Goal: Task Accomplishment & Management: Manage account settings

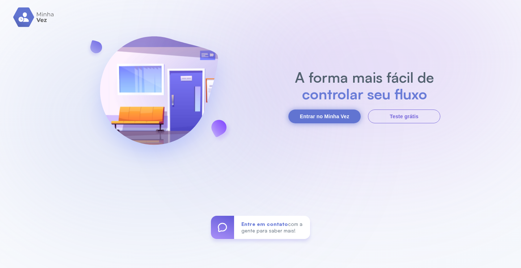
click at [319, 116] on button "Entrar no Minha Vez" at bounding box center [325, 116] width 72 height 14
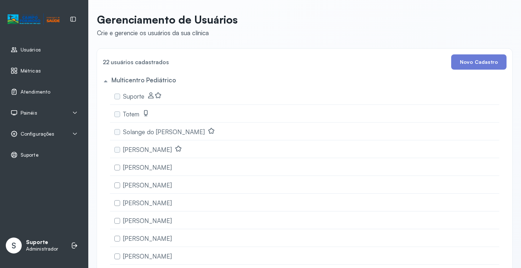
click at [67, 110] on div "Painéis" at bounding box center [43, 112] width 67 height 7
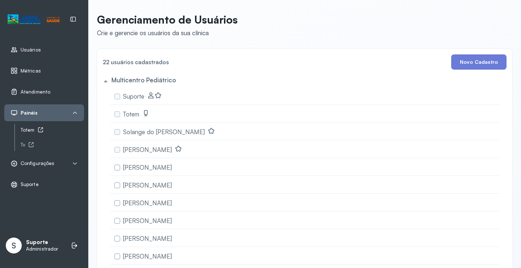
click at [28, 130] on div "Totem" at bounding box center [52, 130] width 63 height 6
click at [26, 143] on div "Tv" at bounding box center [52, 145] width 63 height 6
click at [50, 89] on link "Atendimento" at bounding box center [43, 91] width 67 height 7
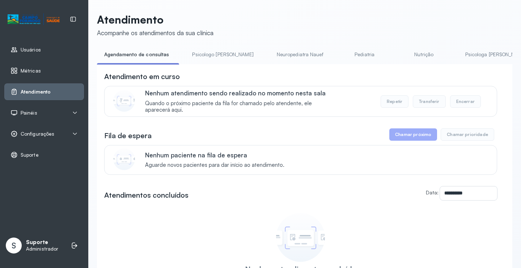
click at [340, 49] on link "Pediatria" at bounding box center [365, 55] width 51 height 12
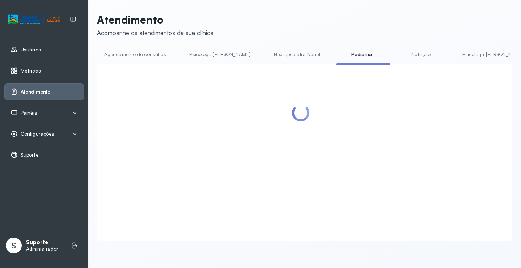
click at [32, 110] on span "Painéis" at bounding box center [29, 113] width 17 height 6
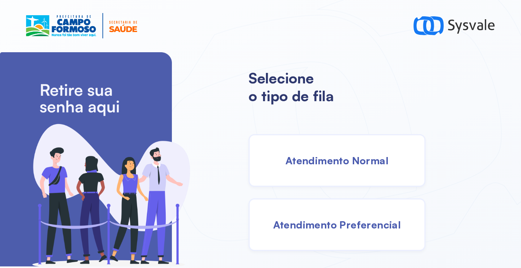
click at [341, 160] on span "Atendimento Normal" at bounding box center [337, 160] width 103 height 13
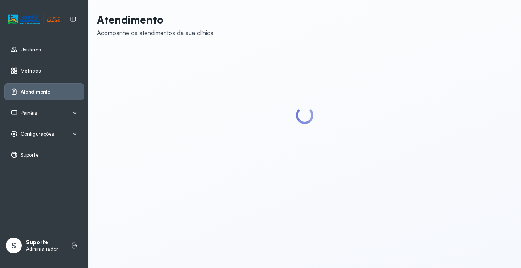
click at [39, 110] on div "Painéis" at bounding box center [43, 112] width 67 height 7
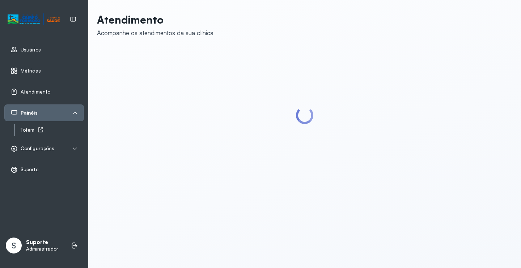
click at [38, 129] on icon at bounding box center [41, 130] width 6 height 6
click at [33, 131] on div "Totem" at bounding box center [52, 130] width 63 height 6
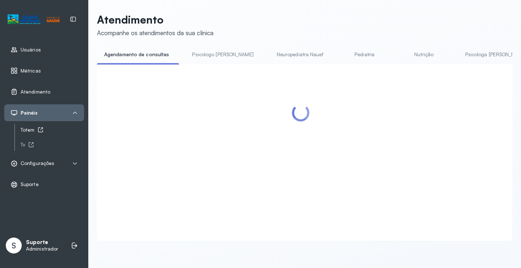
click at [31, 131] on div "Totem" at bounding box center [52, 130] width 63 height 6
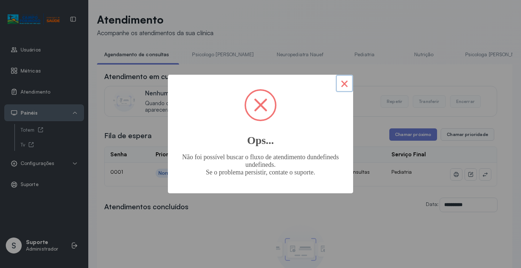
click at [344, 86] on button "×" at bounding box center [344, 83] width 17 height 17
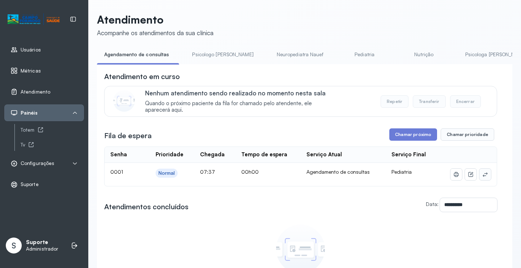
click at [483, 180] on button at bounding box center [486, 174] width 12 height 12
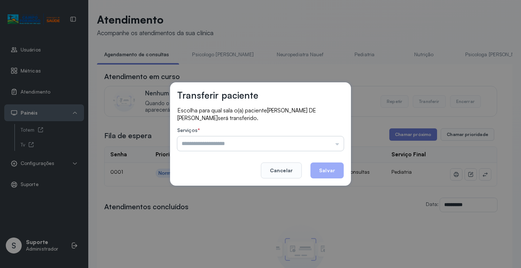
click at [318, 143] on input "text" at bounding box center [260, 143] width 167 height 14
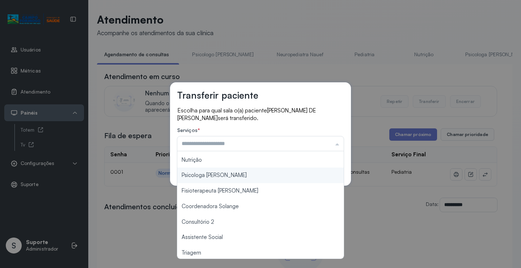
scroll to position [110, 0]
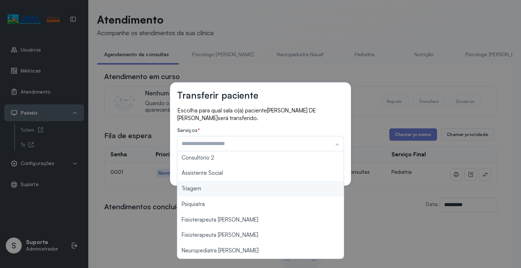
type input "*******"
drag, startPoint x: 219, startPoint y: 189, endPoint x: 231, endPoint y: 186, distance: 12.6
click at [219, 188] on div "Transferir paciente Escolha para qual sala o(a) paciente PEDRO HENRIQUE NETO DE…" at bounding box center [260, 134] width 521 height 268
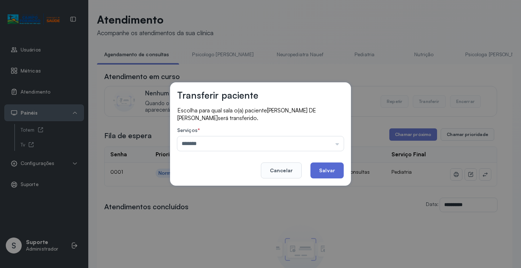
click at [322, 168] on button "Salvar" at bounding box center [327, 170] width 33 height 16
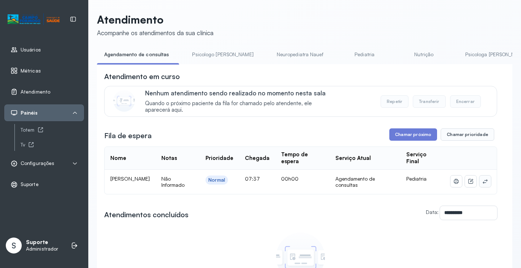
click at [483, 180] on icon at bounding box center [486, 181] width 6 height 6
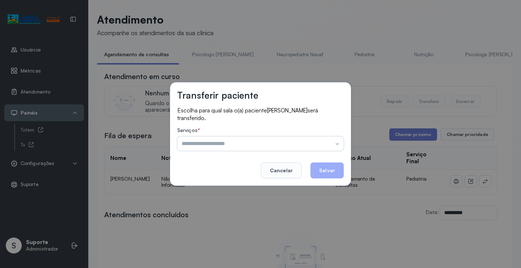
click at [339, 144] on input "text" at bounding box center [260, 143] width 167 height 14
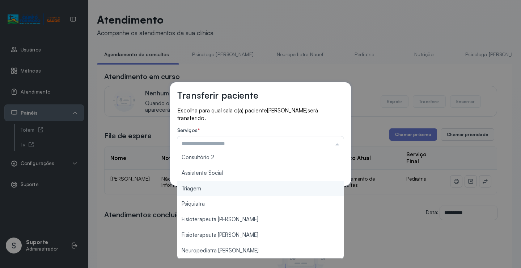
type input "*******"
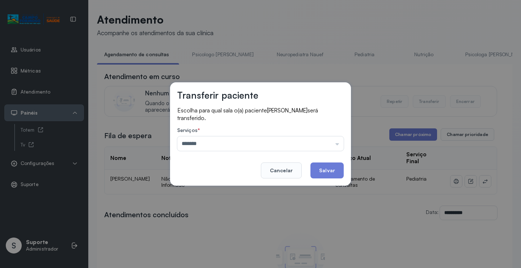
click at [232, 185] on div "Transferir paciente Escolha para qual sala o(a) paciente LUIZA FREITAS DE CARVA…" at bounding box center [260, 133] width 181 height 103
click at [335, 170] on button "Salvar" at bounding box center [327, 170] width 33 height 16
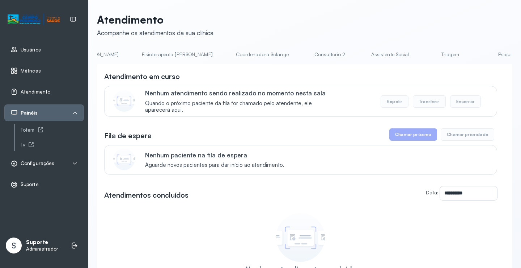
scroll to position [0, 411]
click at [422, 55] on link "Triagem" at bounding box center [447, 55] width 51 height 12
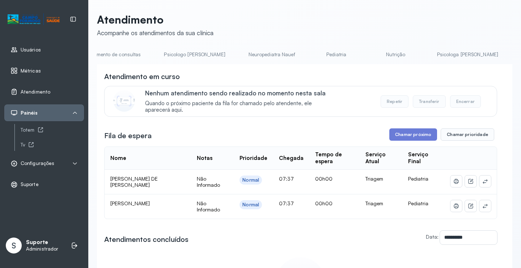
scroll to position [0, 0]
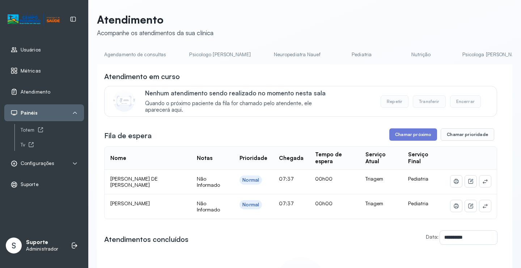
click at [123, 58] on link "Agendamento de consultas" at bounding box center [135, 55] width 76 height 12
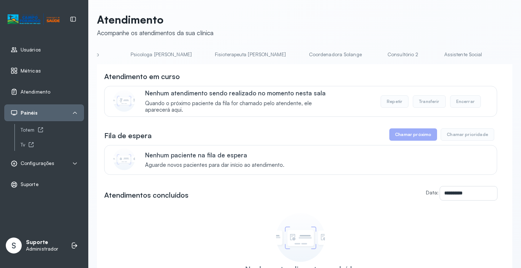
scroll to position [0, 336]
click at [497, 55] on link "Triagem" at bounding box center [522, 55] width 51 height 12
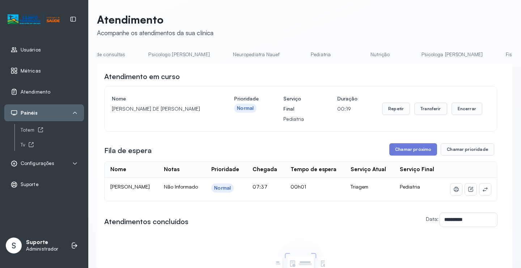
scroll to position [0, 6]
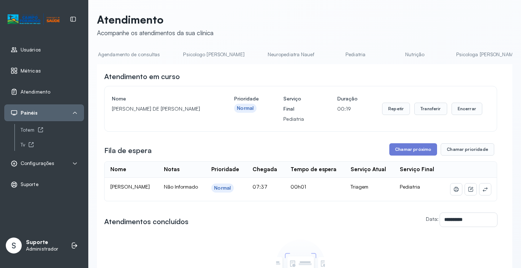
click at [130, 52] on link "Agendamento de consultas" at bounding box center [129, 55] width 76 height 12
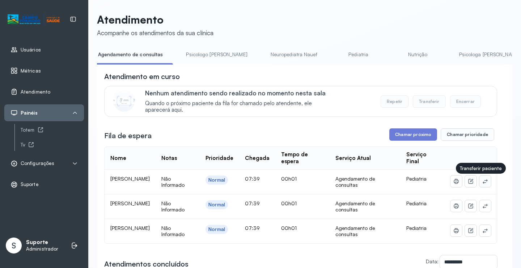
click at [483, 182] on icon at bounding box center [485, 181] width 5 height 4
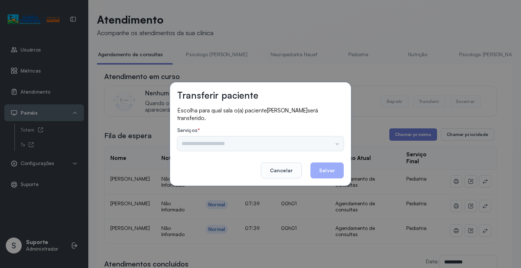
click at [334, 146] on div "Psicologo Pedro Neuropediatra Nauef Pediatria Nutrição Psicologa Alana Fisioter…" at bounding box center [260, 143] width 167 height 14
click at [328, 141] on div "Psicologo Pedro Neuropediatra Nauef Pediatria Nutrição Psicologa Alana Fisioter…" at bounding box center [260, 143] width 167 height 14
click at [324, 141] on div "Psicologo Pedro Neuropediatra Nauef Pediatria Nutrição Psicologa Alana Fisioter…" at bounding box center [260, 143] width 167 height 14
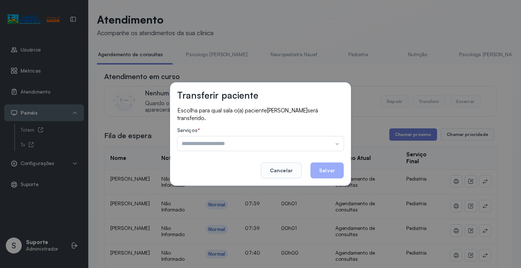
click at [324, 140] on input "text" at bounding box center [260, 143] width 167 height 14
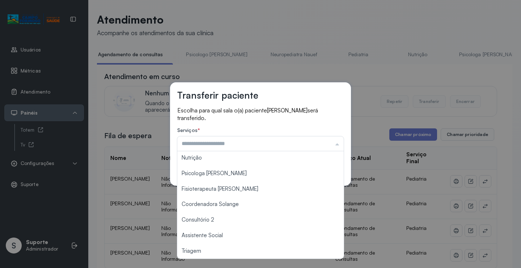
scroll to position [109, 0]
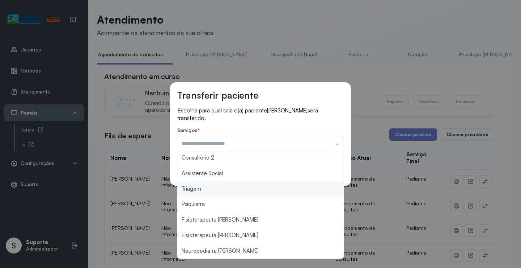
type input "*******"
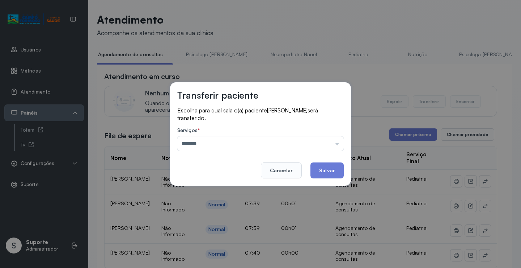
click at [215, 193] on div "Transferir paciente Escolha para qual sala o(a) paciente APOLLO DIAS DA SILVA s…" at bounding box center [260, 134] width 521 height 268
click at [325, 167] on button "Salvar" at bounding box center [327, 170] width 33 height 16
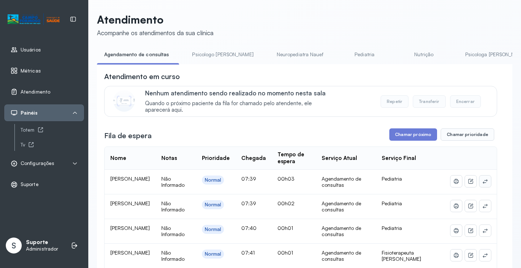
click at [483, 182] on icon at bounding box center [486, 181] width 6 height 6
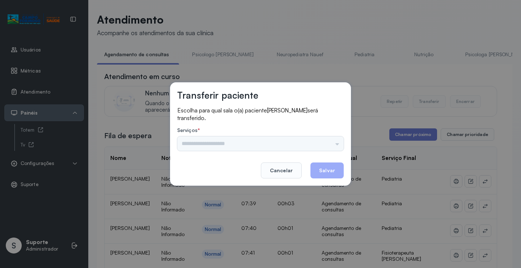
drag, startPoint x: 337, startPoint y: 142, endPoint x: 332, endPoint y: 142, distance: 4.7
click at [336, 142] on div "Psicologo Pedro Neuropediatra Nauef Pediatria Nutrição Psicologa Alana Fisioter…" at bounding box center [260, 143] width 167 height 14
click at [328, 142] on div "Psicologo Pedro Neuropediatra Nauef Pediatria Nutrição Psicologa Alana Fisioter…" at bounding box center [260, 143] width 167 height 14
click at [329, 142] on input "text" at bounding box center [260, 143] width 167 height 14
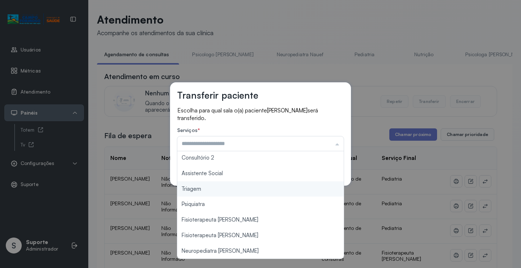
type input "*******"
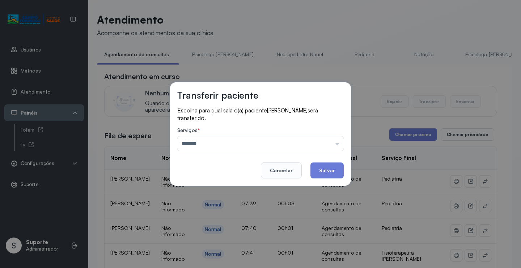
drag, startPoint x: 229, startPoint y: 192, endPoint x: 304, endPoint y: 172, distance: 77.8
click at [235, 190] on div "Transferir paciente Escolha para qual sala o(a) paciente APOLLO DIAS DA SILVA s…" at bounding box center [260, 134] width 521 height 268
click at [328, 167] on button "Salvar" at bounding box center [327, 170] width 33 height 16
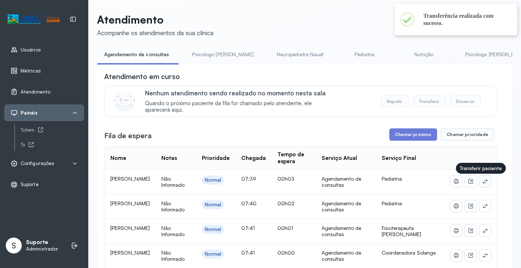
click at [483, 183] on icon at bounding box center [486, 181] width 6 height 6
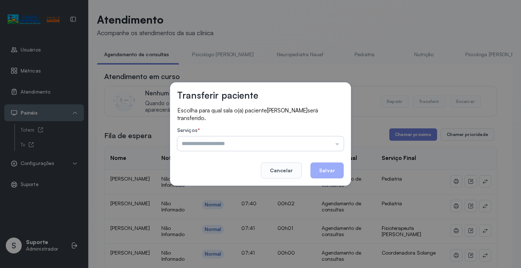
click at [332, 142] on input "text" at bounding box center [260, 143] width 167 height 14
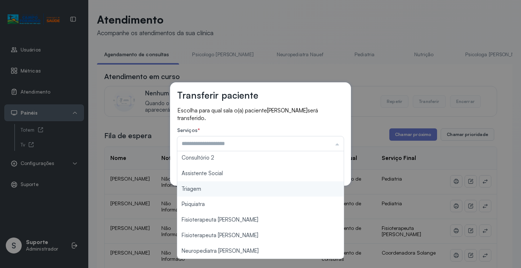
type input "*******"
click at [231, 188] on div "Transferir paciente Escolha para qual sala o(a) paciente LUNNA BARROS VERGUEIRA…" at bounding box center [260, 134] width 521 height 268
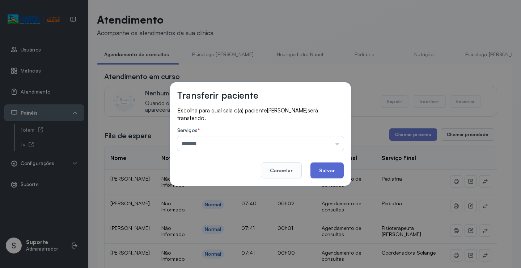
click at [324, 168] on button "Salvar" at bounding box center [327, 170] width 33 height 16
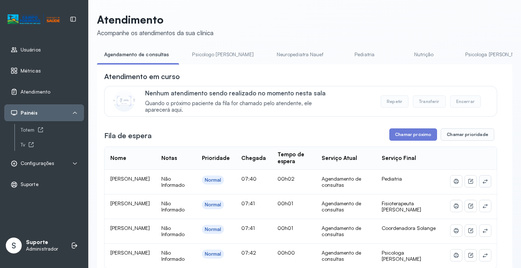
click at [483, 184] on icon at bounding box center [486, 181] width 6 height 6
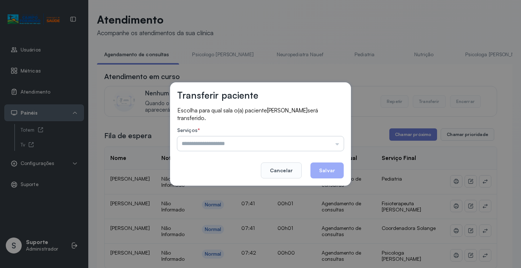
click at [332, 148] on input "text" at bounding box center [260, 143] width 167 height 14
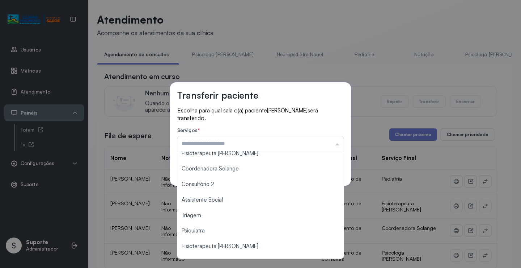
scroll to position [109, 0]
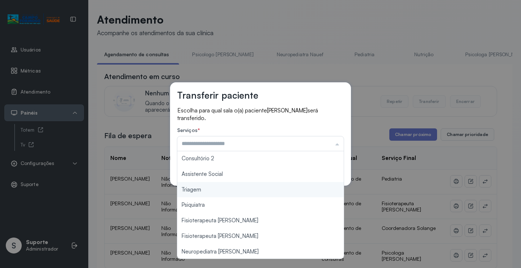
type input "*******"
click at [240, 194] on div "Transferir paciente Escolha para qual sala o(a) paciente MILENA BRUNO SOUZA ser…" at bounding box center [260, 134] width 521 height 268
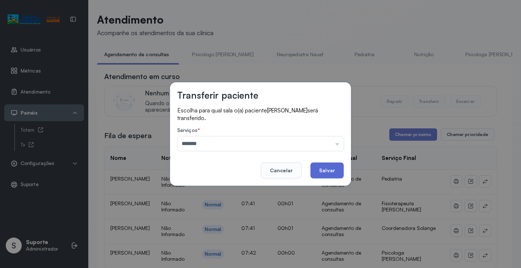
click at [331, 169] on button "Salvar" at bounding box center [327, 170] width 33 height 16
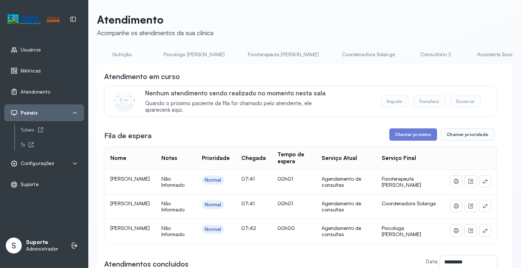
scroll to position [0, 304]
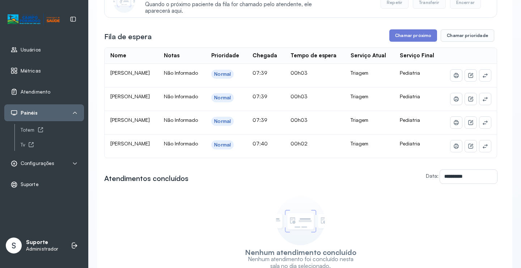
scroll to position [109, 0]
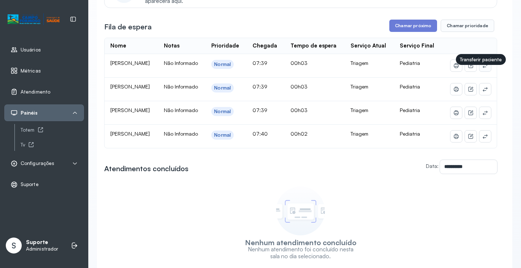
click at [484, 71] on button at bounding box center [486, 66] width 12 height 12
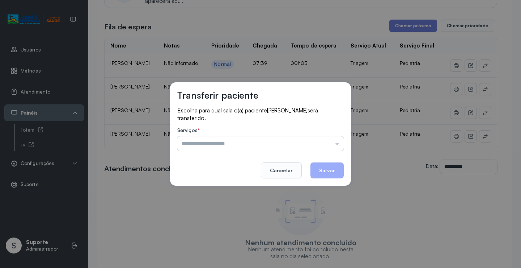
click at [335, 140] on input "text" at bounding box center [260, 143] width 167 height 14
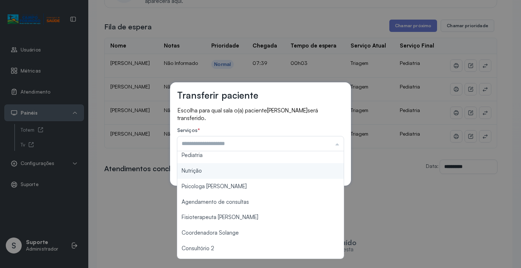
scroll to position [109, 0]
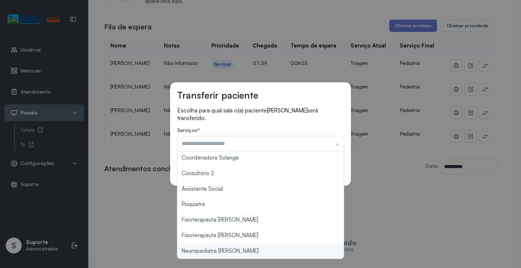
type input "**********"
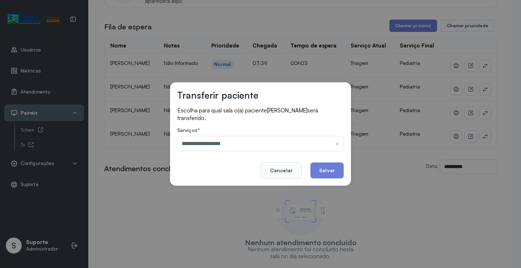
drag, startPoint x: 231, startPoint y: 252, endPoint x: 294, endPoint y: 208, distance: 77.0
click at [231, 252] on div "**********" at bounding box center [260, 134] width 521 height 268
click at [324, 168] on button "Salvar" at bounding box center [327, 170] width 33 height 16
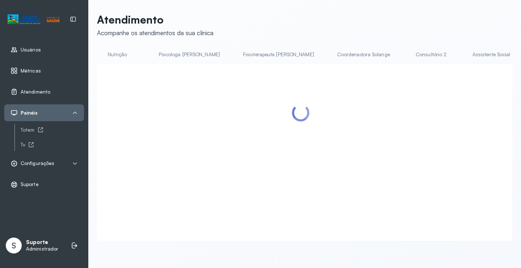
scroll to position [0, 0]
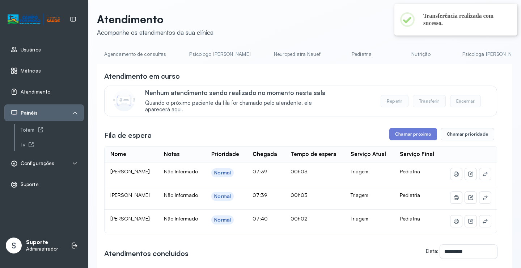
click at [337, 56] on link "Pediatria" at bounding box center [362, 54] width 51 height 12
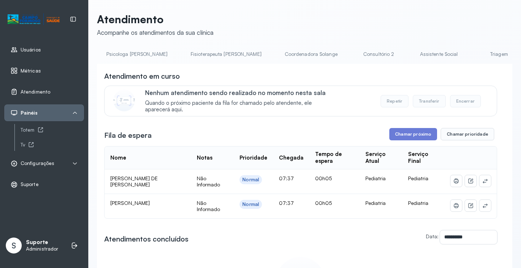
scroll to position [0, 358]
click at [472, 55] on link "Triagem" at bounding box center [497, 54] width 51 height 12
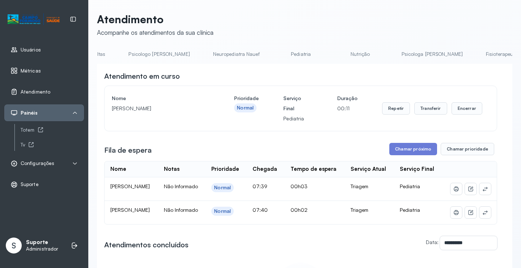
scroll to position [0, 0]
click at [154, 56] on link "Agendamento de consultas" at bounding box center [135, 54] width 76 height 12
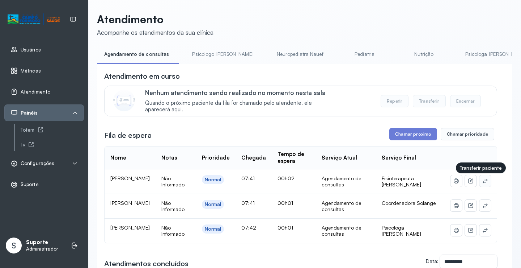
click at [483, 183] on icon at bounding box center [485, 180] width 5 height 4
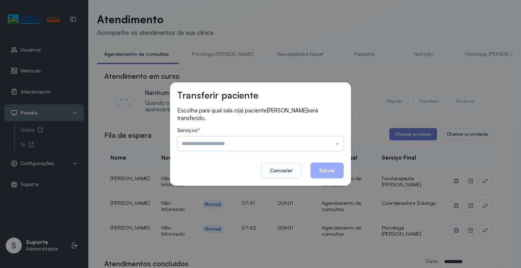
click at [318, 146] on input "text" at bounding box center [260, 143] width 167 height 14
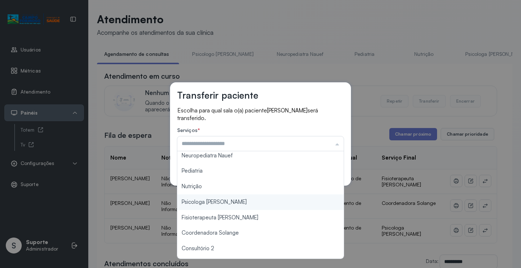
scroll to position [36, 0]
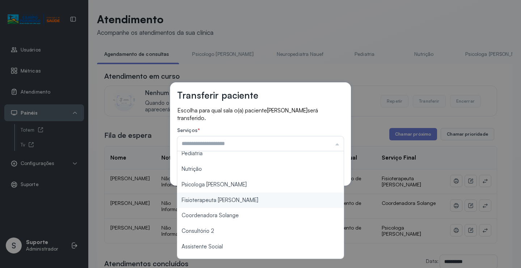
type input "**********"
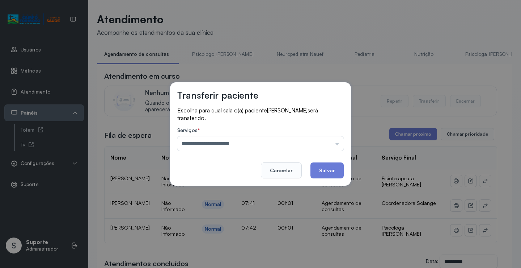
drag, startPoint x: 243, startPoint y: 200, endPoint x: 306, endPoint y: 182, distance: 66.1
click at [243, 199] on div "**********" at bounding box center [260, 134] width 521 height 268
click at [328, 170] on button "Salvar" at bounding box center [327, 170] width 33 height 16
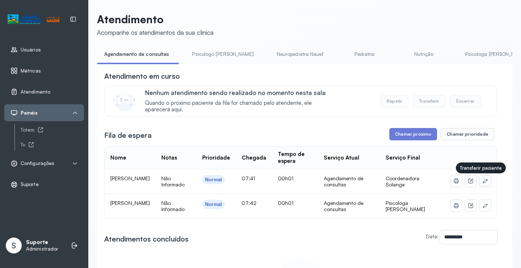
click at [483, 182] on icon at bounding box center [486, 181] width 6 height 6
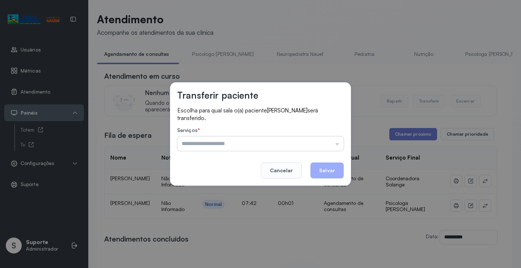
click at [336, 143] on input "text" at bounding box center [260, 143] width 167 height 14
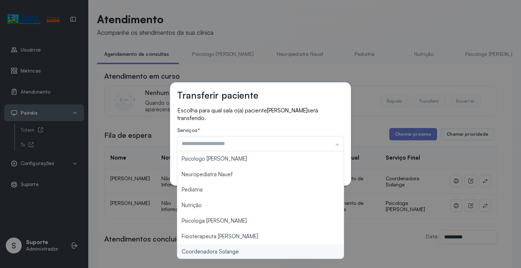
type input "**********"
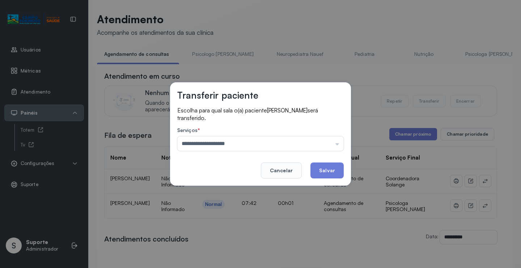
click at [237, 254] on div "**********" at bounding box center [260, 134] width 521 height 268
click at [319, 168] on button "Salvar" at bounding box center [327, 170] width 33 height 16
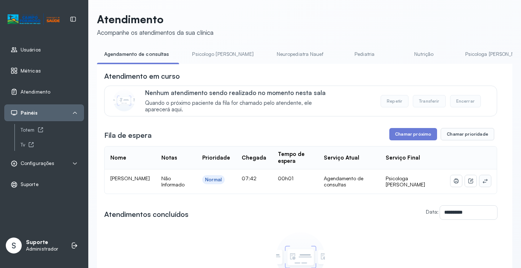
click at [480, 180] on button at bounding box center [486, 181] width 12 height 12
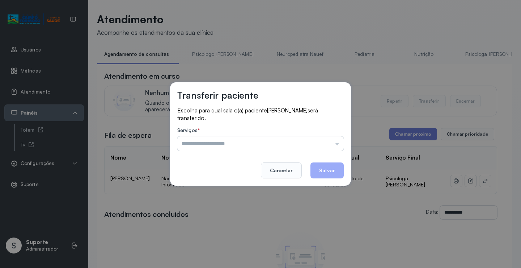
click at [328, 144] on input "text" at bounding box center [260, 143] width 167 height 14
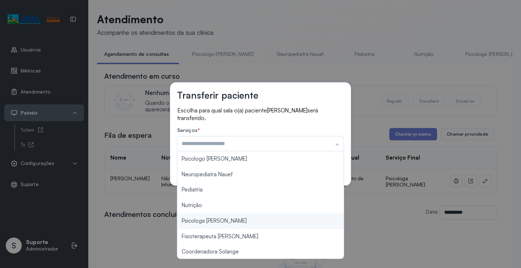
type input "**********"
click at [235, 221] on div "**********" at bounding box center [260, 134] width 521 height 268
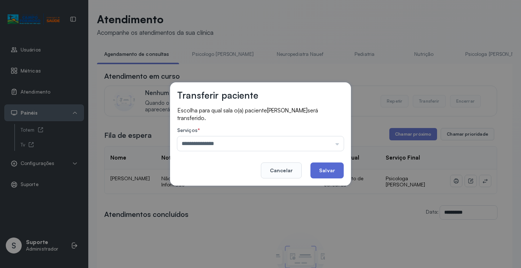
click at [329, 175] on button "Salvar" at bounding box center [327, 170] width 33 height 16
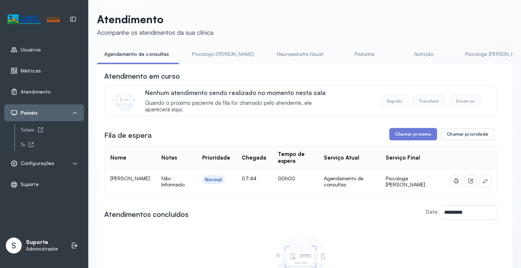
click at [342, 54] on link "Pediatria" at bounding box center [365, 54] width 51 height 12
click at [396, 53] on link "Nutrição" at bounding box center [421, 54] width 51 height 12
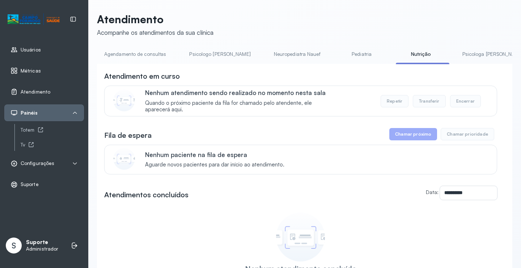
click at [337, 56] on link "Pediatria" at bounding box center [362, 54] width 51 height 12
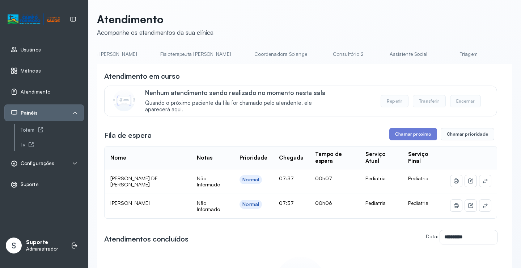
scroll to position [0, 404]
click at [426, 51] on link "Triagem" at bounding box center [451, 54] width 51 height 12
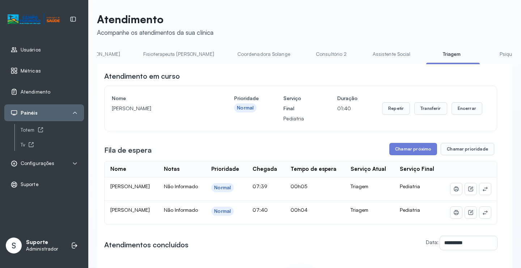
scroll to position [0, 0]
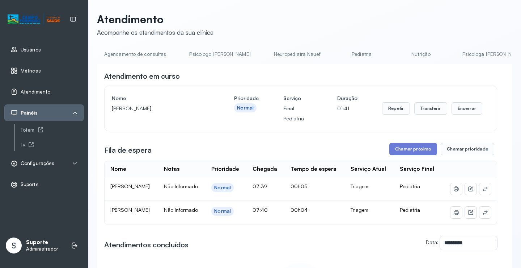
click at [133, 49] on link "Agendamento de consultas" at bounding box center [135, 54] width 76 height 12
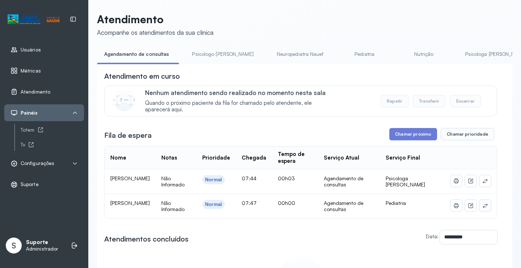
click at [483, 207] on icon at bounding box center [486, 205] width 6 height 6
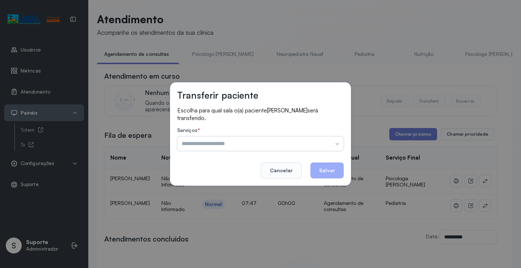
click at [323, 144] on input "text" at bounding box center [260, 143] width 167 height 14
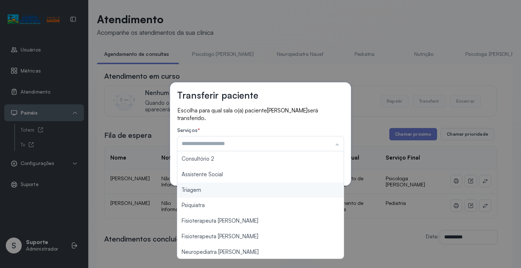
scroll to position [109, 0]
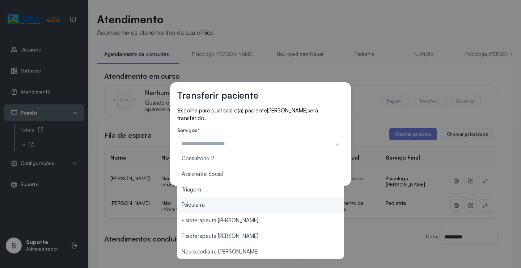
type input "*******"
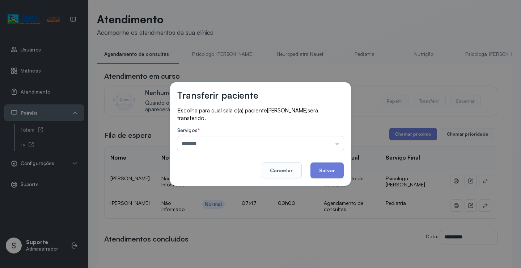
click at [223, 190] on div "Transferir paciente Escolha para qual sala o(a) paciente MARIA ELISA SILVA SOAR…" at bounding box center [260, 134] width 521 height 268
click at [322, 166] on button "Salvar" at bounding box center [327, 170] width 33 height 16
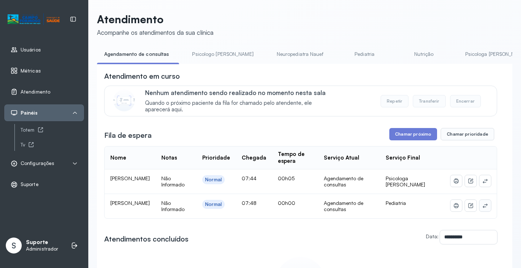
click at [483, 204] on icon at bounding box center [486, 205] width 6 height 6
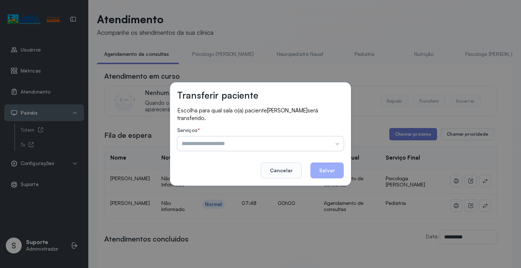
click at [331, 140] on input "text" at bounding box center [260, 143] width 167 height 14
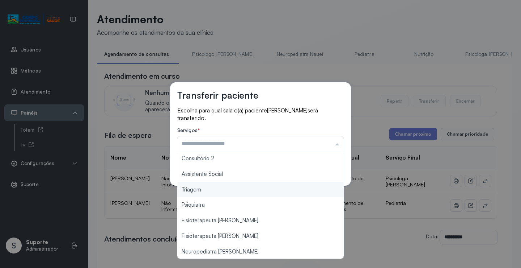
type input "*******"
click at [242, 191] on div "Transferir paciente Escolha para qual sala o(a) paciente LORENA CORREIA GOMES s…" at bounding box center [260, 134] width 521 height 268
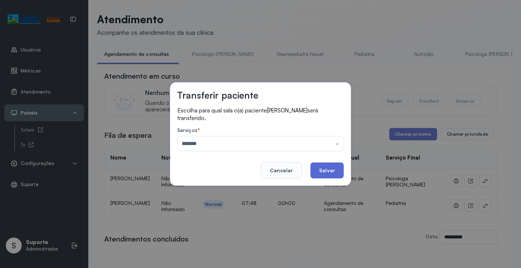
click at [328, 168] on button "Salvar" at bounding box center [327, 170] width 33 height 16
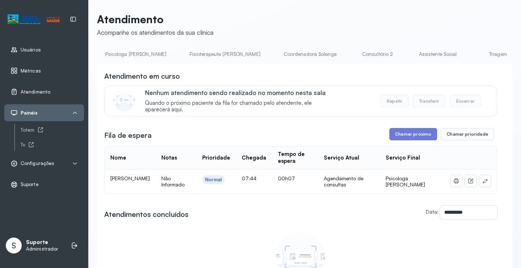
scroll to position [0, 375]
click at [458, 54] on link "Triagem" at bounding box center [483, 54] width 51 height 12
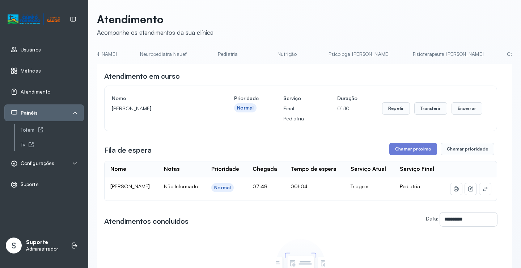
scroll to position [0, 0]
click at [139, 54] on link "Agendamento de consultas" at bounding box center [135, 54] width 76 height 12
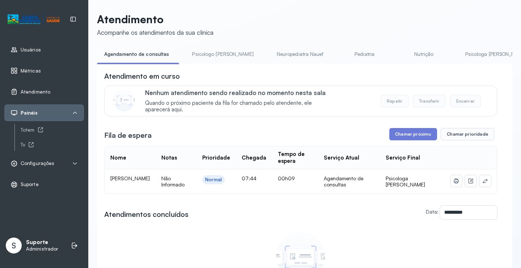
click at [340, 57] on link "Pediatria" at bounding box center [365, 54] width 51 height 12
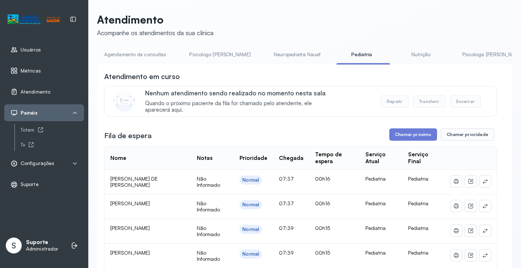
drag, startPoint x: 243, startPoint y: 64, endPoint x: 188, endPoint y: 56, distance: 55.6
click at [236, 64] on ul "Agendamento de consultas Psicologo [PERSON_NAME] Nauef Pediatria Nutrição Psico…" at bounding box center [305, 57] width 416 height 16
click at [144, 56] on link "Agendamento de consultas" at bounding box center [135, 55] width 76 height 12
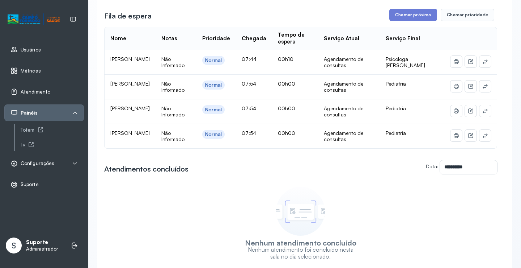
scroll to position [145, 0]
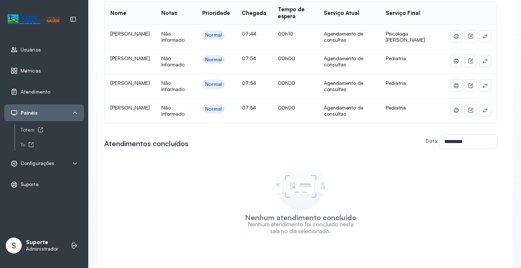
click at [483, 39] on icon at bounding box center [486, 36] width 6 height 6
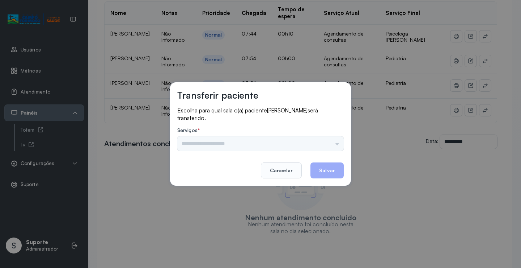
click at [328, 146] on div "Psicologo [PERSON_NAME] Nauef Pediatria Nutrição Psicologa [PERSON_NAME] Janusi…" at bounding box center [260, 143] width 167 height 14
click at [330, 141] on input "text" at bounding box center [260, 143] width 167 height 14
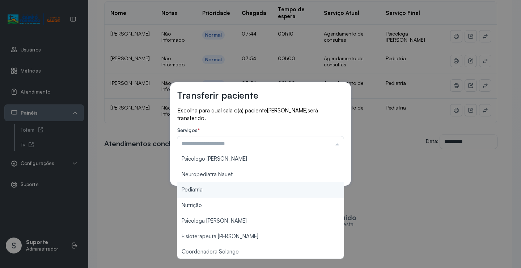
type input "*********"
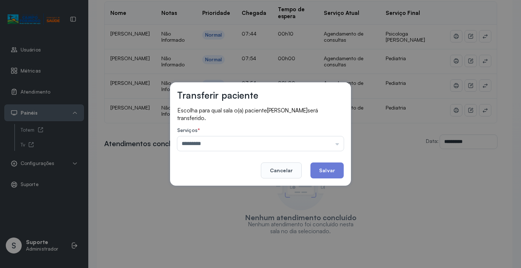
drag, startPoint x: 226, startPoint y: 191, endPoint x: 283, endPoint y: 179, distance: 58.1
click at [227, 191] on div "Transferir paciente Escolha para qual sala o(a) paciente MILENA BUENO SOUZA ser…" at bounding box center [260, 134] width 521 height 268
click at [321, 169] on button "Salvar" at bounding box center [327, 170] width 33 height 16
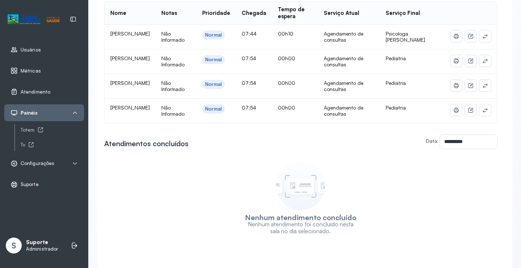
scroll to position [0, 0]
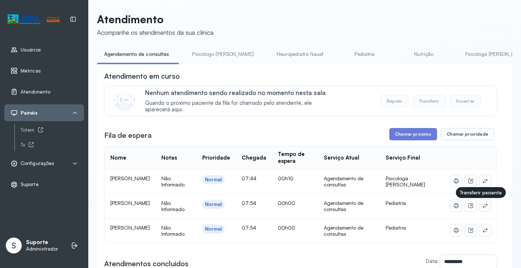
click at [483, 208] on icon at bounding box center [486, 205] width 6 height 6
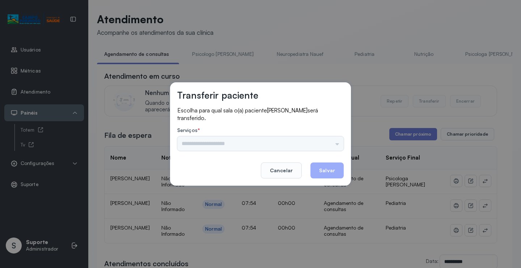
click at [330, 146] on div "Psicologo [PERSON_NAME] Nauef Pediatria Nutrição Psicologa [PERSON_NAME] Janusi…" at bounding box center [260, 143] width 167 height 14
click at [332, 144] on input "text" at bounding box center [260, 143] width 167 height 14
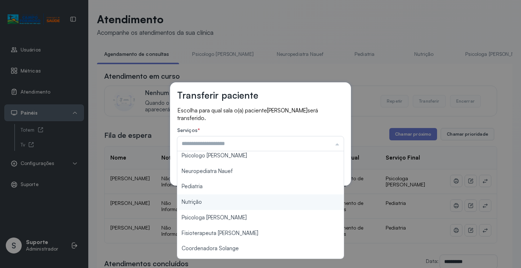
scroll to position [0, 0]
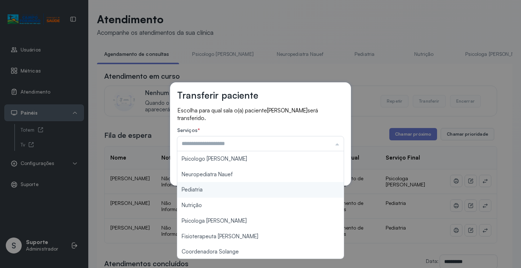
type input "*********"
click at [214, 192] on div "Transferir paciente Escolha para qual sala o(a) paciente MARIA ELISA SILVA SOAR…" at bounding box center [260, 134] width 521 height 268
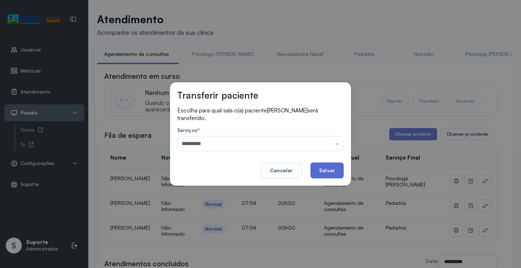
click at [315, 171] on button "Salvar" at bounding box center [327, 170] width 33 height 16
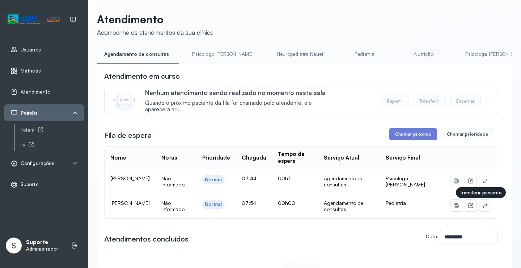
click at [484, 207] on button at bounding box center [486, 205] width 12 height 12
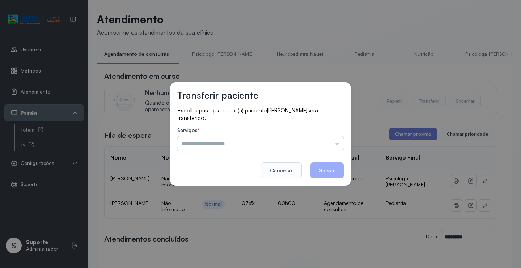
click at [328, 141] on input "text" at bounding box center [260, 143] width 167 height 14
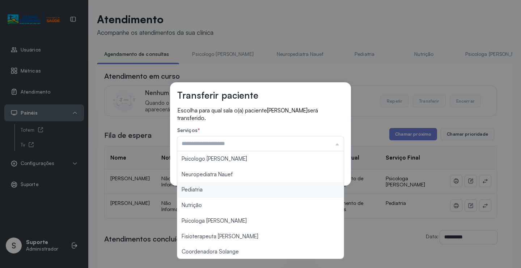
type input "*********"
click at [218, 196] on div "Transferir paciente Escolha para qual sala o(a) paciente LORENA CORREIA GOMES s…" at bounding box center [260, 134] width 521 height 268
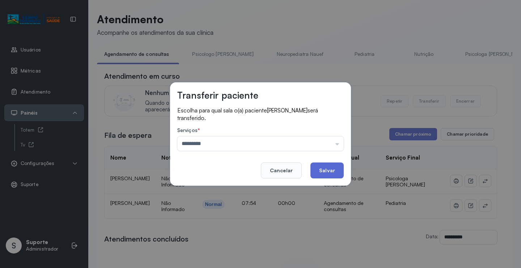
click at [332, 169] on button "Salvar" at bounding box center [327, 170] width 33 height 16
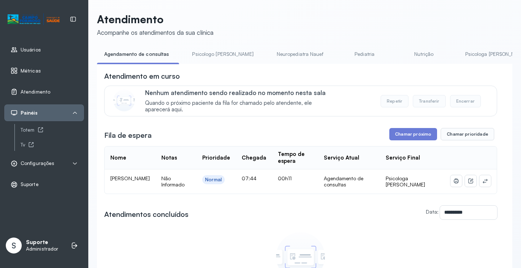
click at [340, 52] on link "Pediatria" at bounding box center [365, 54] width 51 height 12
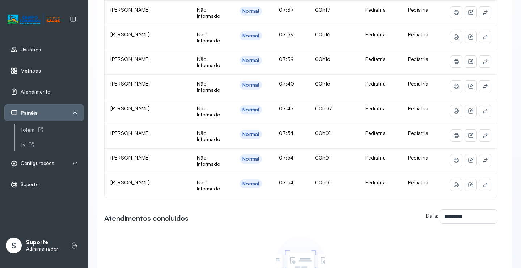
scroll to position [218, 0]
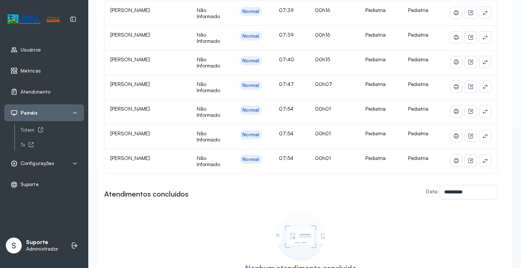
click at [484, 66] on button at bounding box center [486, 62] width 12 height 12
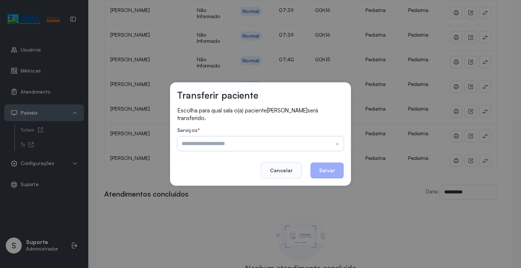
click at [338, 146] on input "text" at bounding box center [260, 143] width 167 height 14
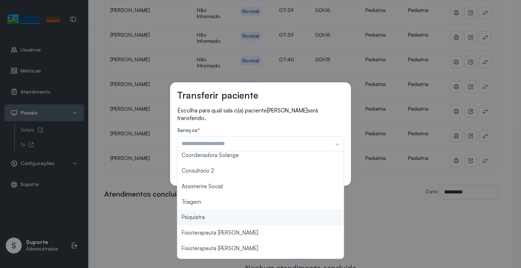
scroll to position [109, 0]
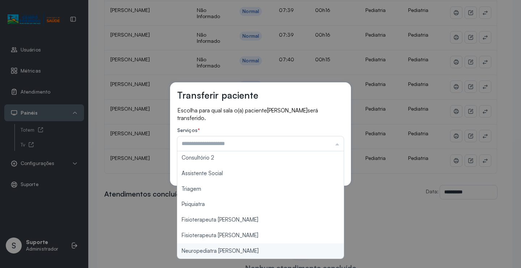
type input "**********"
click at [232, 250] on div "**********" at bounding box center [260, 134] width 521 height 268
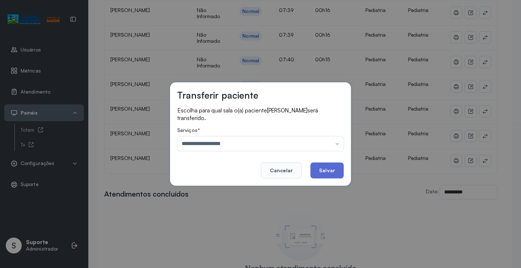
click at [333, 167] on button "Salvar" at bounding box center [327, 170] width 33 height 16
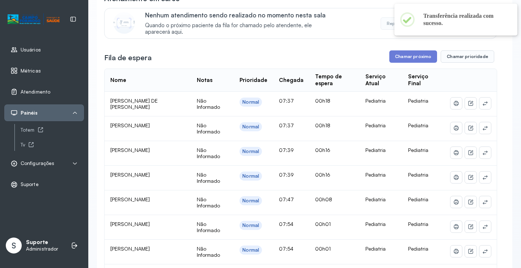
scroll to position [145, 0]
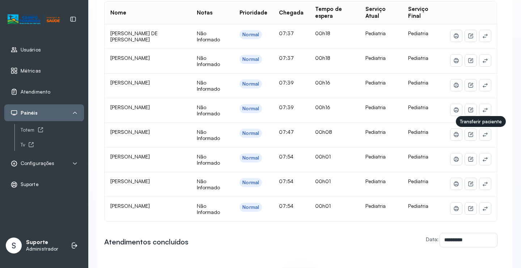
click at [483, 136] on icon at bounding box center [486, 134] width 6 height 6
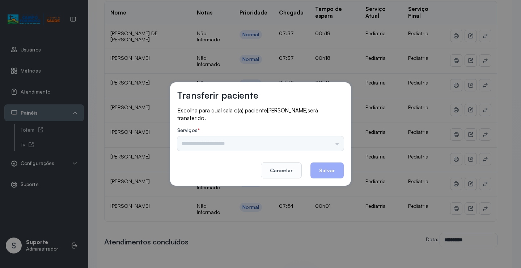
click at [318, 145] on div "Psicologo [PERSON_NAME] Nauef Nutrição Psicologa Alana Agendamento de consultas…" at bounding box center [260, 143] width 167 height 14
click at [320, 144] on input "text" at bounding box center [260, 143] width 167 height 14
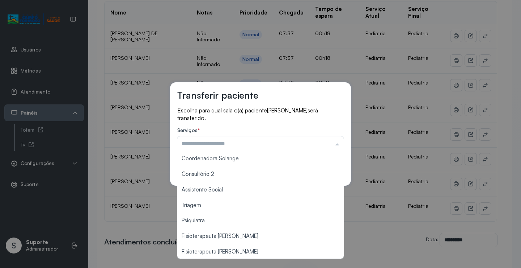
scroll to position [109, 0]
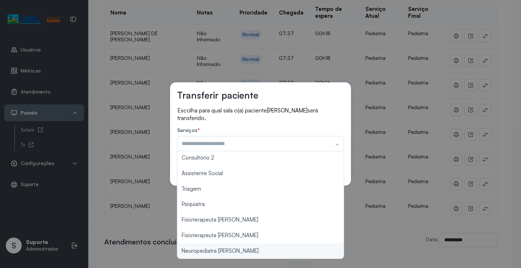
type input "**********"
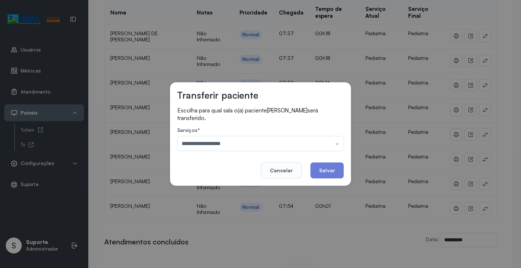
drag, startPoint x: 218, startPoint y: 253, endPoint x: 237, endPoint y: 239, distance: 24.0
click at [218, 253] on div "**********" at bounding box center [260, 134] width 521 height 268
click at [324, 168] on button "Salvar" at bounding box center [327, 170] width 33 height 16
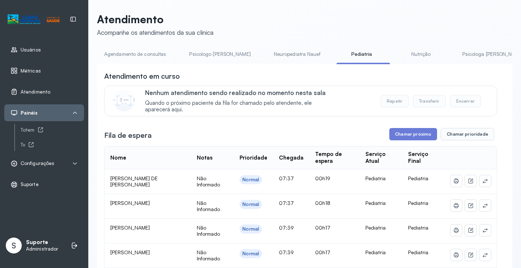
scroll to position [145, 0]
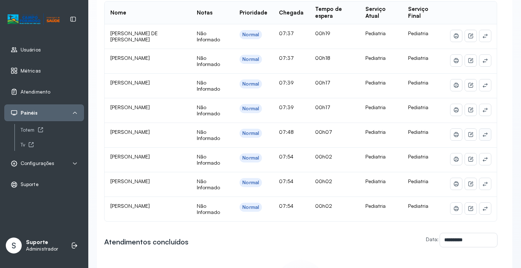
click at [483, 39] on icon at bounding box center [486, 36] width 6 height 6
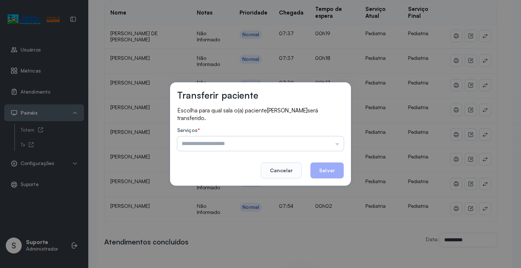
click at [312, 142] on input "text" at bounding box center [260, 143] width 167 height 14
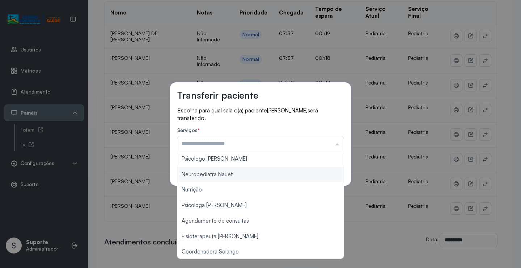
scroll to position [109, 0]
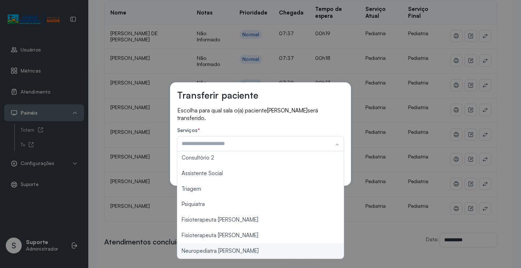
type input "**********"
click at [236, 250] on div "**********" at bounding box center [260, 134] width 521 height 268
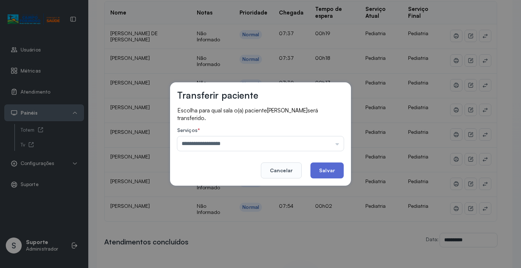
click at [323, 172] on button "Salvar" at bounding box center [327, 170] width 33 height 16
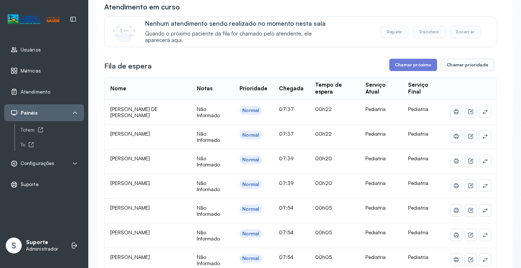
scroll to position [0, 0]
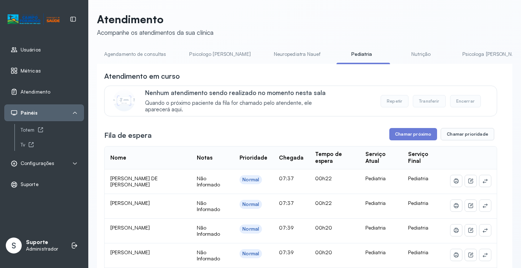
click at [145, 57] on link "Agendamento de consultas" at bounding box center [135, 54] width 76 height 12
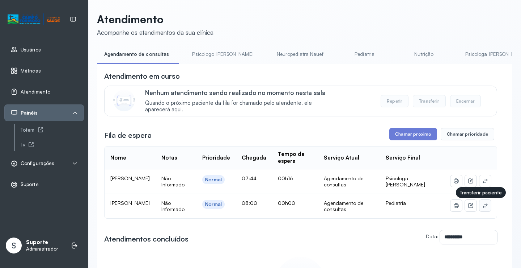
click at [483, 208] on icon at bounding box center [486, 205] width 6 height 6
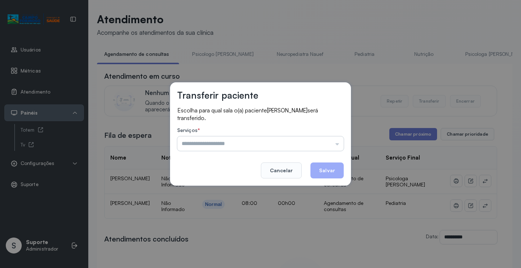
click at [333, 148] on input "text" at bounding box center [260, 143] width 167 height 14
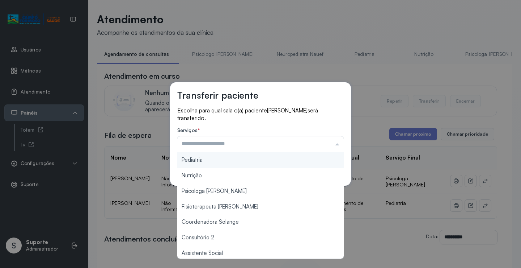
scroll to position [72, 0]
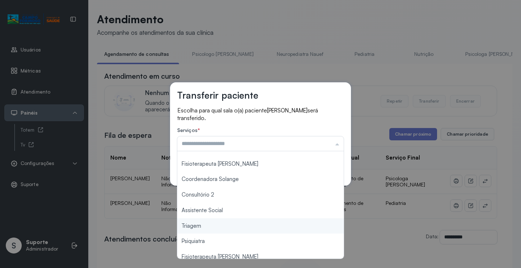
type input "*******"
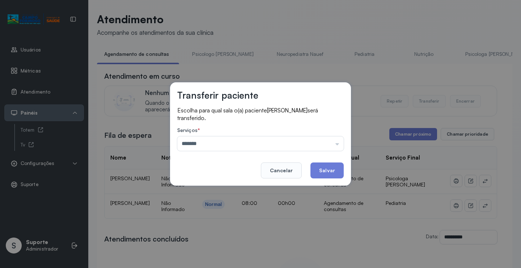
drag, startPoint x: 212, startPoint y: 229, endPoint x: 262, endPoint y: 206, distance: 55.6
click at [212, 228] on div "Transferir paciente Escolha para qual sala o(a) paciente JONATHAN FERREIRA DA S…" at bounding box center [260, 134] width 521 height 268
click at [329, 166] on button "Salvar" at bounding box center [327, 170] width 33 height 16
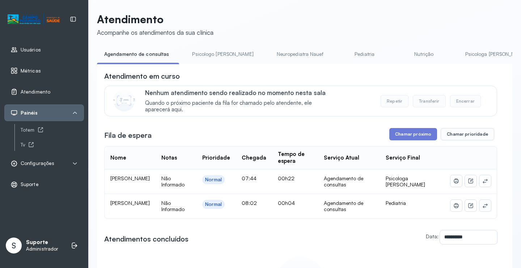
click at [483, 208] on icon at bounding box center [486, 205] width 6 height 6
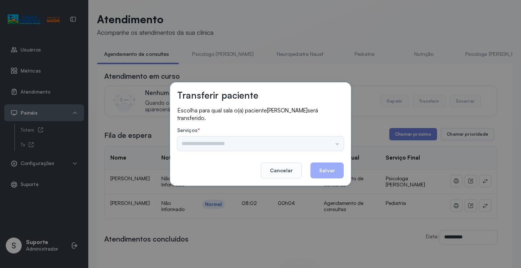
click at [336, 143] on div "Psicologo [PERSON_NAME] Nauef Pediatria Nutrição Psicologa [PERSON_NAME] Janusi…" at bounding box center [260, 143] width 167 height 14
click at [328, 143] on div "Psicologo [PERSON_NAME] Nauef Pediatria Nutrição Psicologa [PERSON_NAME] Janusi…" at bounding box center [260, 143] width 167 height 14
click at [329, 141] on input "text" at bounding box center [260, 143] width 167 height 14
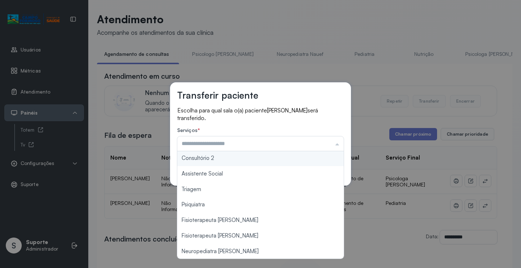
scroll to position [109, 0]
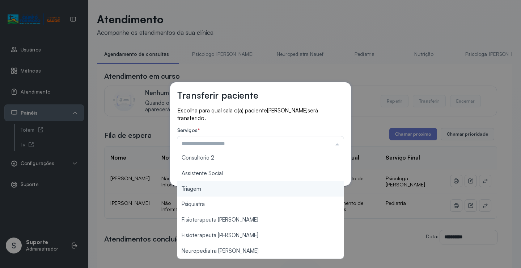
type input "*******"
drag, startPoint x: 214, startPoint y: 189, endPoint x: 276, endPoint y: 177, distance: 62.7
click at [218, 188] on div "Transferir paciente Escolha para qual sala o(a) paciente MIGUEL GOMES DE SOUZA …" at bounding box center [260, 134] width 521 height 268
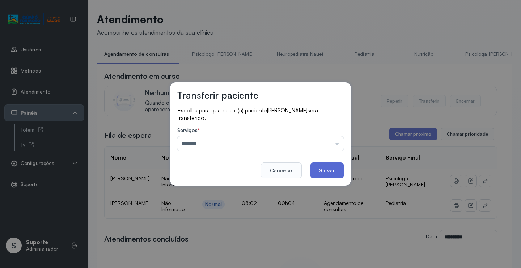
click at [329, 168] on button "Salvar" at bounding box center [327, 170] width 33 height 16
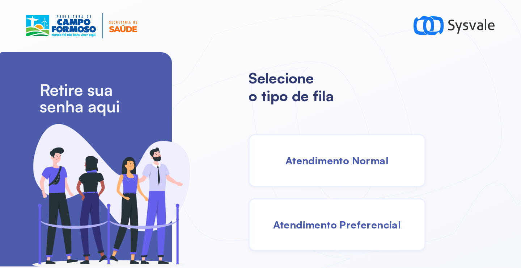
drag, startPoint x: 333, startPoint y: 173, endPoint x: 328, endPoint y: 168, distance: 7.2
click at [328, 168] on div "Atendimento Normal" at bounding box center [337, 160] width 177 height 52
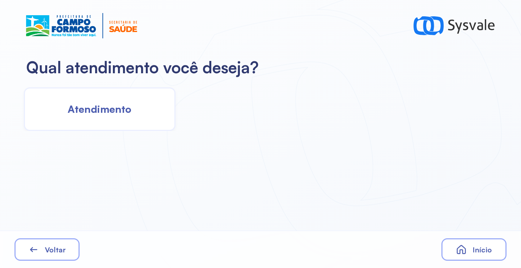
click at [188, 105] on div "Atendimento" at bounding box center [260, 107] width 520 height 48
click at [144, 105] on div "Atendimento" at bounding box center [100, 108] width 152 height 43
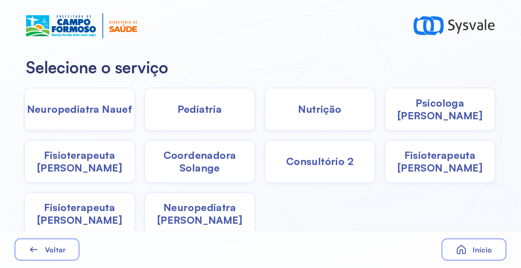
click at [264, 112] on div "Pediatria" at bounding box center [320, 108] width 112 height 43
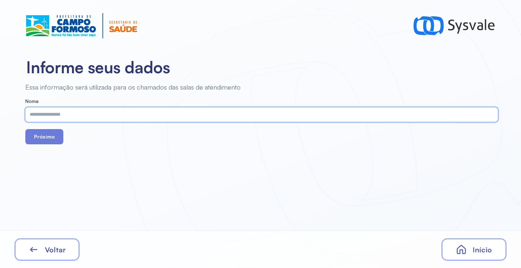
paste input "**********"
type input "**********"
click at [55, 139] on button "Próximo" at bounding box center [44, 136] width 38 height 15
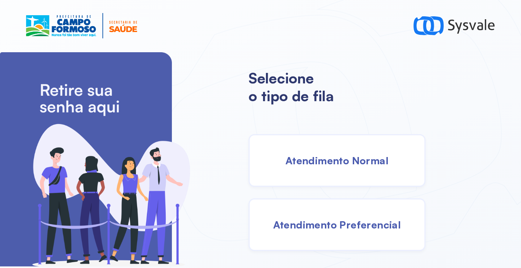
click at [315, 143] on div "Atendimento Normal" at bounding box center [337, 160] width 177 height 52
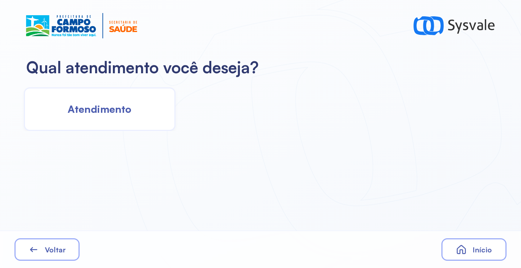
click at [102, 97] on div "Atendimento" at bounding box center [100, 108] width 152 height 43
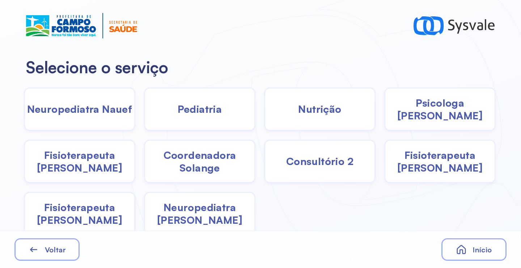
click at [217, 114] on span "Pediatria" at bounding box center [200, 108] width 45 height 13
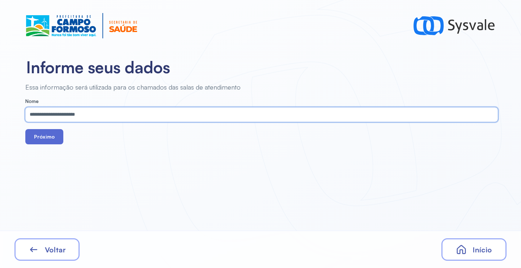
type input "**********"
click at [50, 138] on button "Próximo" at bounding box center [44, 136] width 38 height 15
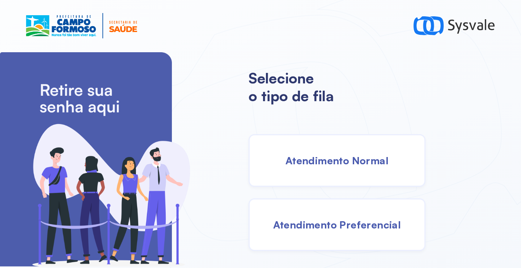
click at [333, 154] on span "Atendimento Normal" at bounding box center [337, 160] width 103 height 13
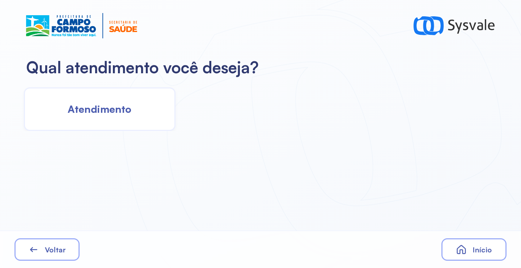
click at [123, 113] on span "Atendimento" at bounding box center [100, 108] width 64 height 13
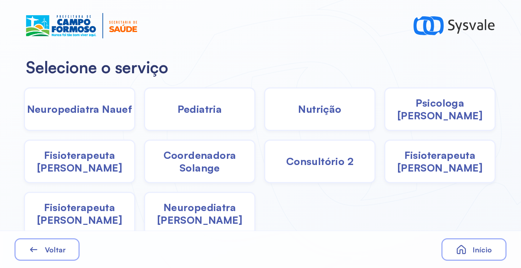
click at [264, 116] on div "Pediatria" at bounding box center [320, 108] width 112 height 43
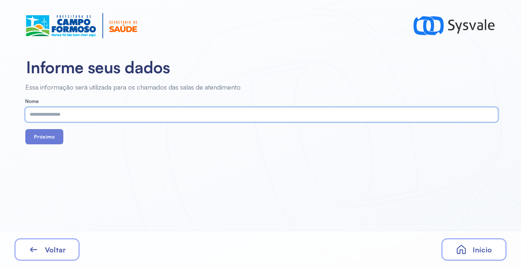
paste input "**********"
type input "**********"
drag, startPoint x: 47, startPoint y: 128, endPoint x: 47, endPoint y: 133, distance: 4.7
click at [46, 129] on form "**********" at bounding box center [261, 121] width 473 height 46
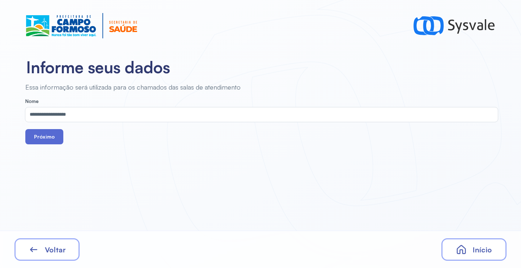
click at [49, 142] on button "Próximo" at bounding box center [44, 136] width 38 height 15
click at [50, 138] on button "Próximo" at bounding box center [44, 136] width 38 height 15
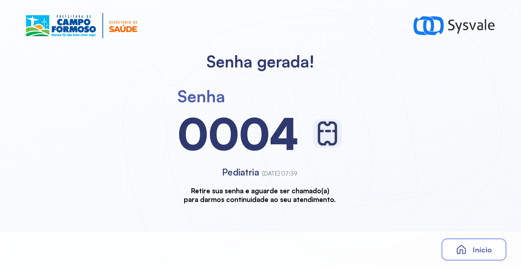
click at [470, 242] on div "Início" at bounding box center [474, 249] width 65 height 22
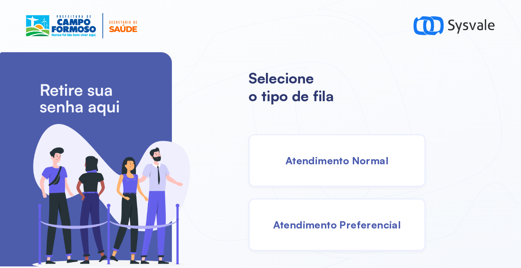
click at [292, 171] on div "Atendimento Normal" at bounding box center [337, 160] width 177 height 52
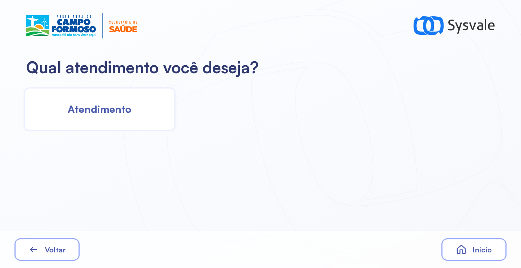
click at [102, 116] on div "Atendimento" at bounding box center [100, 108] width 152 height 43
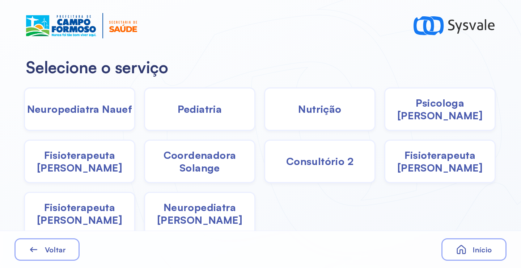
click at [264, 112] on div "Pediatria" at bounding box center [320, 108] width 112 height 43
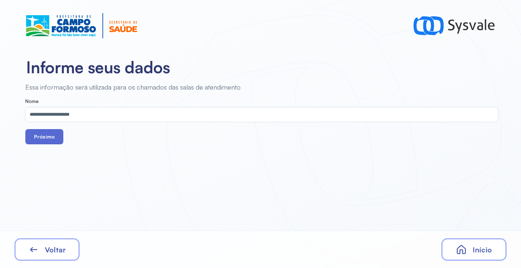
click at [43, 139] on button "Próximo" at bounding box center [44, 136] width 38 height 15
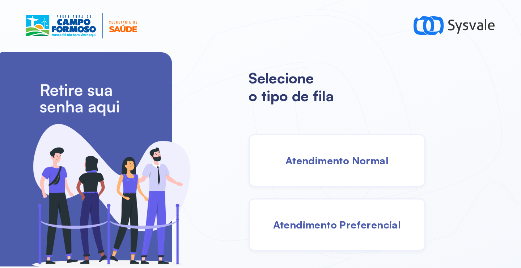
drag, startPoint x: 340, startPoint y: 168, endPoint x: 333, endPoint y: 168, distance: 7.6
click at [333, 168] on div "Atendimento Normal" at bounding box center [337, 160] width 177 height 52
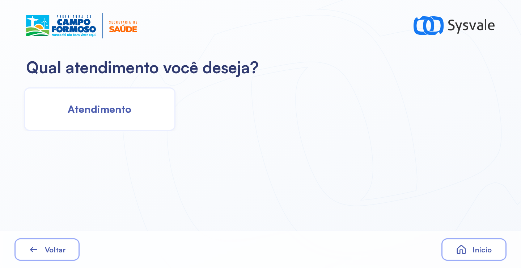
click at [126, 104] on span "Atendimento" at bounding box center [100, 108] width 64 height 13
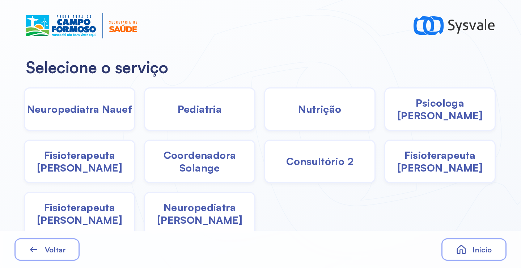
click at [186, 110] on span "Pediatria" at bounding box center [200, 108] width 45 height 13
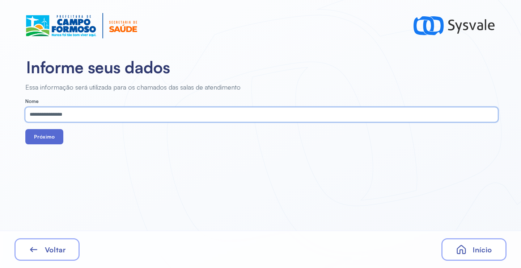
type input "**********"
click at [46, 137] on button "Próximo" at bounding box center [44, 136] width 38 height 15
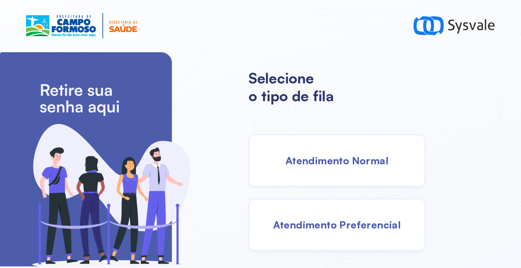
click at [340, 172] on div "Atendimento Normal" at bounding box center [337, 160] width 177 height 52
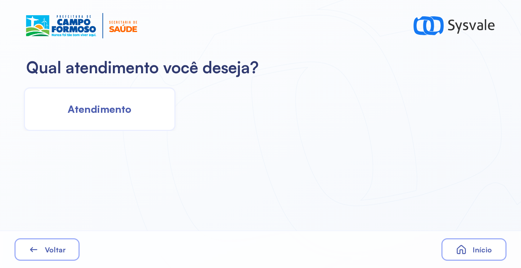
click at [117, 116] on div "Atendimento" at bounding box center [100, 108] width 152 height 43
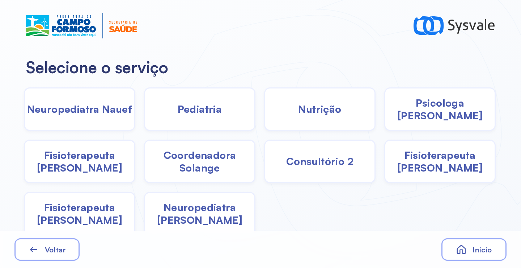
click at [80, 169] on span "Fisioterapeuta [PERSON_NAME]" at bounding box center [79, 160] width 109 height 25
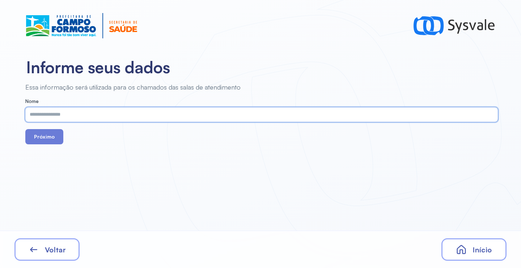
drag, startPoint x: 104, startPoint y: 107, endPoint x: 83, endPoint y: 113, distance: 21.1
paste input "**********"
type input "**********"
click at [45, 141] on button "Próximo" at bounding box center [44, 136] width 38 height 15
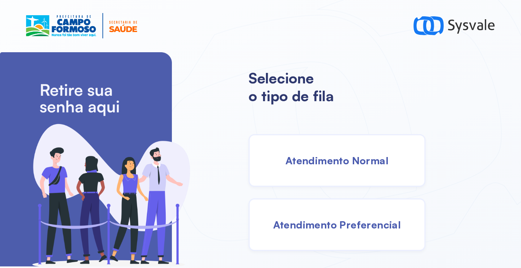
click at [478, 247] on div "Selecione o tipo de fila Atendimento Normal Atendimento Preferencial" at bounding box center [385, 159] width 273 height 216
drag, startPoint x: 337, startPoint y: 175, endPoint x: 333, endPoint y: 174, distance: 4.1
click at [333, 174] on div "Atendimento Normal" at bounding box center [337, 160] width 177 height 52
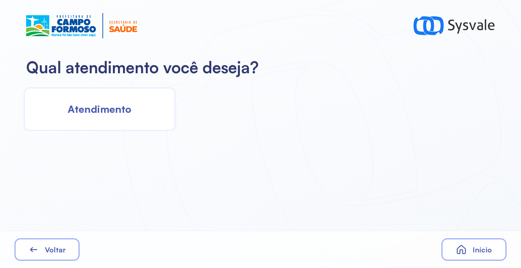
click at [94, 106] on span "Atendimento" at bounding box center [100, 108] width 64 height 13
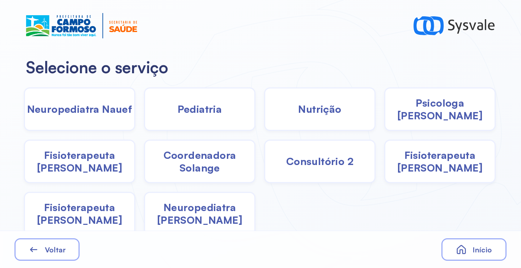
click at [191, 171] on span "Coordenadora Solange" at bounding box center [199, 160] width 109 height 25
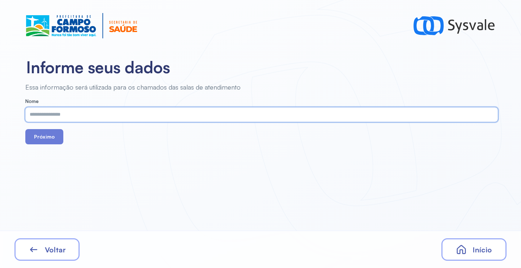
paste input "**********"
type input "**********"
click at [50, 140] on button "Próximo" at bounding box center [44, 136] width 38 height 15
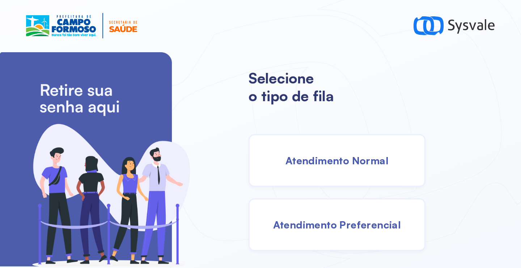
click at [335, 160] on span "Atendimento Normal" at bounding box center [337, 160] width 103 height 13
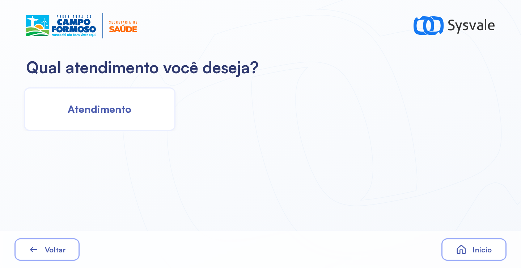
click at [151, 113] on div "Atendimento" at bounding box center [100, 108] width 152 height 43
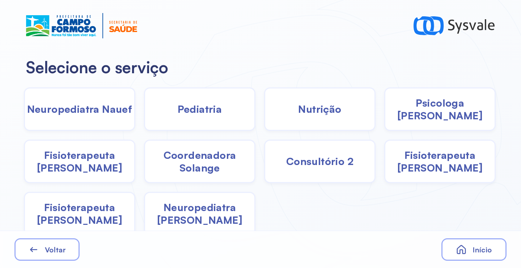
click at [135, 139] on div "Psicologa Alana" at bounding box center [80, 160] width 112 height 43
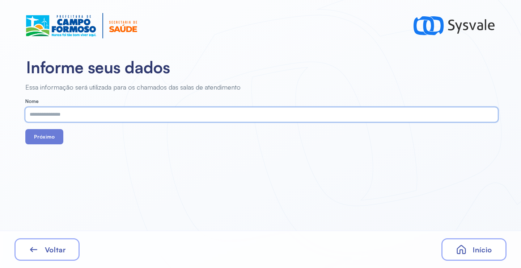
paste input "**********"
type input "**********"
click at [49, 138] on button "Próximo" at bounding box center [44, 136] width 38 height 15
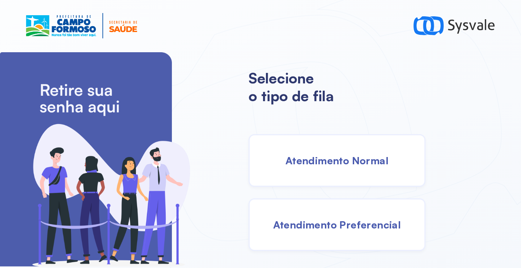
click at [341, 174] on div "Atendimento Normal" at bounding box center [337, 160] width 177 height 52
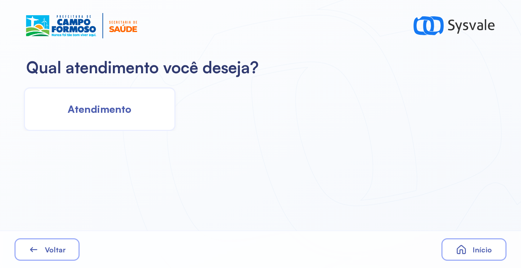
click at [139, 114] on div "Atendimento" at bounding box center [100, 108] width 152 height 43
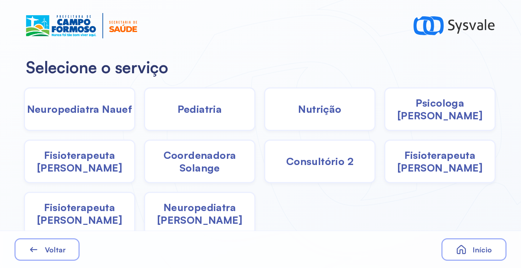
click at [135, 139] on div "Psicologa [PERSON_NAME]" at bounding box center [80, 160] width 112 height 43
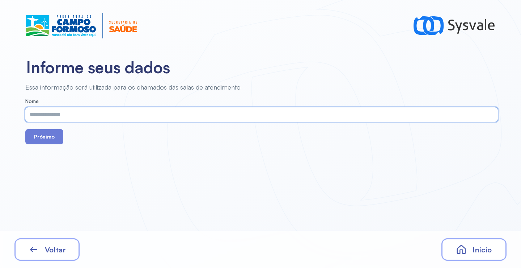
paste input "**********"
type input "**********"
click at [45, 139] on button "Próximo" at bounding box center [44, 136] width 38 height 15
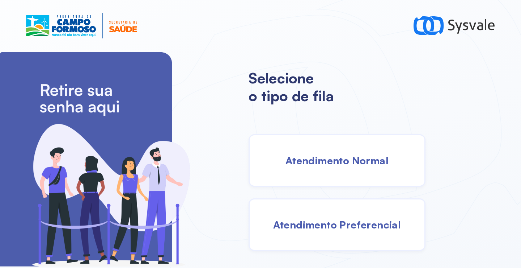
click at [335, 149] on div "Atendimento Normal" at bounding box center [337, 160] width 177 height 52
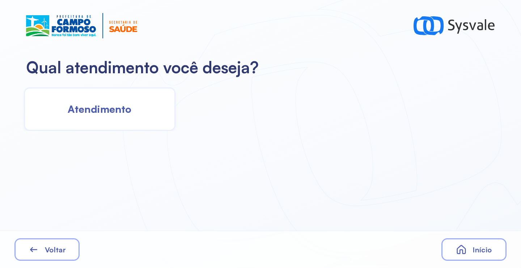
click at [110, 117] on div "Atendimento" at bounding box center [100, 108] width 152 height 43
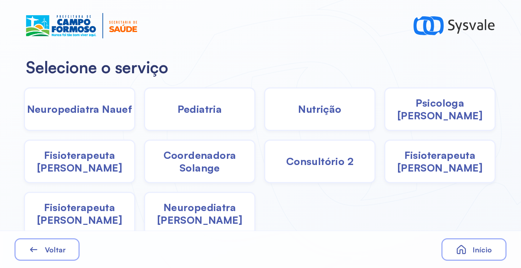
click at [196, 114] on span "Pediatria" at bounding box center [200, 108] width 45 height 13
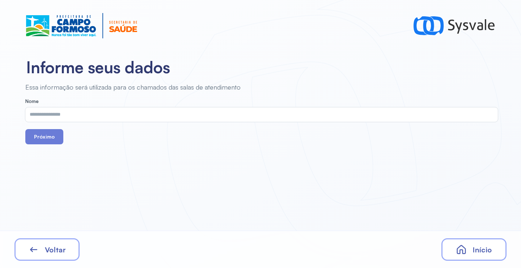
click at [196, 114] on input "text" at bounding box center [260, 114] width 470 height 14
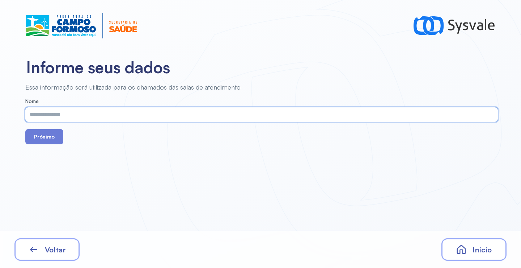
paste input "**********"
type input "**********"
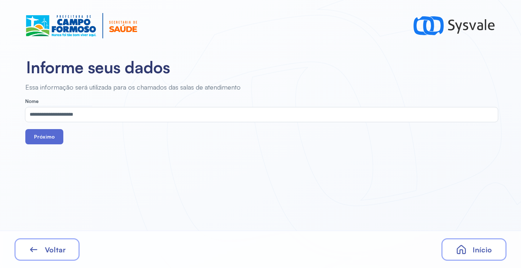
click at [50, 136] on button "Próximo" at bounding box center [44, 136] width 38 height 15
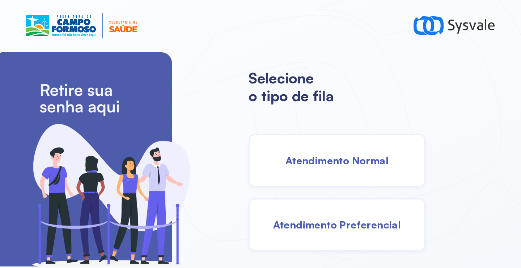
click at [329, 166] on span "Atendimento Normal" at bounding box center [337, 160] width 103 height 13
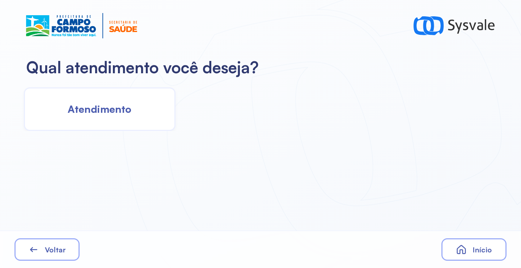
click at [101, 109] on span "Atendimento" at bounding box center [100, 108] width 64 height 13
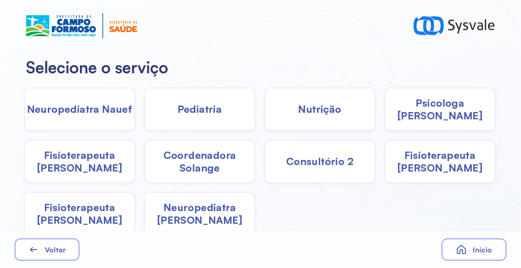
click at [264, 118] on div "Pediatria" at bounding box center [320, 108] width 112 height 43
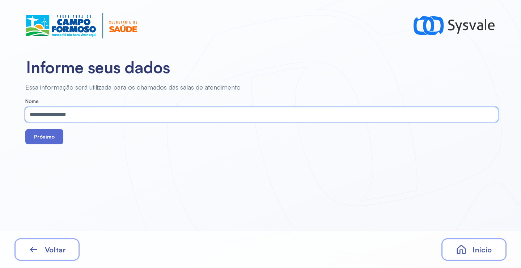
type input "**********"
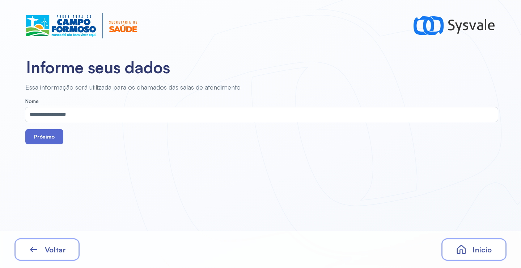
click at [49, 139] on button "Próximo" at bounding box center [44, 136] width 38 height 15
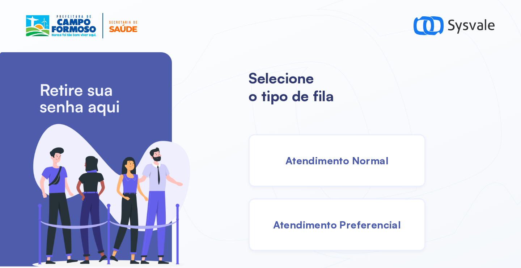
click at [314, 158] on span "Atendimento Normal" at bounding box center [337, 160] width 103 height 13
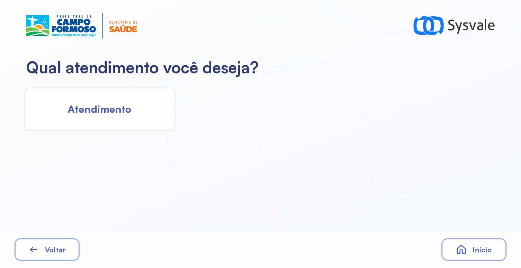
click at [117, 112] on span "Atendimento" at bounding box center [100, 108] width 64 height 13
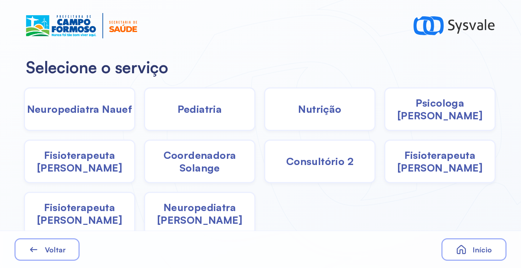
click at [200, 113] on span "Pediatria" at bounding box center [200, 108] width 45 height 13
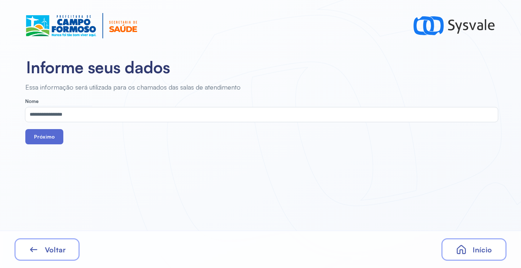
click at [55, 136] on button "Próximo" at bounding box center [44, 136] width 38 height 15
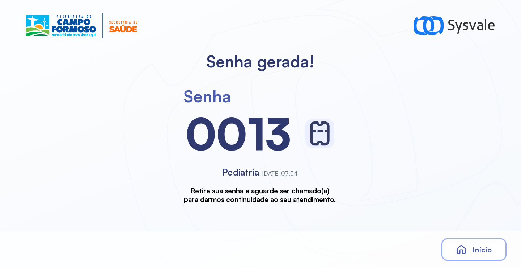
click at [488, 256] on div "Início" at bounding box center [474, 249] width 65 height 22
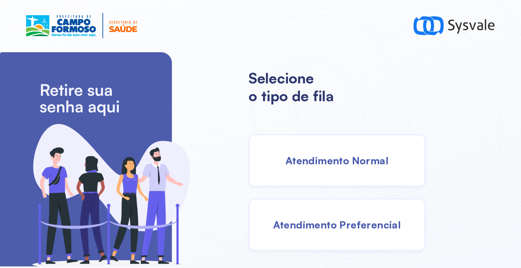
click at [281, 156] on div "Atendimento Normal" at bounding box center [337, 160] width 177 height 52
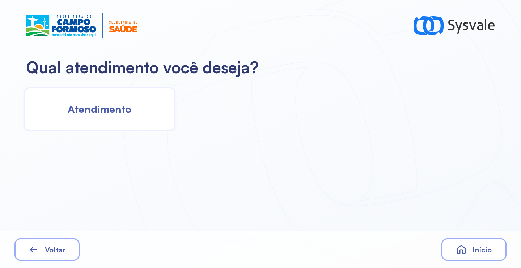
click at [109, 116] on div "Atendimento" at bounding box center [100, 108] width 152 height 43
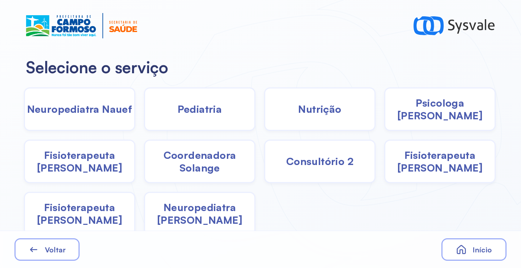
click at [264, 116] on div "Pediatria" at bounding box center [320, 108] width 112 height 43
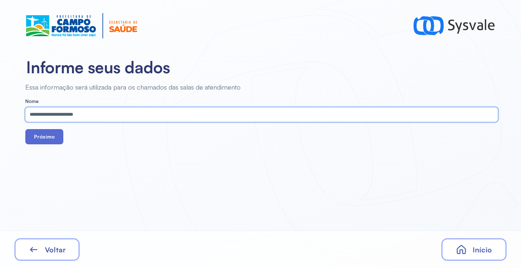
type input "**********"
click at [43, 141] on button "Próximo" at bounding box center [44, 136] width 38 height 15
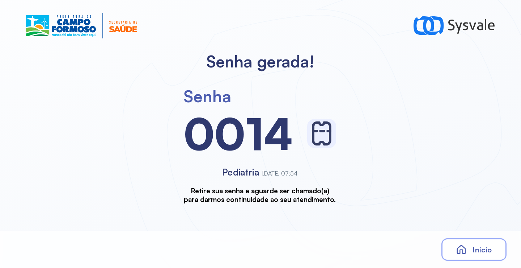
click at [472, 245] on div "Início" at bounding box center [474, 249] width 65 height 22
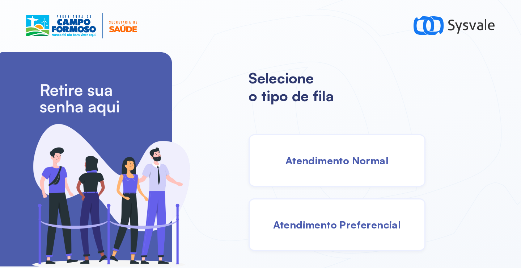
click at [313, 168] on div "Atendimento Normal" at bounding box center [337, 160] width 177 height 52
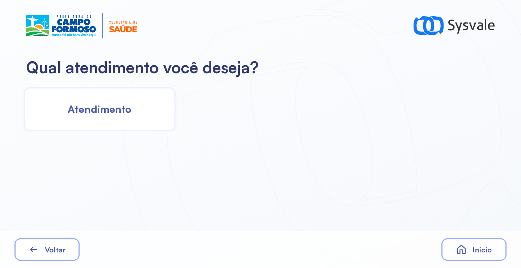
click at [112, 103] on div "Atendimento" at bounding box center [100, 108] width 152 height 43
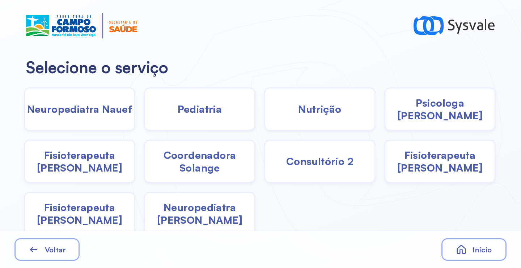
click at [198, 107] on span "Pediatria" at bounding box center [200, 108] width 45 height 13
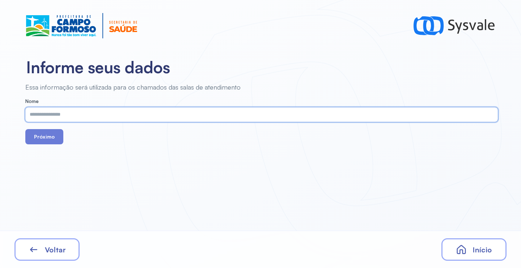
paste input "**********"
type input "**********"
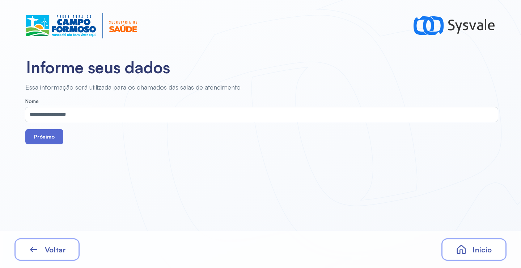
click at [51, 135] on button "Próximo" at bounding box center [44, 136] width 38 height 15
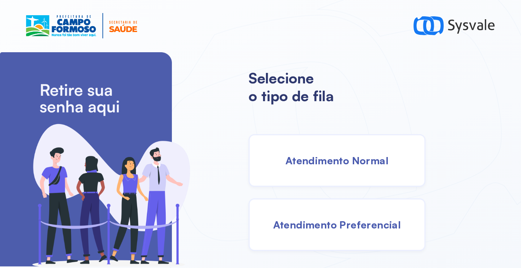
click at [305, 154] on span "Atendimento Normal" at bounding box center [337, 160] width 103 height 13
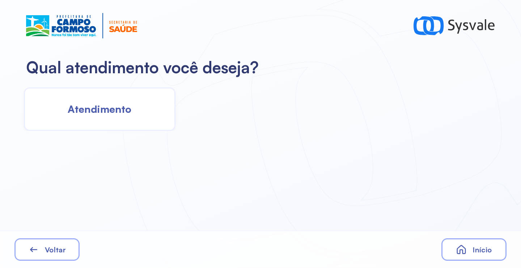
click at [130, 114] on span "Atendimento" at bounding box center [100, 108] width 64 height 13
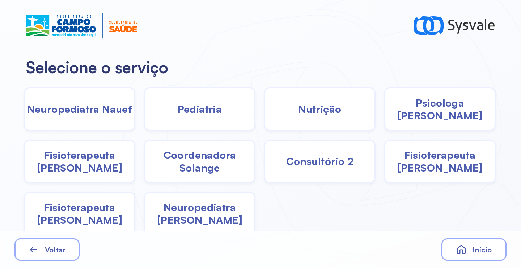
click at [264, 112] on div "Pediatria" at bounding box center [320, 108] width 112 height 43
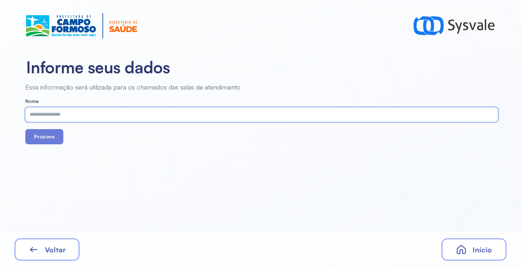
paste input "**********"
type input "**********"
click at [45, 139] on button "Próximo" at bounding box center [44, 136] width 38 height 15
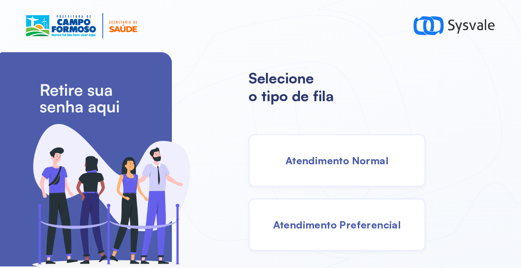
click at [337, 175] on div "Atendimento Normal" at bounding box center [337, 160] width 177 height 52
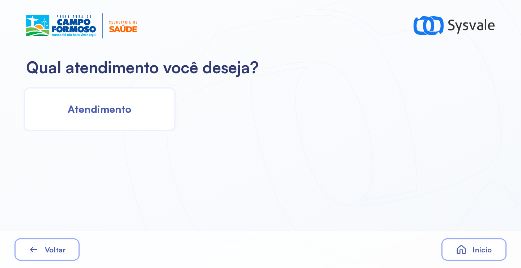
click at [126, 115] on span "Atendimento" at bounding box center [100, 108] width 64 height 13
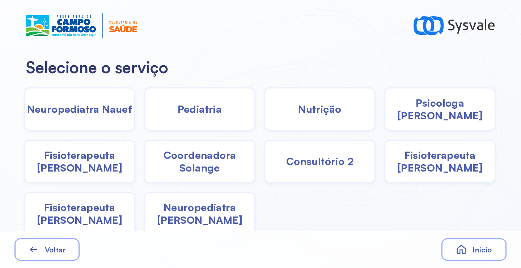
click at [208, 115] on span "Pediatria" at bounding box center [200, 108] width 45 height 13
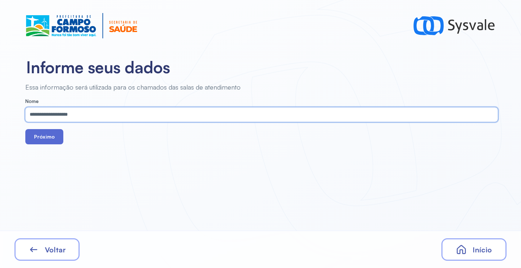
type input "**********"
click at [49, 140] on button "Próximo" at bounding box center [44, 136] width 38 height 15
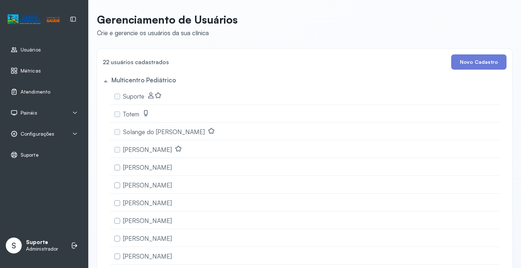
click at [51, 93] on link "Atendimento" at bounding box center [43, 91] width 67 height 7
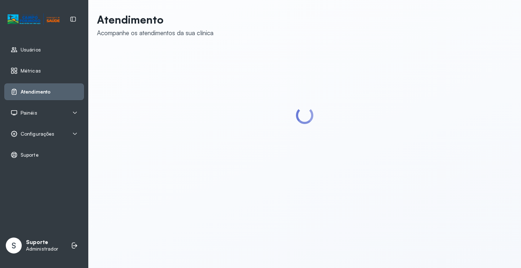
click at [61, 113] on div "Painéis" at bounding box center [43, 112] width 67 height 7
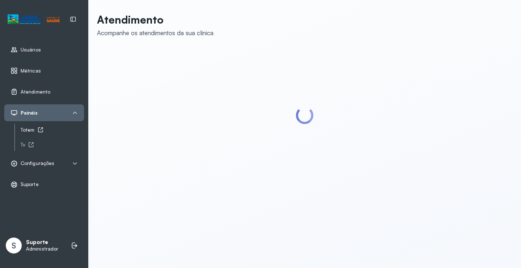
click at [29, 131] on div "Totem" at bounding box center [52, 130] width 63 height 6
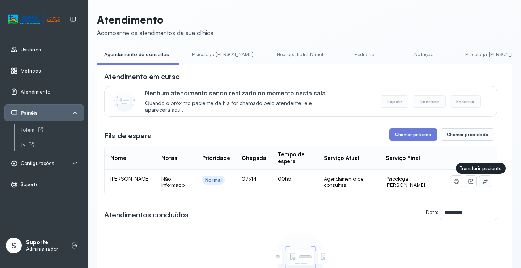
click at [483, 183] on icon at bounding box center [486, 181] width 6 height 6
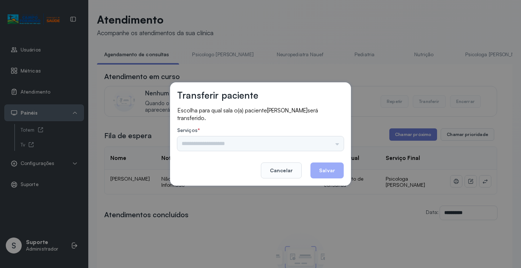
click at [334, 144] on div "Nenhuma opção encontrada" at bounding box center [260, 143] width 167 height 14
click at [333, 143] on div "Nenhuma opção encontrada" at bounding box center [260, 143] width 167 height 14
click at [319, 145] on div "Nenhuma opção encontrada" at bounding box center [260, 143] width 167 height 14
click at [326, 147] on input "text" at bounding box center [260, 143] width 167 height 14
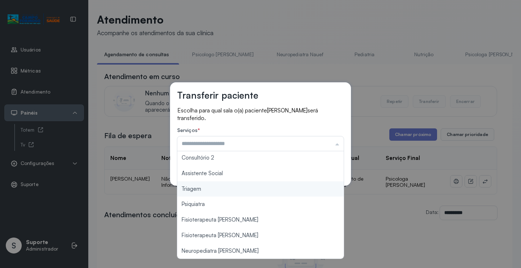
scroll to position [1, 0]
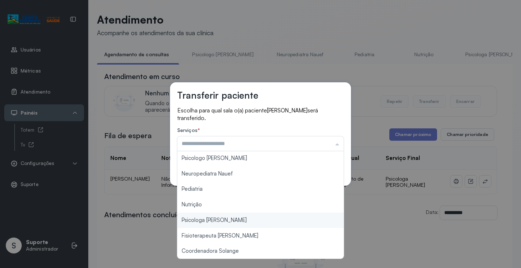
type input "**********"
drag, startPoint x: 222, startPoint y: 218, endPoint x: 266, endPoint y: 193, distance: 50.9
click at [223, 217] on div "**********" at bounding box center [260, 134] width 521 height 268
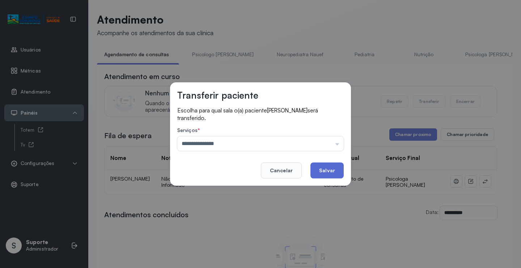
click at [325, 169] on button "Salvar" at bounding box center [327, 170] width 33 height 16
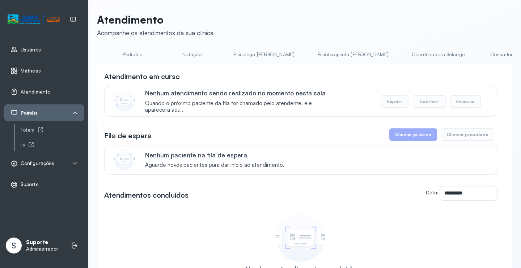
scroll to position [0, 263]
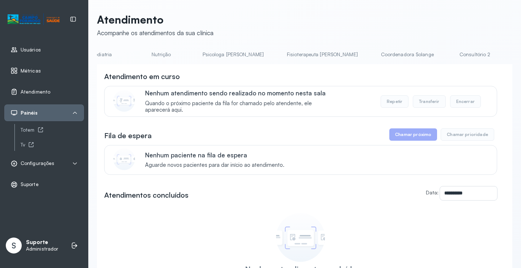
click at [374, 56] on link "Coordenadora Solange" at bounding box center [407, 55] width 67 height 12
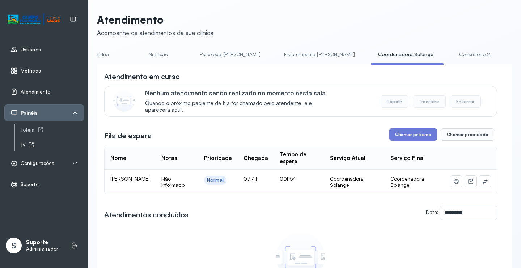
click at [37, 148] on link "Tv" at bounding box center [52, 144] width 63 height 9
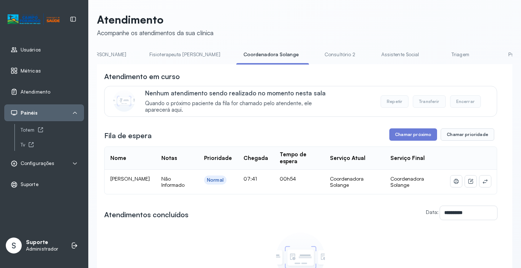
scroll to position [0, 423]
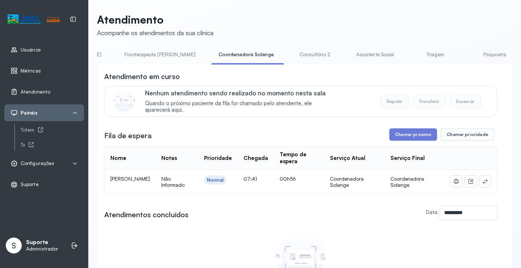
click at [410, 55] on link "Triagem" at bounding box center [435, 55] width 51 height 12
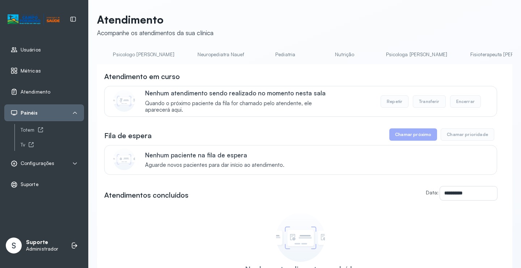
scroll to position [0, 0]
click at [124, 60] on link "Agendamento de consultas" at bounding box center [135, 55] width 76 height 12
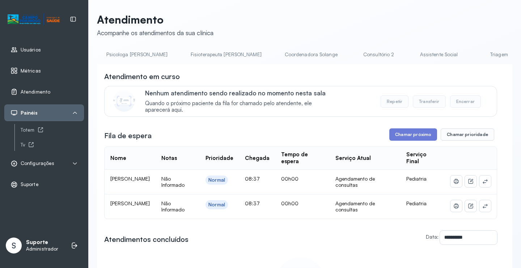
scroll to position [0, 361]
click at [472, 52] on link "Triagem" at bounding box center [497, 55] width 51 height 12
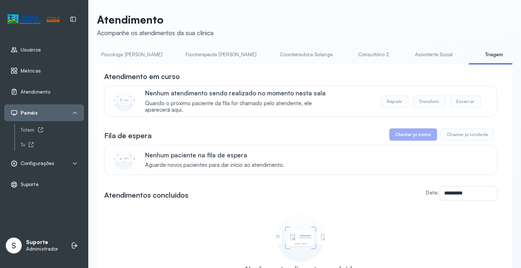
scroll to position [0, 0]
click at [151, 52] on link "Agendamento de consultas" at bounding box center [135, 55] width 76 height 12
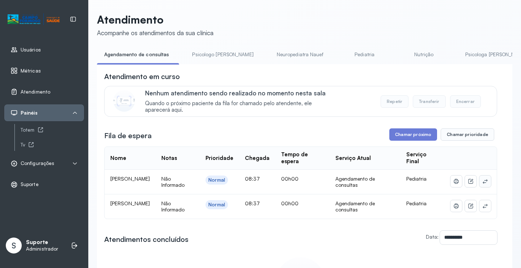
click at [483, 182] on icon at bounding box center [486, 181] width 6 height 6
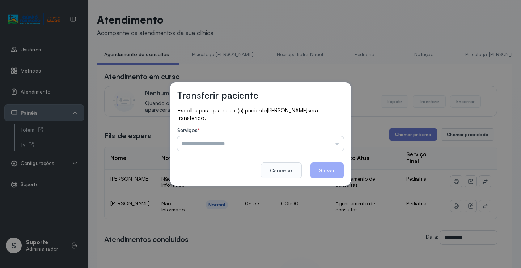
click at [328, 137] on input "text" at bounding box center [260, 143] width 167 height 14
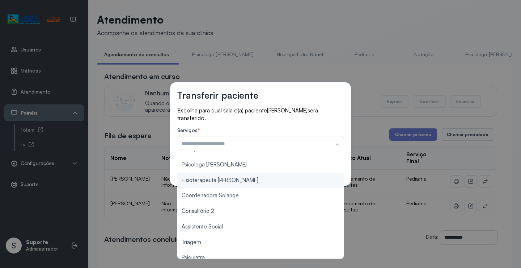
scroll to position [110, 0]
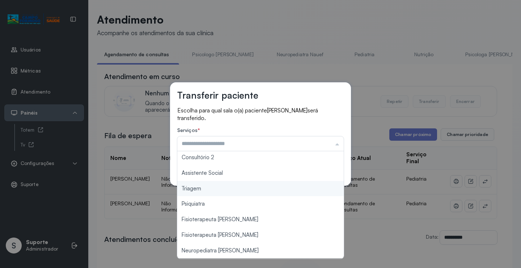
type input "*******"
drag, startPoint x: 215, startPoint y: 191, endPoint x: 222, endPoint y: 188, distance: 7.5
click at [216, 189] on div "Transferir paciente Escolha para qual sala o(a) paciente LAURA ELOA SILVA DE SO…" at bounding box center [260, 134] width 521 height 268
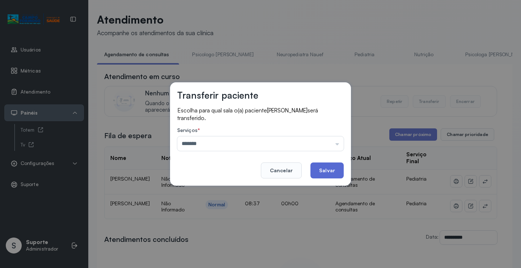
click at [328, 171] on button "Salvar" at bounding box center [327, 170] width 33 height 16
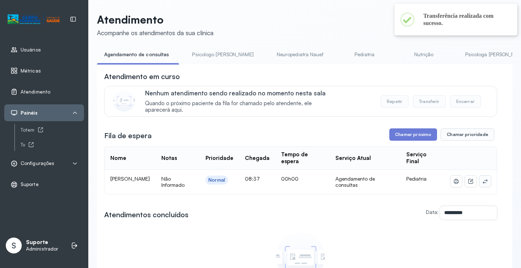
click at [483, 181] on icon at bounding box center [486, 181] width 6 height 6
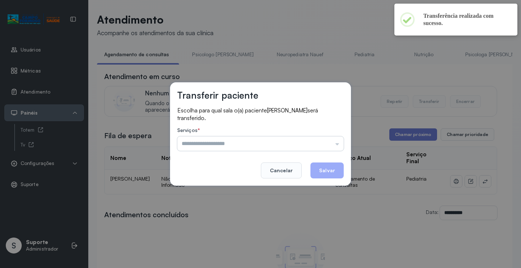
click at [307, 140] on input "text" at bounding box center [260, 143] width 167 height 14
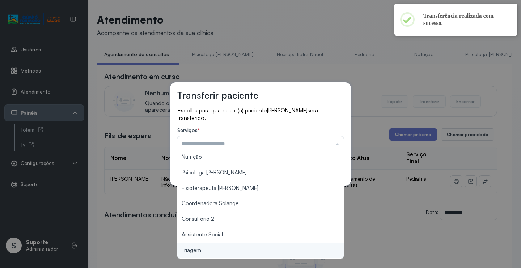
scroll to position [109, 0]
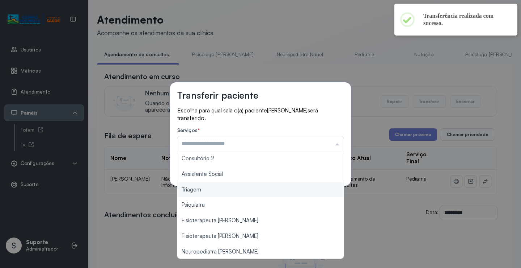
type input "*******"
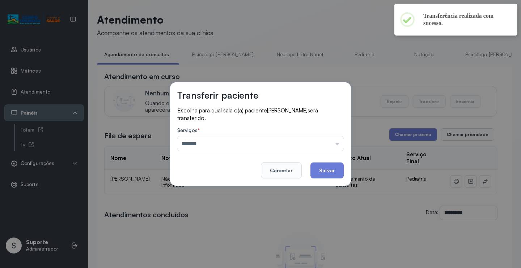
drag, startPoint x: 211, startPoint y: 192, endPoint x: 257, endPoint y: 181, distance: 47.5
click at [211, 192] on div "Transferir paciente Escolha para qual sala o(a) paciente EZEQUIEL SILVA BRITO s…" at bounding box center [260, 134] width 521 height 268
click at [321, 168] on button "Salvar" at bounding box center [327, 170] width 33 height 16
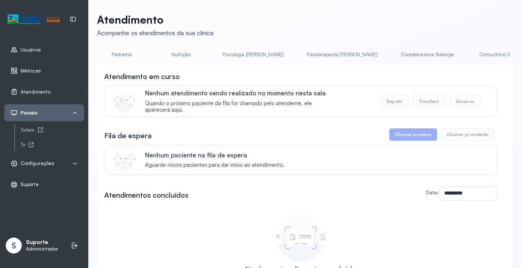
scroll to position [0, 322]
click at [315, 51] on link "Coordenadora Solange" at bounding box center [348, 55] width 67 height 12
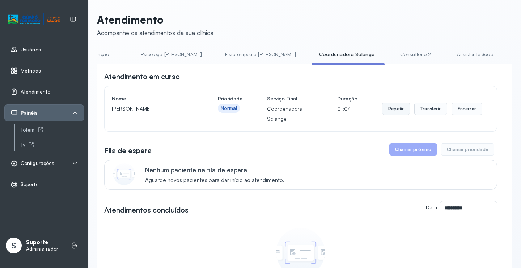
click at [394, 110] on button "Repetir" at bounding box center [396, 108] width 28 height 12
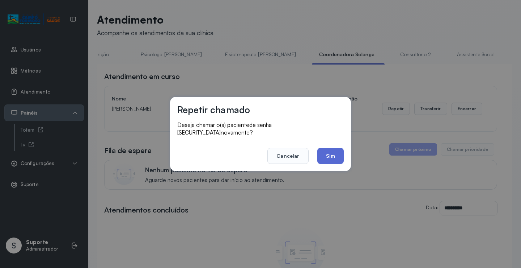
click at [325, 152] on button "Sim" at bounding box center [331, 156] width 26 height 16
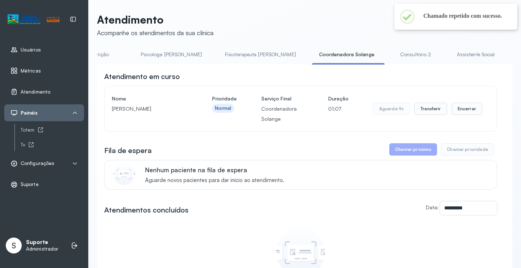
click at [34, 165] on span "Configurações" at bounding box center [38, 163] width 34 height 6
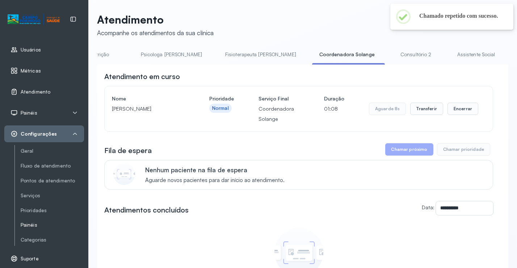
click at [31, 222] on link "Painéis" at bounding box center [52, 225] width 63 height 6
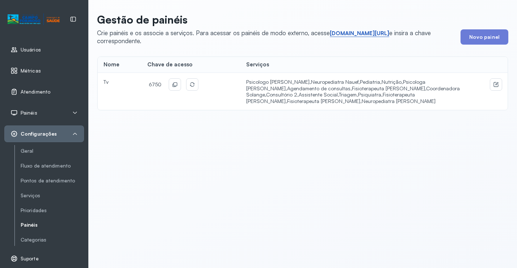
click at [362, 33] on link "short.sysvale.com/tv" at bounding box center [359, 33] width 59 height 7
click at [175, 84] on icon at bounding box center [175, 84] width 6 height 6
click at [45, 89] on span "Atendimento" at bounding box center [36, 92] width 30 height 6
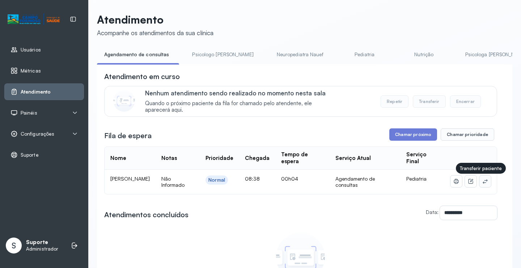
click at [483, 182] on icon at bounding box center [485, 181] width 5 height 4
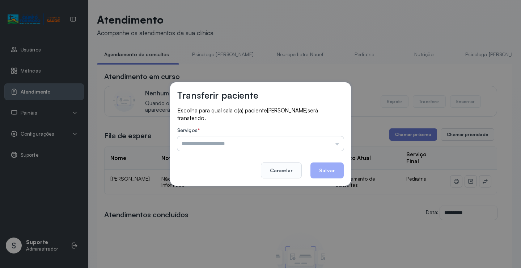
drag, startPoint x: 318, startPoint y: 136, endPoint x: 327, endPoint y: 140, distance: 10.2
click at [321, 138] on input "text" at bounding box center [260, 143] width 167 height 14
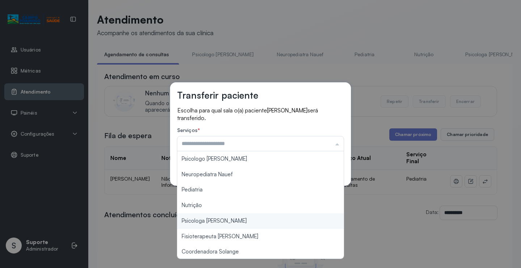
scroll to position [72, 0]
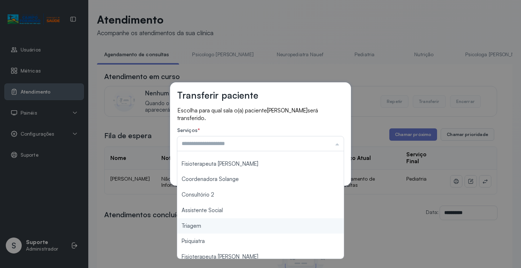
type input "*******"
drag, startPoint x: 212, startPoint y: 228, endPoint x: 309, endPoint y: 178, distance: 109.5
click at [213, 228] on div "Transferir paciente Escolha para qual sala o(a) paciente JADE VITORIA DA SILVA …" at bounding box center [260, 134] width 521 height 268
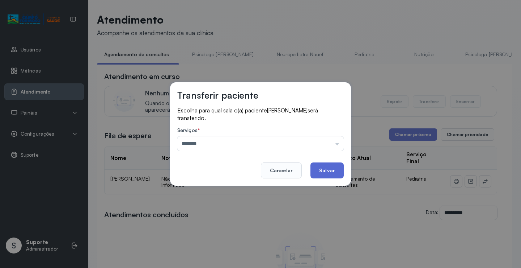
click at [324, 170] on button "Salvar" at bounding box center [327, 170] width 33 height 16
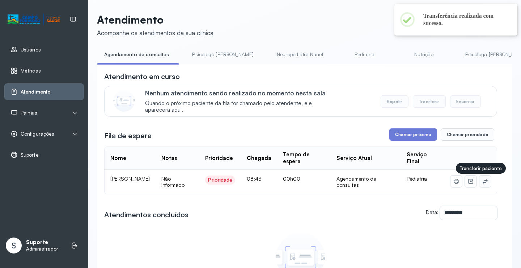
click at [483, 184] on icon at bounding box center [486, 181] width 6 height 6
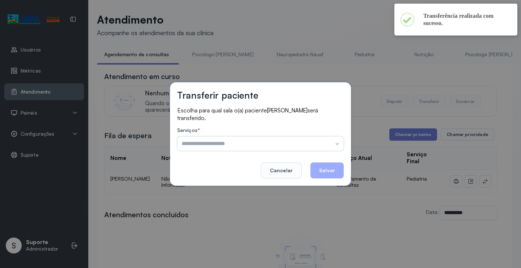
click at [333, 141] on input "text" at bounding box center [260, 143] width 167 height 14
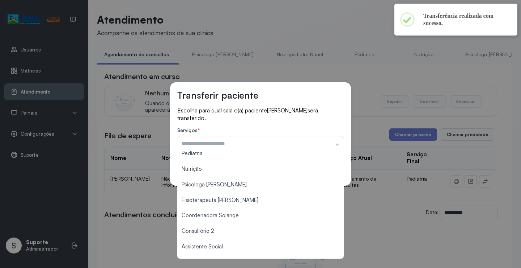
scroll to position [110, 0]
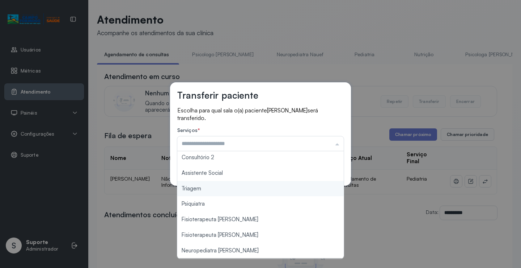
type input "*******"
click at [230, 192] on div "Transferir paciente Escolha para qual sala o(a) paciente RAVI SAMUEL GOMES DA S…" at bounding box center [260, 134] width 521 height 268
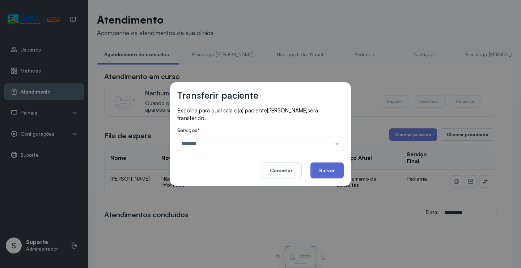
click at [338, 167] on button "Salvar" at bounding box center [327, 170] width 33 height 16
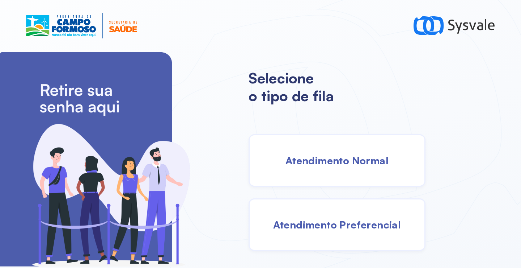
click at [341, 175] on div "Atendimento Normal" at bounding box center [337, 160] width 177 height 52
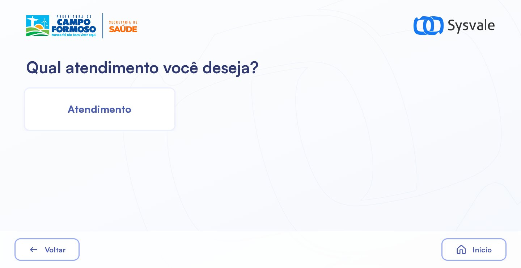
click at [119, 110] on span "Atendimento" at bounding box center [100, 108] width 64 height 13
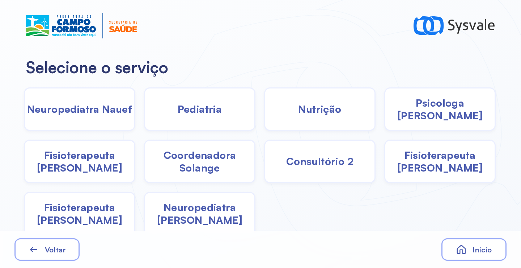
click at [264, 103] on div "Pediatria" at bounding box center [320, 108] width 112 height 43
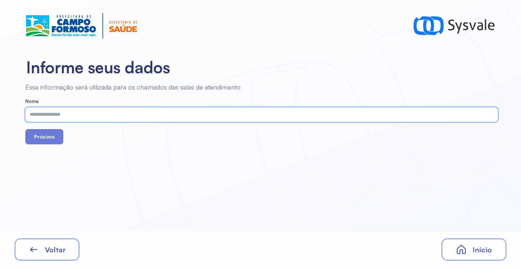
paste input "**********"
type input "**********"
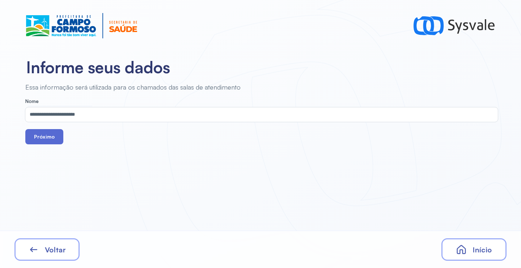
click at [50, 135] on button "Próximo" at bounding box center [44, 136] width 38 height 15
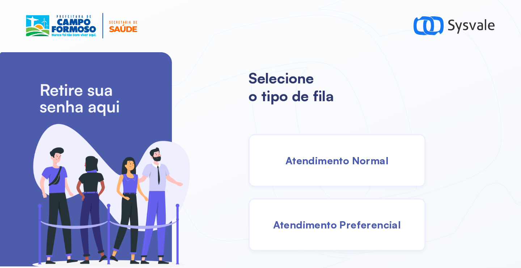
click at [318, 168] on div "Atendimento Normal" at bounding box center [337, 160] width 177 height 52
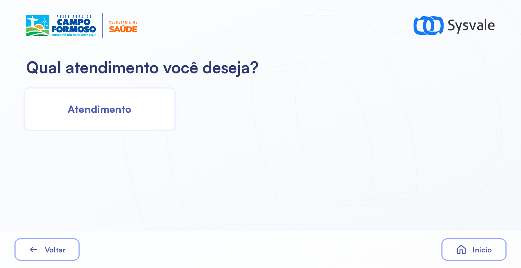
click at [122, 104] on span "Atendimento" at bounding box center [100, 108] width 64 height 13
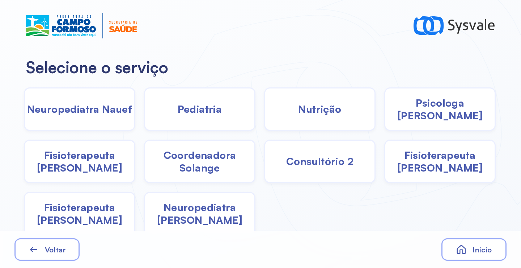
click at [204, 112] on span "Pediatria" at bounding box center [200, 108] width 45 height 13
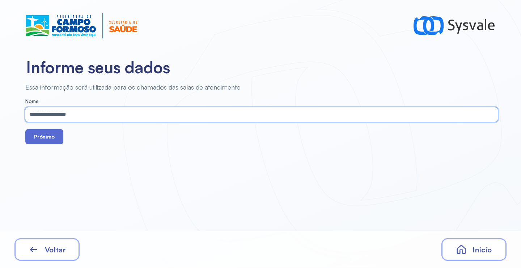
type input "**********"
click at [43, 135] on button "Próximo" at bounding box center [44, 136] width 38 height 15
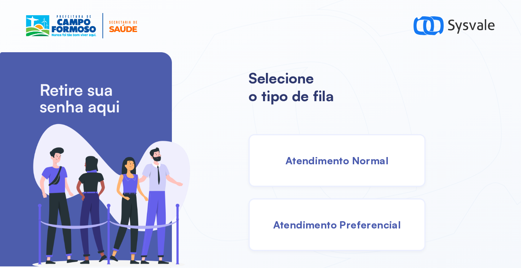
click at [310, 155] on span "Atendimento Normal" at bounding box center [337, 160] width 103 height 13
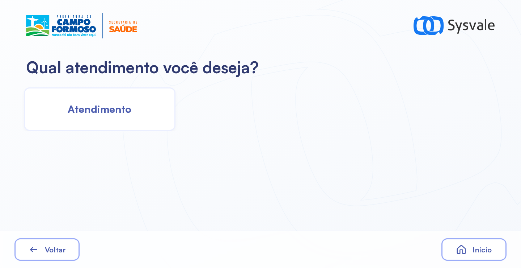
click at [103, 96] on div "Atendimento" at bounding box center [100, 108] width 152 height 43
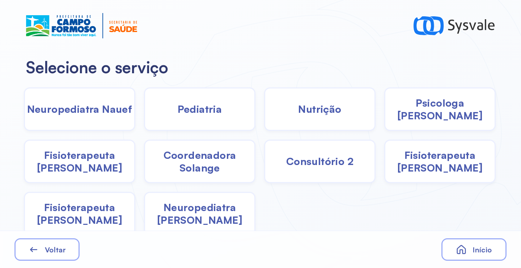
click at [212, 103] on span "Pediatria" at bounding box center [200, 108] width 45 height 13
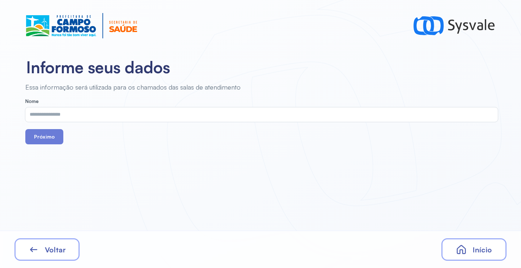
drag, startPoint x: 212, startPoint y: 103, endPoint x: 159, endPoint y: 115, distance: 55.1
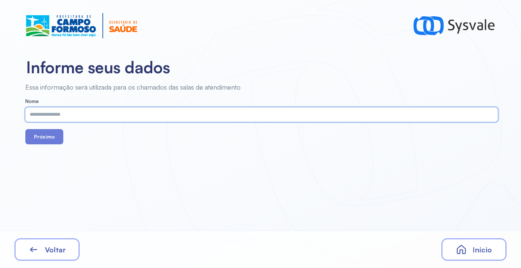
paste input "**********"
type input "**********"
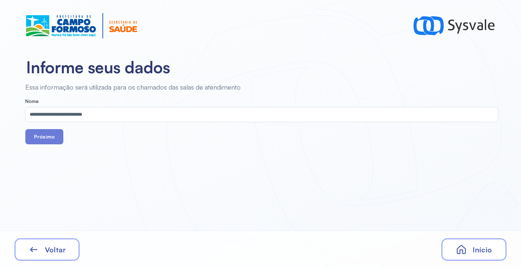
drag, startPoint x: 30, startPoint y: 135, endPoint x: 88, endPoint y: 114, distance: 61.9
click at [30, 135] on button "Próximo" at bounding box center [44, 136] width 38 height 15
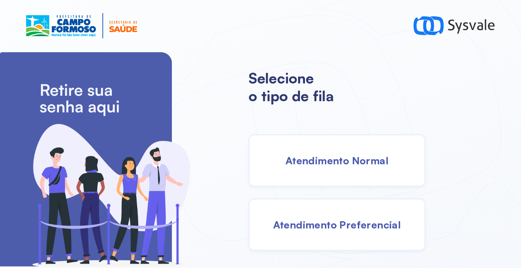
click at [342, 222] on span "Atendimento Preferencial" at bounding box center [337, 224] width 128 height 13
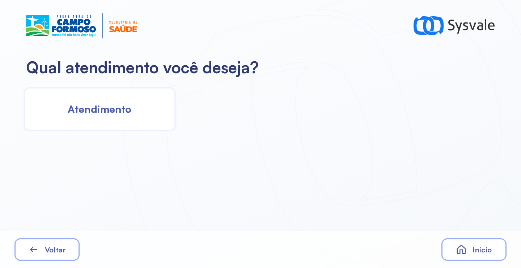
click at [107, 111] on span "Atendimento" at bounding box center [100, 108] width 64 height 13
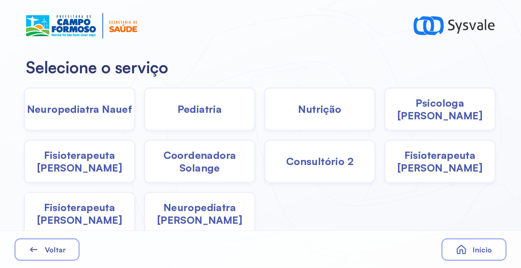
drag, startPoint x: 229, startPoint y: 108, endPoint x: 189, endPoint y: 110, distance: 40.2
click at [189, 110] on span "Pediatria" at bounding box center [200, 108] width 45 height 13
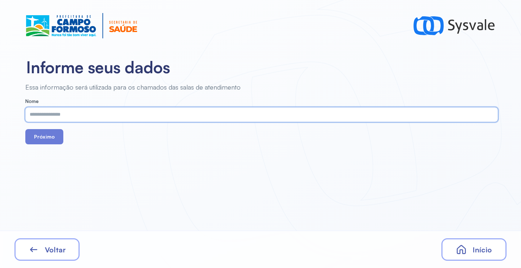
paste input "**********"
type input "**********"
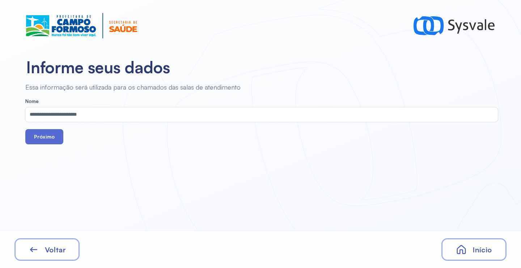
click at [37, 134] on button "Próximo" at bounding box center [44, 136] width 38 height 15
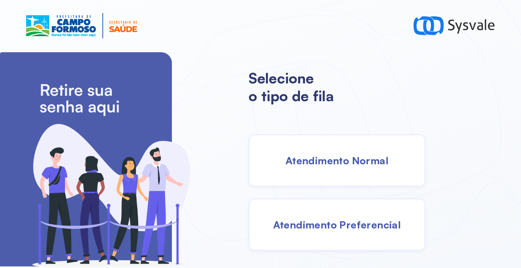
click at [338, 158] on span "Atendimento Normal" at bounding box center [337, 160] width 103 height 13
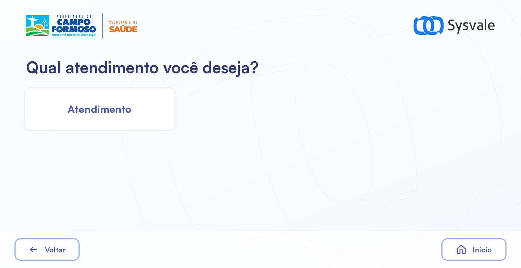
click at [115, 100] on div "Atendimento" at bounding box center [100, 108] width 152 height 43
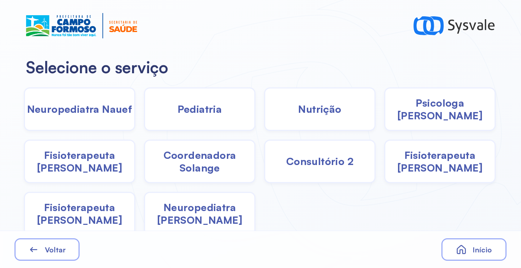
click at [135, 139] on div "Psicologa [PERSON_NAME]" at bounding box center [80, 160] width 112 height 43
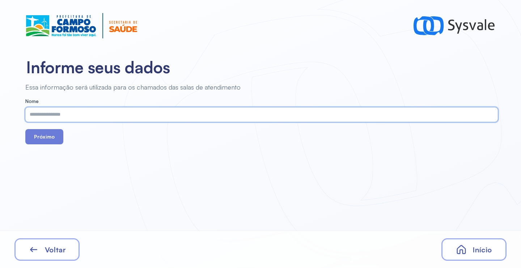
paste input "**********"
type input "**********"
click at [55, 135] on button "Próximo" at bounding box center [44, 136] width 38 height 15
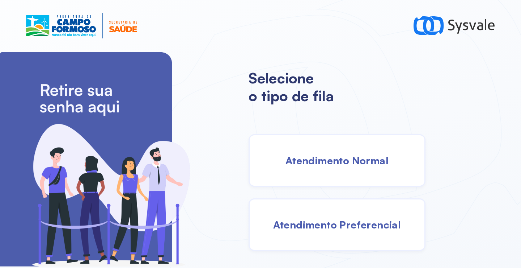
click at [348, 157] on span "Atendimento Normal" at bounding box center [337, 160] width 103 height 13
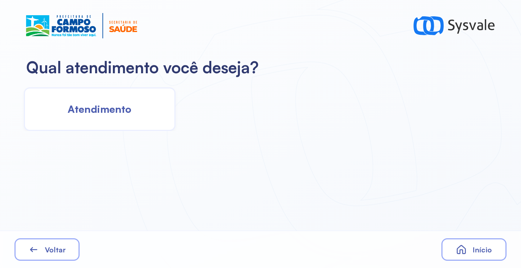
click at [66, 95] on div "Atendimento" at bounding box center [100, 108] width 152 height 43
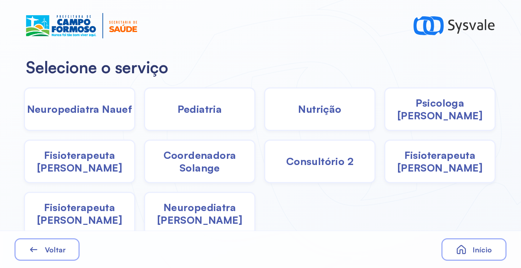
click at [447, 110] on span "Psicologa [PERSON_NAME]" at bounding box center [440, 108] width 109 height 25
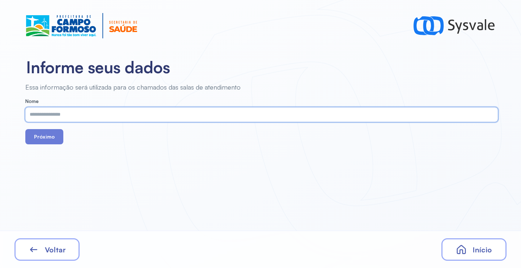
paste input "**********"
type input "**********"
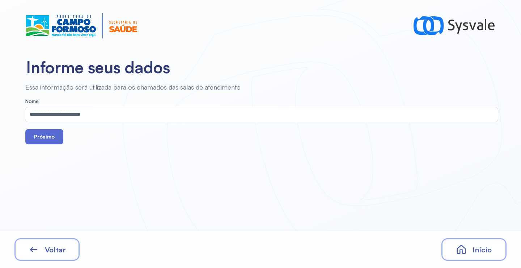
click at [47, 140] on button "Próximo" at bounding box center [44, 136] width 38 height 15
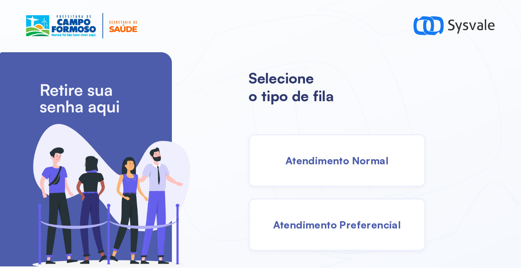
click at [336, 164] on span "Atendimento Normal" at bounding box center [337, 160] width 103 height 13
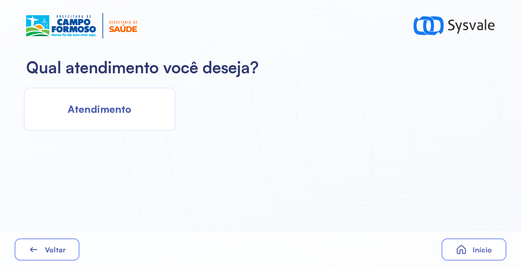
click at [116, 107] on span "Atendimento" at bounding box center [100, 108] width 64 height 13
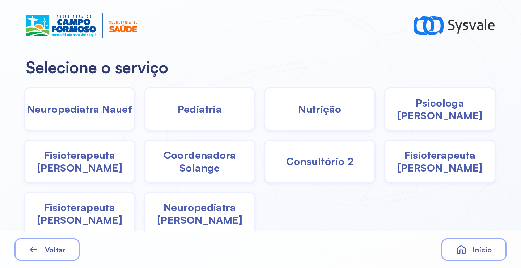
drag, startPoint x: 202, startPoint y: 163, endPoint x: 198, endPoint y: 161, distance: 3.7
click at [198, 161] on span "Coordenadora Solange" at bounding box center [199, 160] width 109 height 25
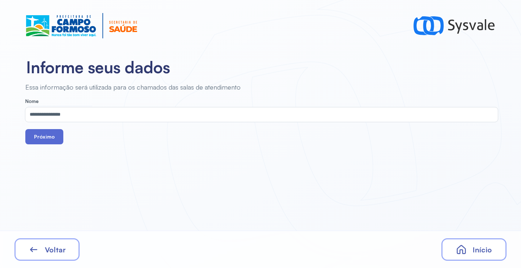
click at [51, 135] on button "Próximo" at bounding box center [44, 136] width 38 height 15
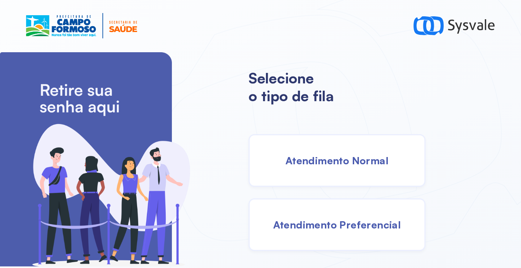
click at [341, 222] on span "Atendimento Preferencial" at bounding box center [337, 224] width 128 height 13
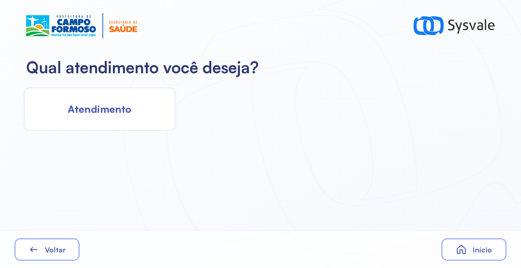
click at [95, 111] on span "Atendimento" at bounding box center [100, 108] width 64 height 13
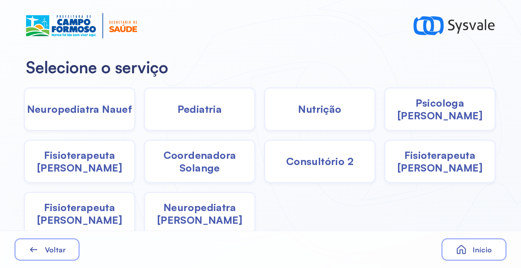
drag, startPoint x: 232, startPoint y: 102, endPoint x: 227, endPoint y: 105, distance: 5.2
click at [264, 105] on div "Pediatria" at bounding box center [320, 108] width 112 height 43
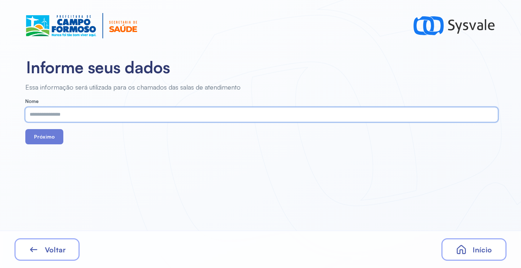
paste input "**********"
type input "**********"
click at [39, 138] on button "Próximo" at bounding box center [44, 136] width 38 height 15
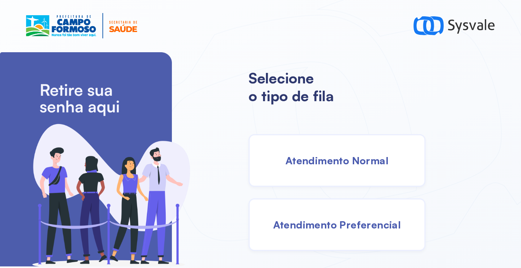
click at [344, 223] on span "Atendimento Preferencial" at bounding box center [337, 224] width 128 height 13
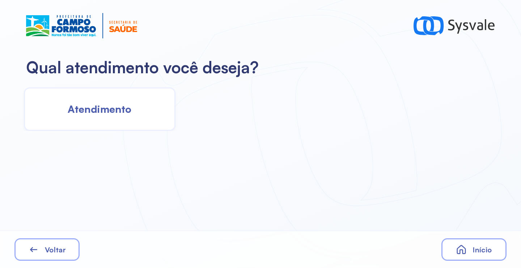
click at [69, 94] on div "Atendimento" at bounding box center [100, 108] width 152 height 43
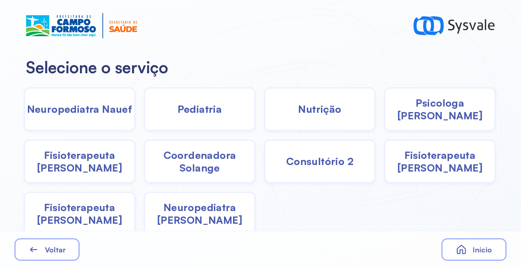
click at [264, 115] on div "Pediatria" at bounding box center [320, 108] width 112 height 43
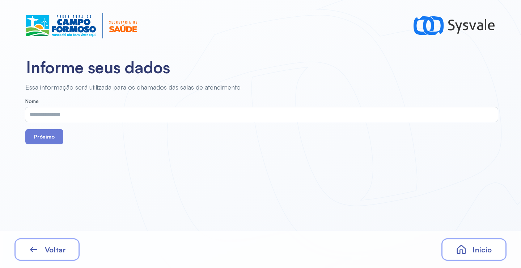
click at [161, 114] on input "text" at bounding box center [260, 114] width 470 height 14
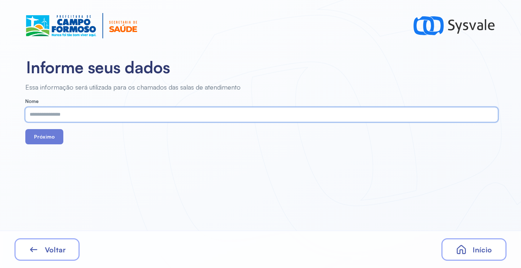
paste input "**********"
type input "**********"
click at [50, 138] on button "Próximo" at bounding box center [44, 136] width 38 height 15
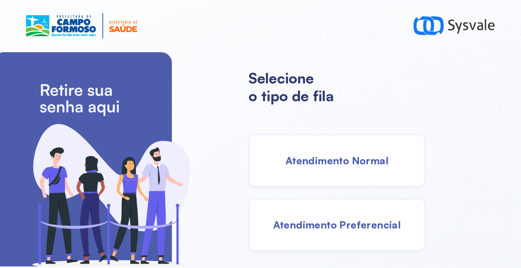
click at [347, 157] on span "Atendimento Normal" at bounding box center [337, 160] width 103 height 13
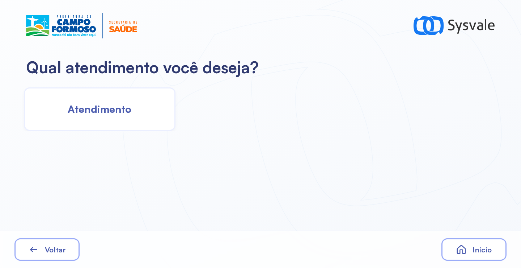
click at [121, 122] on div "Atendimento" at bounding box center [100, 108] width 152 height 43
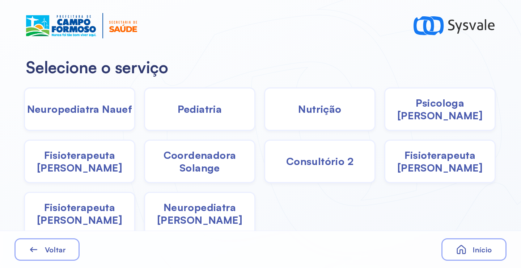
click at [211, 163] on span "Coordenadora Solange" at bounding box center [199, 160] width 109 height 25
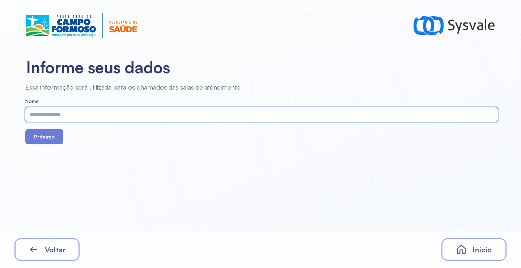
paste input "**********"
type input "**********"
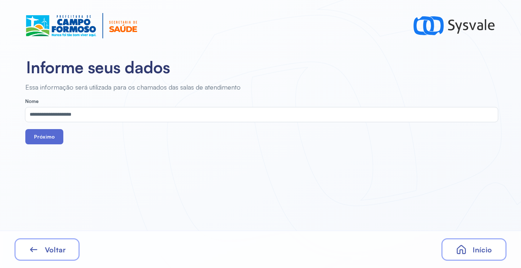
click at [42, 142] on button "Próximo" at bounding box center [44, 136] width 38 height 15
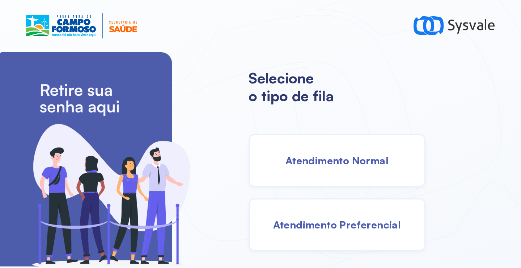
click at [302, 169] on div "Atendimento Normal" at bounding box center [337, 160] width 177 height 52
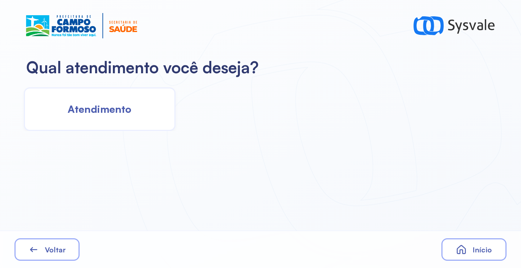
click at [124, 110] on span "Atendimento" at bounding box center [100, 108] width 64 height 13
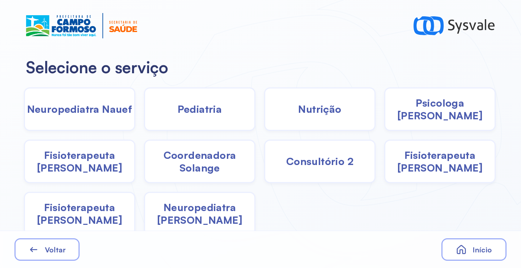
click at [220, 160] on span "Coordenadora Solange" at bounding box center [199, 160] width 109 height 25
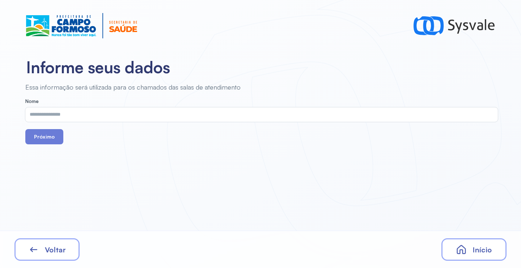
drag, startPoint x: 125, startPoint y: 104, endPoint x: 124, endPoint y: 112, distance: 8.0
drag, startPoint x: 124, startPoint y: 112, endPoint x: 105, endPoint y: 115, distance: 19.1
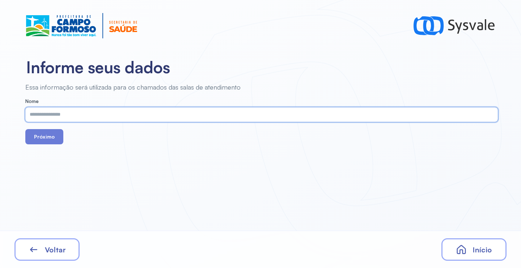
paste input "**********"
type input "**********"
click at [48, 139] on button "Próximo" at bounding box center [44, 136] width 38 height 15
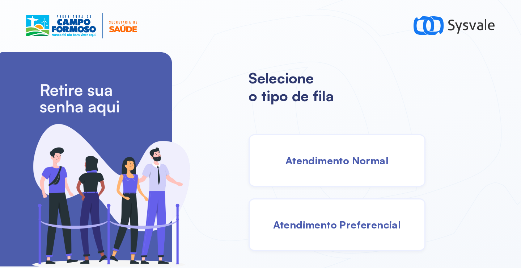
click at [336, 161] on span "Atendimento Normal" at bounding box center [337, 160] width 103 height 13
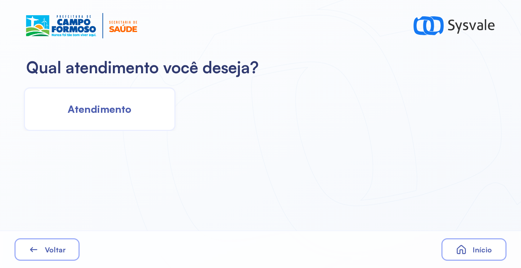
click at [122, 114] on span "Atendimento" at bounding box center [100, 108] width 64 height 13
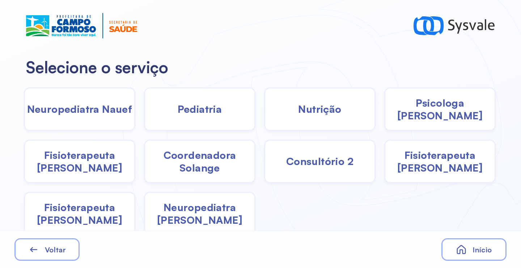
click at [164, 171] on span "Coordenadora Solange" at bounding box center [199, 160] width 109 height 25
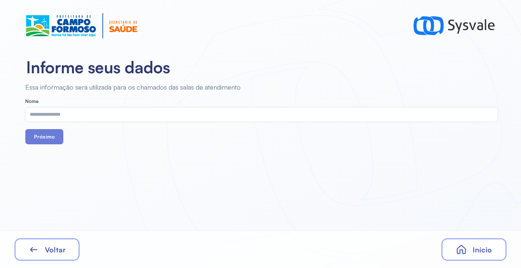
drag, startPoint x: 82, startPoint y: 126, endPoint x: 79, endPoint y: 124, distance: 4.2
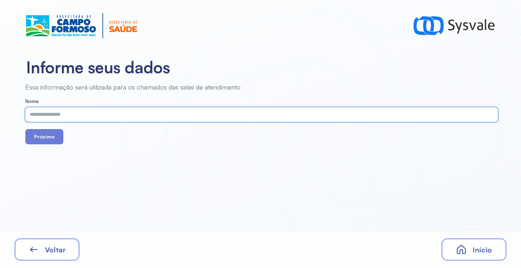
drag, startPoint x: 79, startPoint y: 124, endPoint x: 72, endPoint y: 118, distance: 9.2
paste input "**********"
type input "**********"
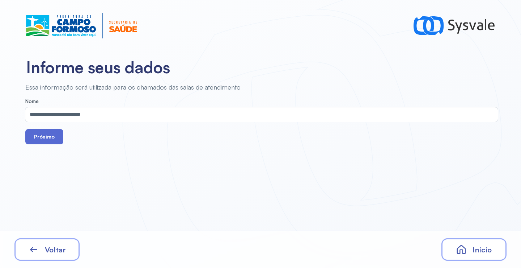
click at [47, 137] on button "Próximo" at bounding box center [44, 136] width 38 height 15
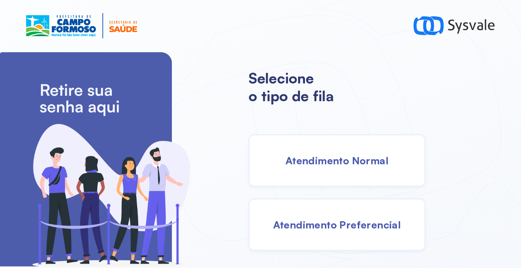
click at [343, 164] on span "Atendimento Normal" at bounding box center [337, 160] width 103 height 13
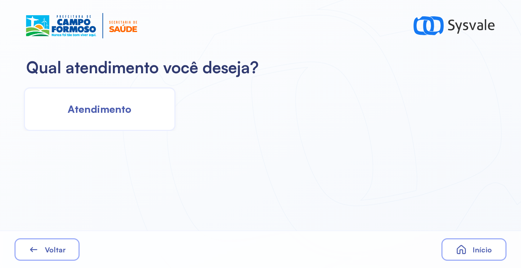
click at [98, 110] on span "Atendimento" at bounding box center [100, 108] width 64 height 13
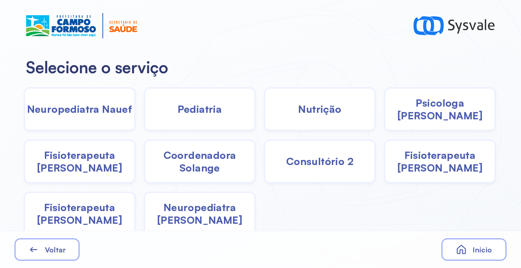
click at [187, 168] on span "Coordenadora Solange" at bounding box center [199, 160] width 109 height 25
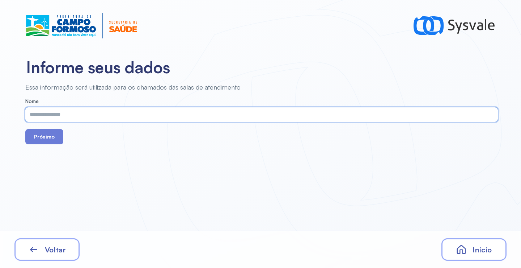
paste input "**********"
type input "**********"
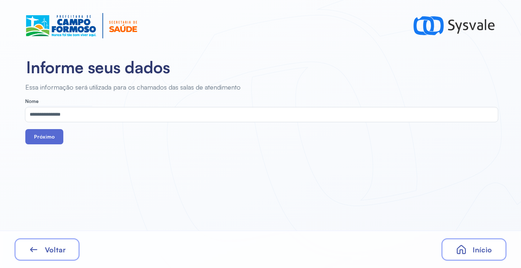
click at [52, 134] on button "Próximo" at bounding box center [44, 136] width 38 height 15
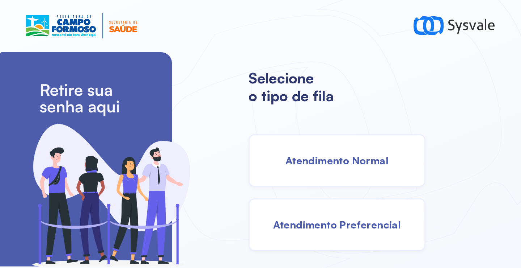
click at [339, 171] on div "Atendimento Normal" at bounding box center [337, 160] width 177 height 52
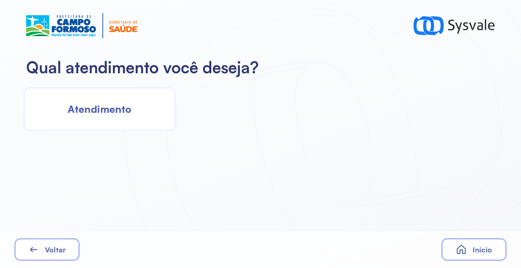
click at [136, 115] on div "Atendimento" at bounding box center [100, 108] width 152 height 43
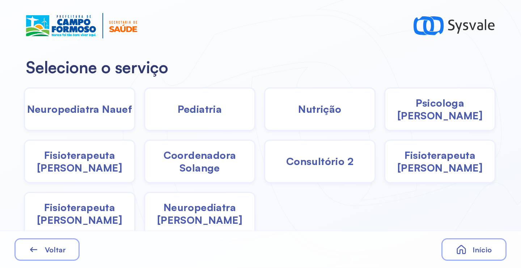
click at [444, 114] on span "Psicologa [PERSON_NAME]" at bounding box center [440, 108] width 109 height 25
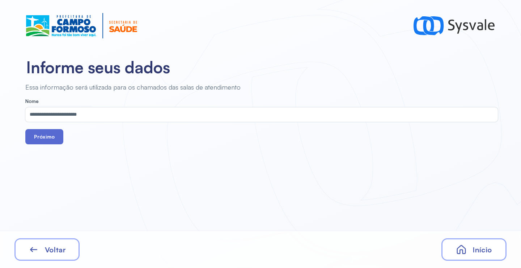
click at [54, 140] on button "Próximo" at bounding box center [44, 136] width 38 height 15
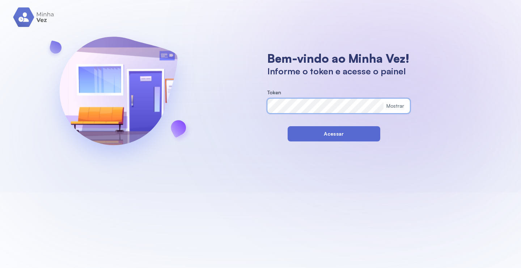
click at [295, 134] on button "Acessar" at bounding box center [334, 133] width 93 height 15
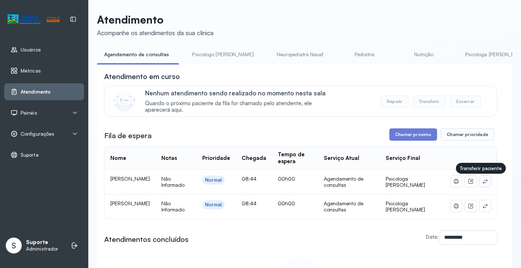
click at [483, 184] on icon at bounding box center [486, 181] width 6 height 6
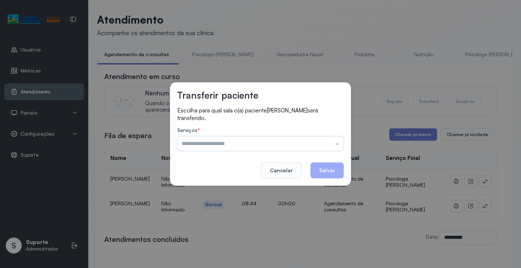
click at [333, 147] on input "text" at bounding box center [260, 143] width 167 height 14
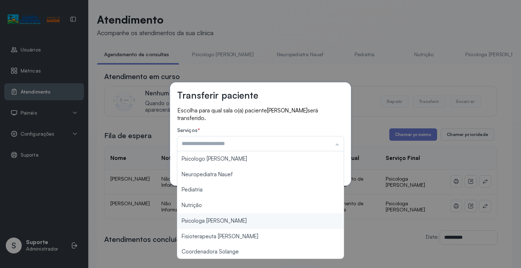
type input "**********"
drag, startPoint x: 225, startPoint y: 223, endPoint x: 331, endPoint y: 175, distance: 116.1
click at [228, 220] on div "**********" at bounding box center [260, 134] width 521 height 268
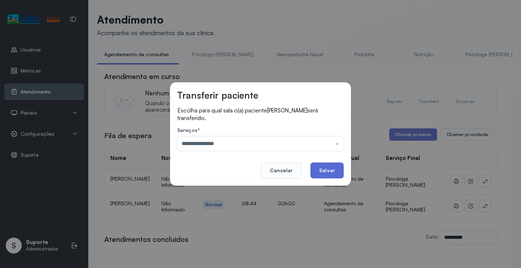
click at [333, 167] on button "Salvar" at bounding box center [327, 170] width 33 height 16
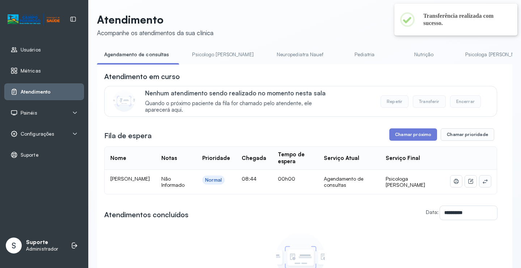
click at [480, 178] on button at bounding box center [486, 181] width 12 height 12
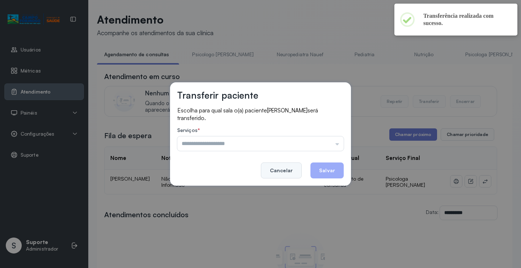
click at [287, 168] on button "Cancelar" at bounding box center [281, 170] width 41 height 16
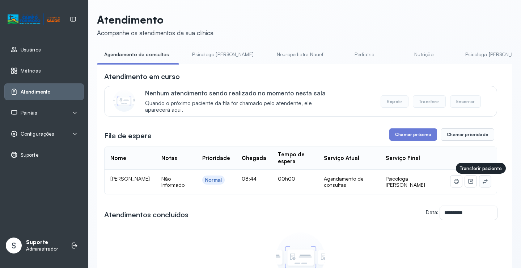
click at [483, 181] on icon at bounding box center [486, 181] width 6 height 6
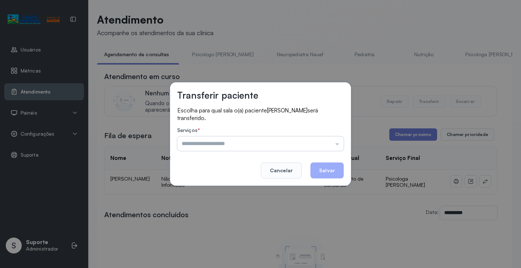
click at [340, 142] on input "text" at bounding box center [260, 143] width 167 height 14
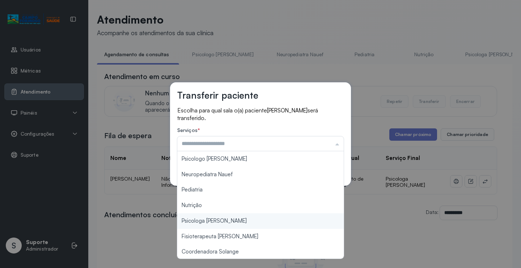
type input "**********"
click at [222, 220] on div "**********" at bounding box center [260, 134] width 521 height 268
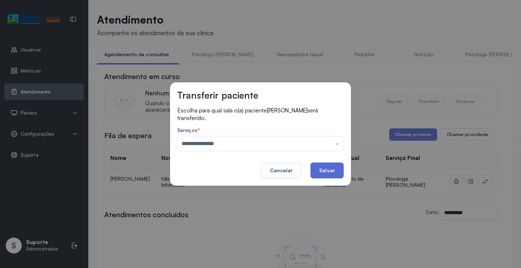
click at [333, 170] on button "Salvar" at bounding box center [327, 170] width 33 height 16
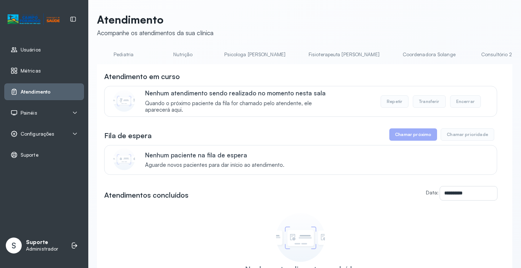
scroll to position [0, 218]
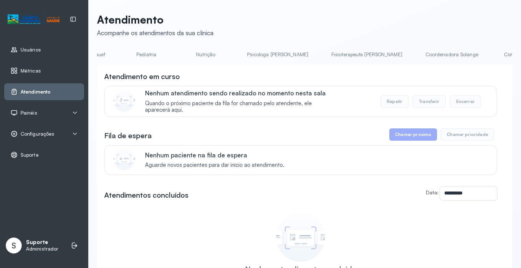
click at [242, 56] on link "Psicologa [PERSON_NAME]" at bounding box center [278, 55] width 76 height 12
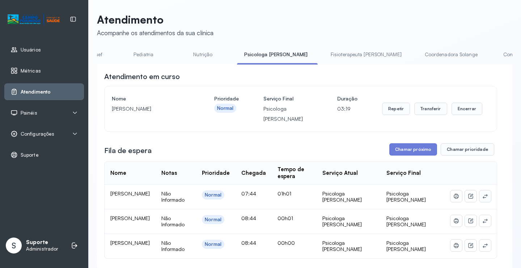
click at [483, 197] on icon at bounding box center [486, 196] width 6 height 6
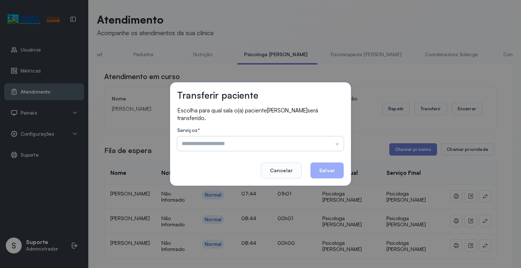
click at [330, 144] on input "text" at bounding box center [260, 143] width 167 height 14
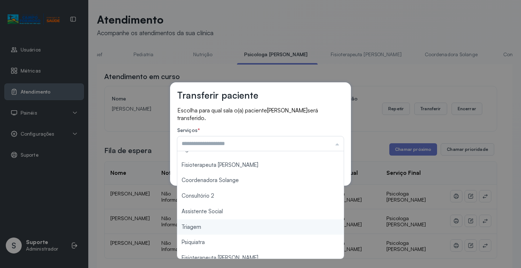
scroll to position [36, 0]
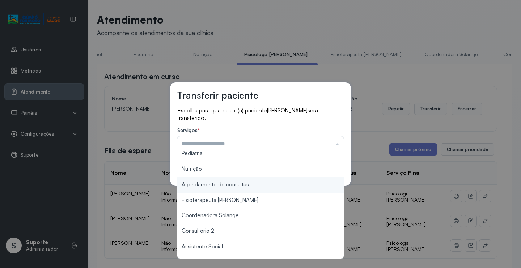
type input "**********"
click at [252, 182] on div "**********" at bounding box center [260, 133] width 181 height 103
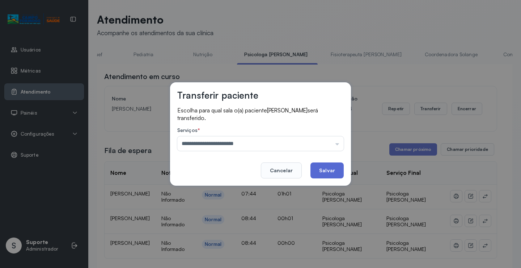
click at [327, 165] on button "Salvar" at bounding box center [327, 170] width 33 height 16
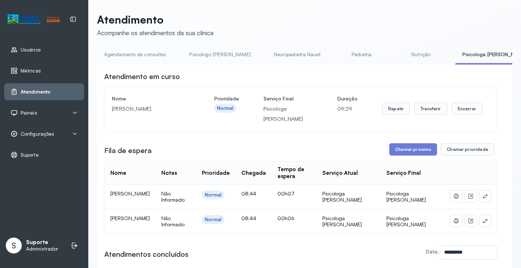
click at [140, 49] on link "Agendamento de consultas" at bounding box center [135, 55] width 76 height 12
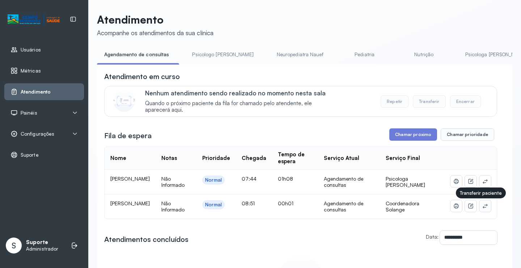
click at [483, 206] on icon at bounding box center [486, 206] width 6 height 6
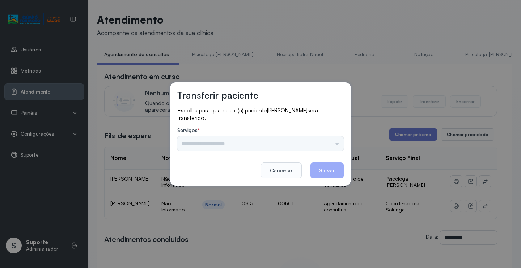
click at [339, 148] on div "Psicologo [PERSON_NAME] Nauef Pediatria Nutrição Agendamento de consultas Fisio…" at bounding box center [260, 143] width 167 height 14
click at [332, 144] on input "text" at bounding box center [260, 143] width 167 height 14
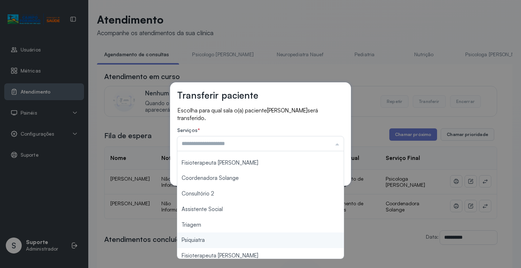
scroll to position [72, 0]
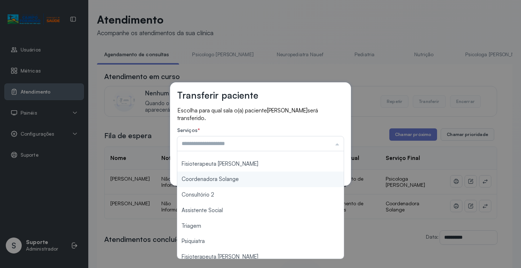
type input "**********"
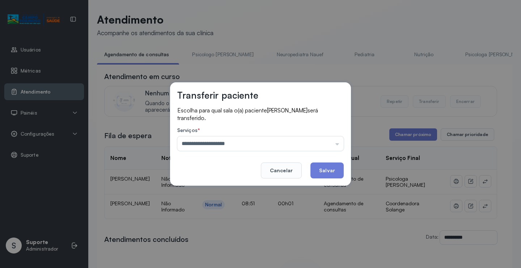
click at [248, 178] on div "**********" at bounding box center [260, 133] width 181 height 103
click at [319, 170] on button "Salvar" at bounding box center [327, 170] width 33 height 16
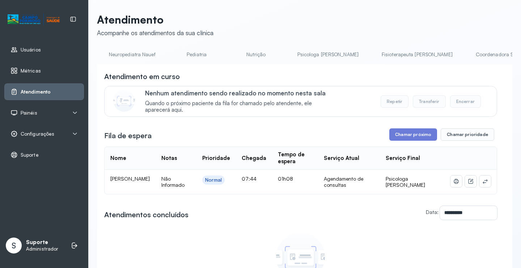
scroll to position [0, 144]
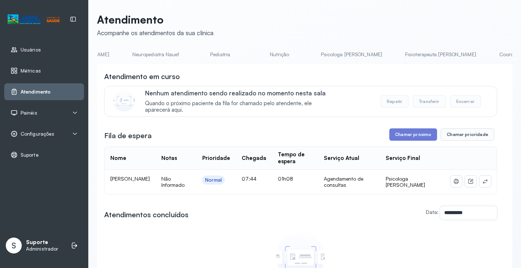
click at [195, 56] on link "Pediatria" at bounding box center [220, 55] width 51 height 12
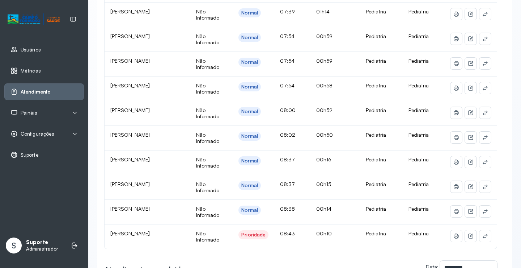
scroll to position [253, 0]
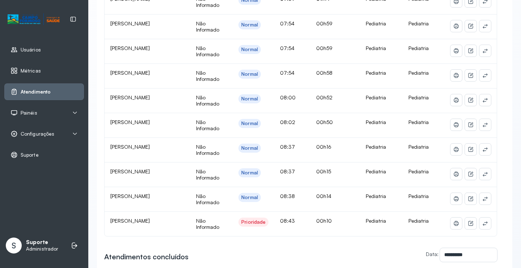
drag, startPoint x: 110, startPoint y: 121, endPoint x: 187, endPoint y: 121, distance: 76.4
click at [187, 121] on td "[PERSON_NAME]" at bounding box center [148, 125] width 86 height 25
copy span "[PERSON_NAME]"
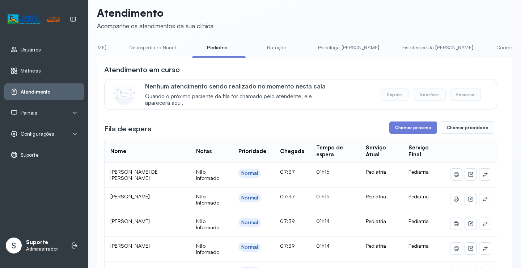
scroll to position [0, 0]
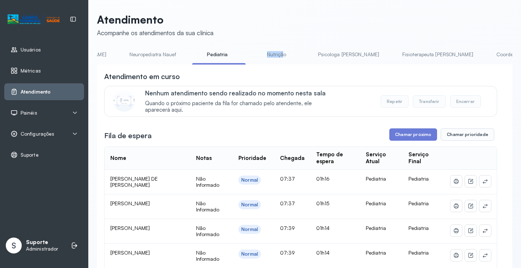
drag, startPoint x: 255, startPoint y: 64, endPoint x: 146, endPoint y: 62, distance: 109.0
click at [146, 62] on ul "Agendamento de consultas Psicologo [PERSON_NAME] Nauef Pediatria Nutrição Psico…" at bounding box center [161, 57] width 416 height 16
click at [130, 57] on link "Neuropediatra Nauef" at bounding box center [152, 55] width 61 height 12
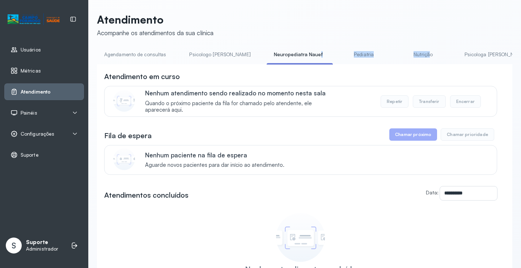
click at [123, 51] on link "Agendamento de consultas" at bounding box center [135, 55] width 76 height 12
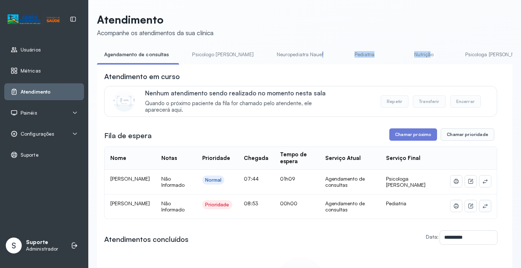
click at [483, 208] on icon at bounding box center [485, 205] width 5 height 4
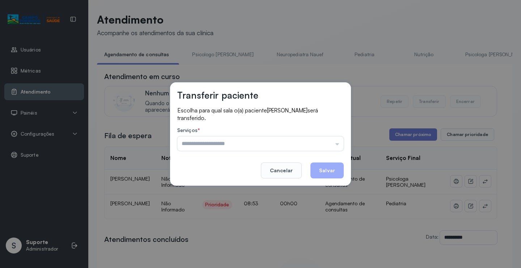
click at [325, 145] on input "text" at bounding box center [260, 143] width 167 height 14
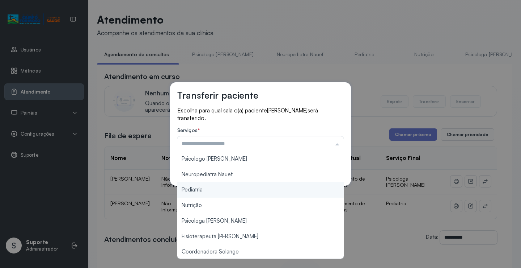
type input "*********"
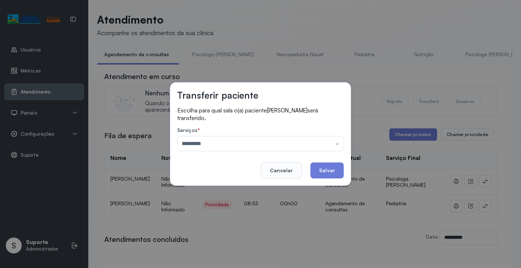
click at [230, 190] on div "Transferir paciente Escolha para qual sala o(a) paciente [PERSON_NAME] será tra…" at bounding box center [260, 134] width 521 height 268
click at [324, 171] on button "Salvar" at bounding box center [327, 170] width 33 height 16
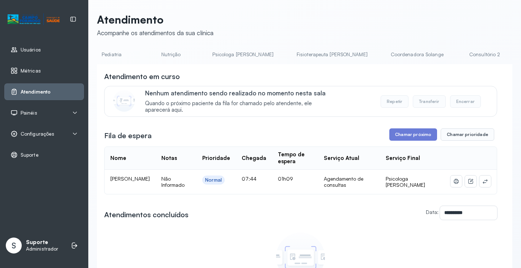
scroll to position [0, 248]
click at [210, 55] on link "Psicologa [PERSON_NAME]" at bounding box center [248, 55] width 76 height 12
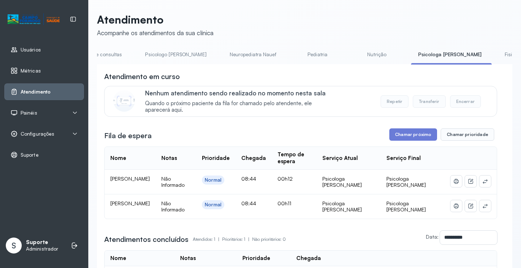
scroll to position [0, 0]
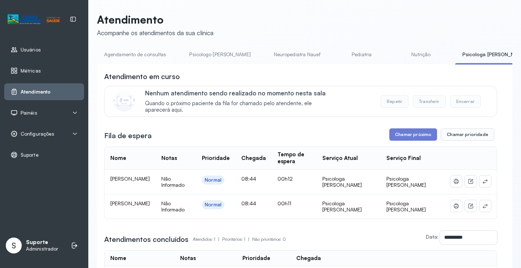
click at [130, 55] on link "Agendamento de consultas" at bounding box center [135, 55] width 76 height 12
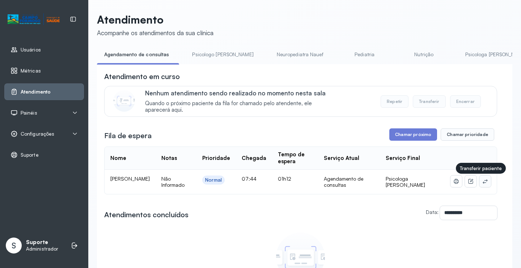
click at [483, 182] on icon at bounding box center [486, 181] width 6 height 6
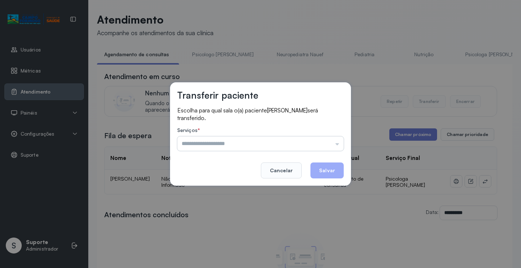
click at [331, 143] on input "text" at bounding box center [260, 143] width 167 height 14
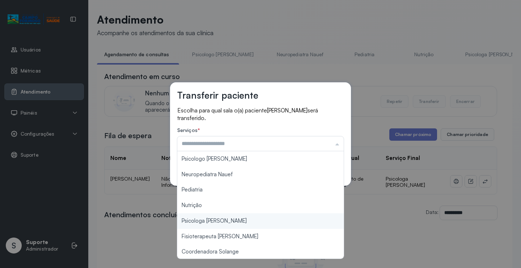
type input "**********"
drag, startPoint x: 220, startPoint y: 221, endPoint x: 229, endPoint y: 214, distance: 11.3
click at [224, 218] on div "**********" at bounding box center [260, 134] width 521 height 268
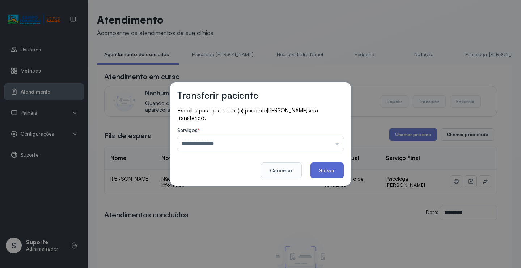
click at [321, 174] on button "Salvar" at bounding box center [327, 170] width 33 height 16
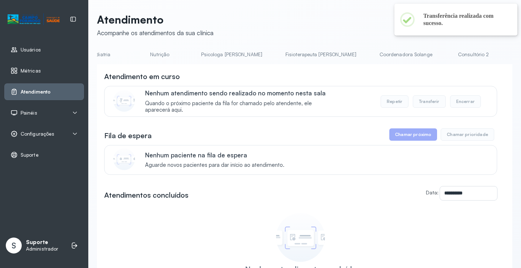
scroll to position [0, 265]
click at [196, 53] on link "Psicologa [PERSON_NAME]" at bounding box center [232, 55] width 76 height 12
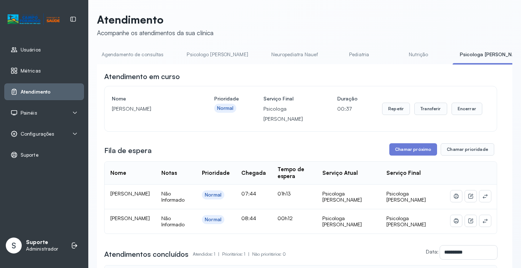
scroll to position [0, 0]
click at [135, 56] on link "Agendamento de consultas" at bounding box center [135, 55] width 76 height 12
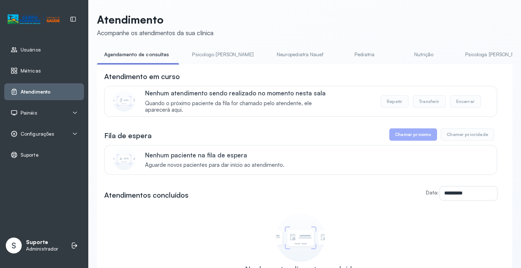
click at [342, 52] on link "Pediatria" at bounding box center [365, 55] width 51 height 12
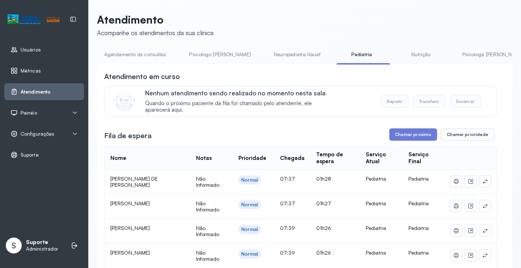
click at [148, 57] on link "Agendamento de consultas" at bounding box center [135, 55] width 76 height 12
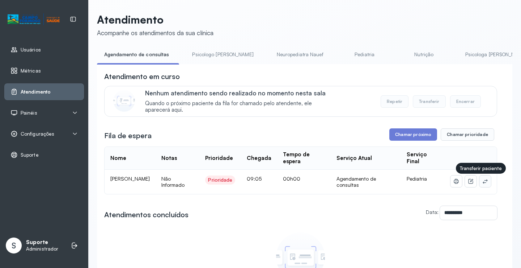
click at [484, 185] on button at bounding box center [486, 181] width 12 height 12
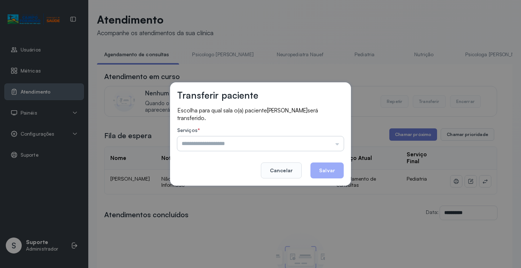
click at [332, 147] on input "text" at bounding box center [260, 143] width 167 height 14
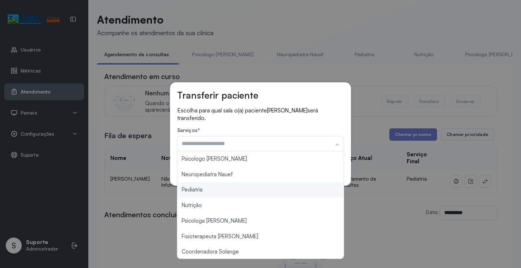
scroll to position [109, 0]
type input "*******"
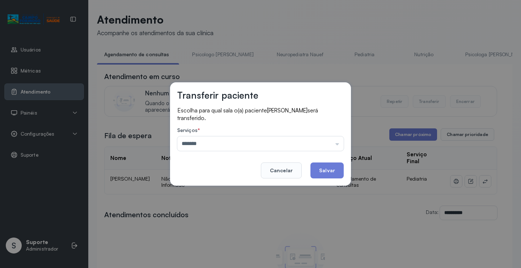
drag, startPoint x: 235, startPoint y: 192, endPoint x: 293, endPoint y: 175, distance: 60.5
click at [237, 192] on div "Transferir paciente Escolha para qual sala o(a) paciente [PERSON_NAME] será tra…" at bounding box center [260, 134] width 521 height 268
click at [319, 167] on button "Salvar" at bounding box center [327, 170] width 33 height 16
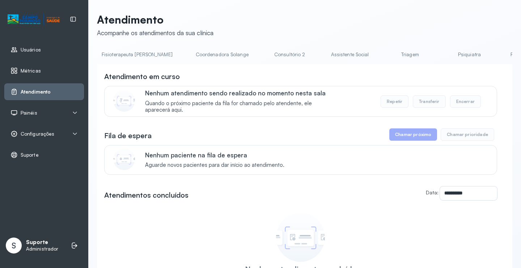
scroll to position [0, 454]
click at [379, 53] on link "Triagem" at bounding box center [404, 55] width 51 height 12
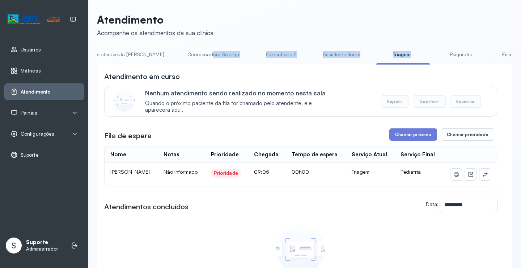
drag, startPoint x: 312, startPoint y: 64, endPoint x: 206, endPoint y: 67, distance: 105.8
click at [142, 64] on div "Agendamento de consultas Psicologo [PERSON_NAME] Nauef Pediatria Nutrição Psico…" at bounding box center [305, 57] width 416 height 16
drag, startPoint x: 248, startPoint y: 70, endPoint x: 273, endPoint y: 67, distance: 25.4
click at [250, 70] on div "**********" at bounding box center [305, 203] width 416 height 279
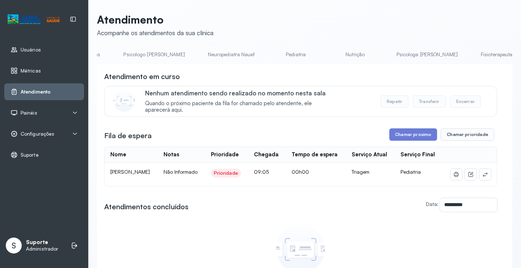
scroll to position [0, 64]
click at [280, 55] on link "Pediatria" at bounding box center [297, 55] width 51 height 12
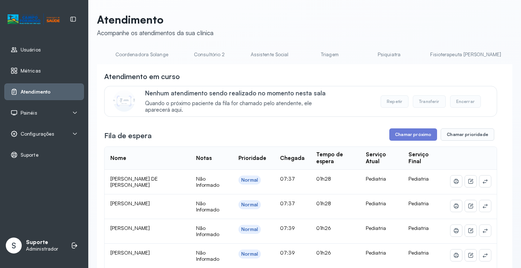
scroll to position [0, 546]
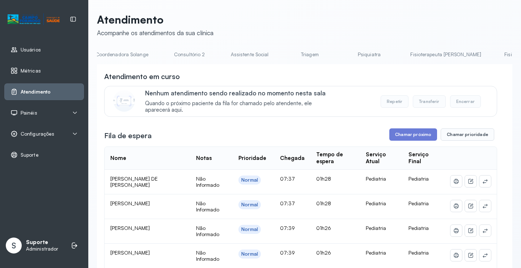
click at [285, 54] on link "Triagem" at bounding box center [310, 55] width 51 height 12
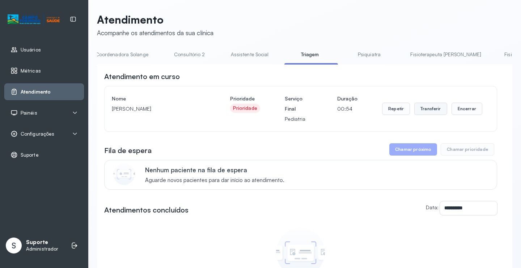
click at [429, 112] on button "Transferir" at bounding box center [431, 108] width 33 height 12
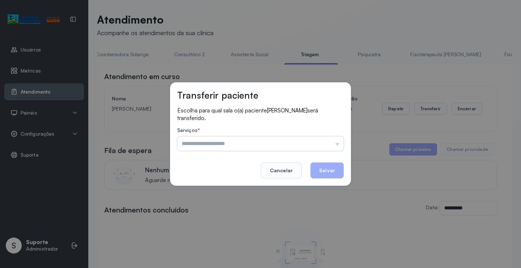
click at [333, 143] on input "text" at bounding box center [260, 143] width 167 height 14
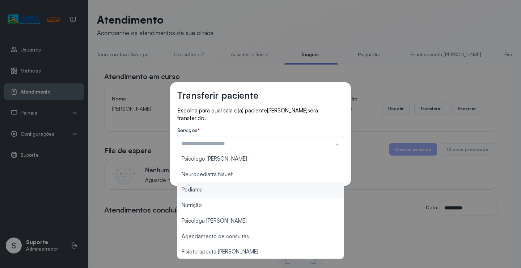
type input "*********"
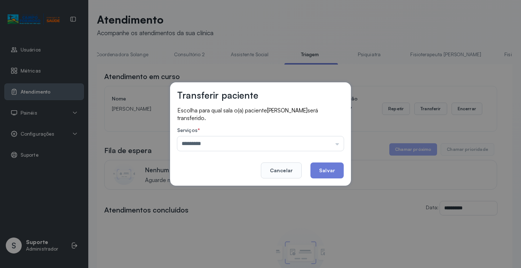
drag, startPoint x: 222, startPoint y: 189, endPoint x: 279, endPoint y: 176, distance: 58.9
click at [223, 189] on div "Transferir paciente Escolha para qual sala o(a) paciente [PERSON_NAME] será tra…" at bounding box center [260, 134] width 521 height 268
click at [322, 171] on button "Salvar" at bounding box center [327, 170] width 33 height 16
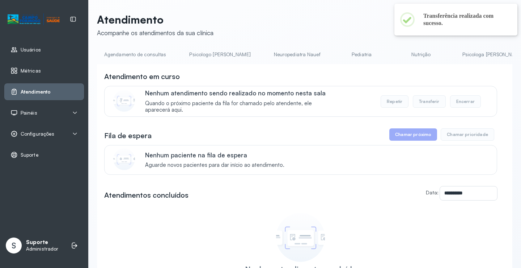
click at [337, 56] on link "Pediatria" at bounding box center [362, 55] width 51 height 12
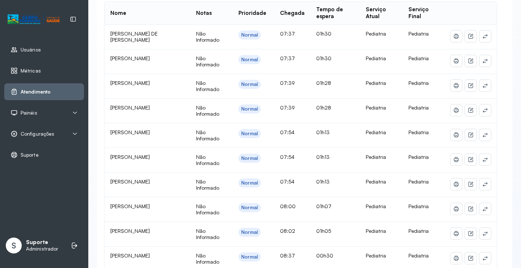
scroll to position [0, 0]
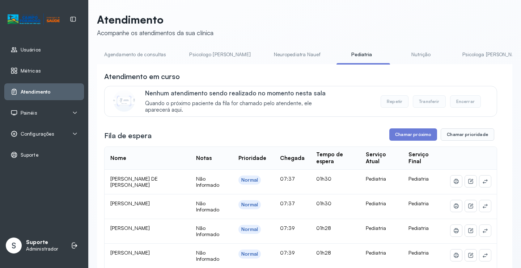
click at [145, 54] on link "Agendamento de consultas" at bounding box center [135, 55] width 76 height 12
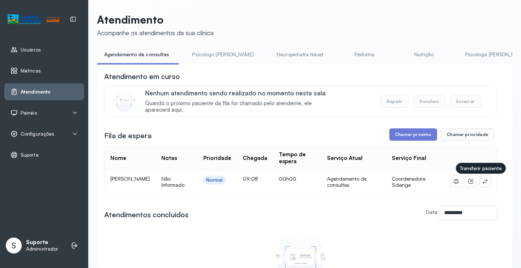
click at [483, 182] on icon at bounding box center [486, 181] width 6 height 6
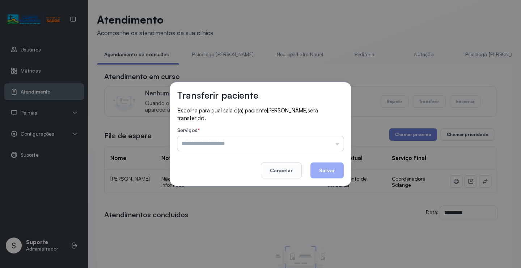
click at [334, 145] on input "text" at bounding box center [260, 143] width 167 height 14
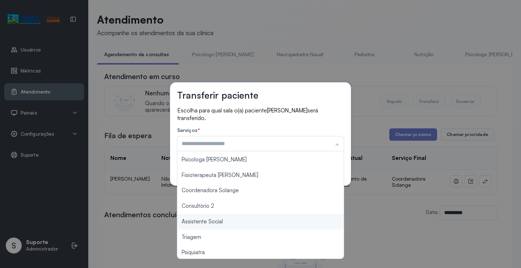
scroll to position [72, 0]
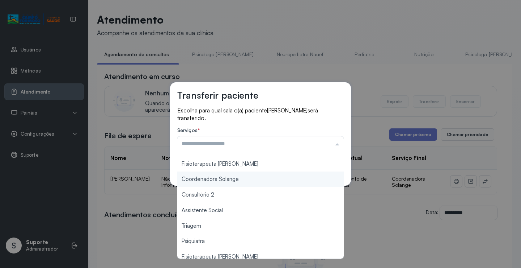
type input "**********"
drag, startPoint x: 256, startPoint y: 179, endPoint x: 295, endPoint y: 170, distance: 40.2
click at [257, 179] on div "**********" at bounding box center [260, 133] width 181 height 103
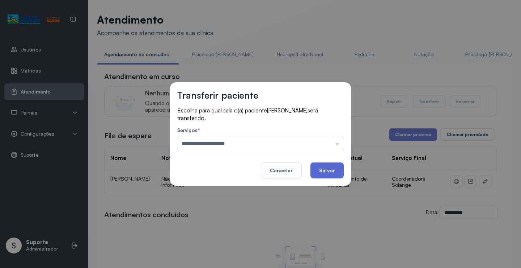
click at [342, 165] on button "Salvar" at bounding box center [327, 170] width 33 height 16
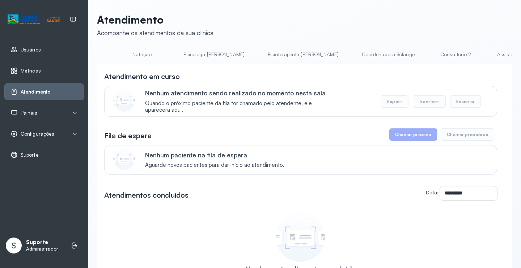
scroll to position [0, 285]
click at [352, 58] on link "Coordenadora Solange" at bounding box center [385, 55] width 67 height 12
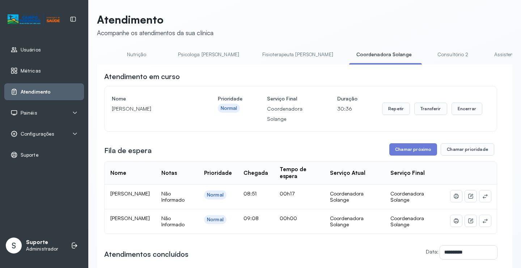
scroll to position [0, 0]
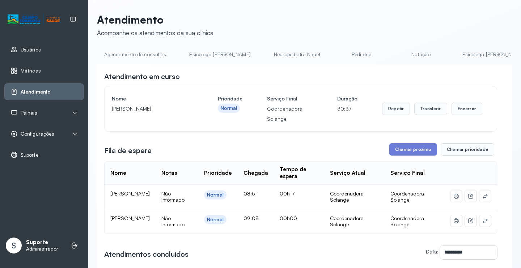
click at [134, 59] on link "Agendamento de consultas" at bounding box center [135, 55] width 76 height 12
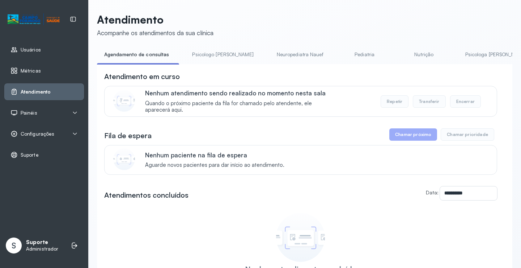
click at [344, 54] on link "Pediatria" at bounding box center [365, 55] width 51 height 12
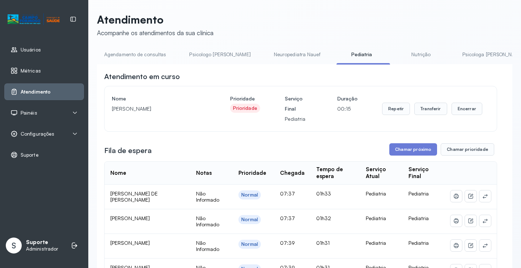
click at [134, 54] on link "Agendamento de consultas" at bounding box center [135, 55] width 76 height 12
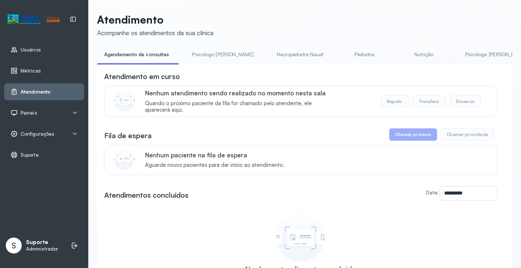
click at [340, 57] on link "Pediatria" at bounding box center [365, 55] width 51 height 12
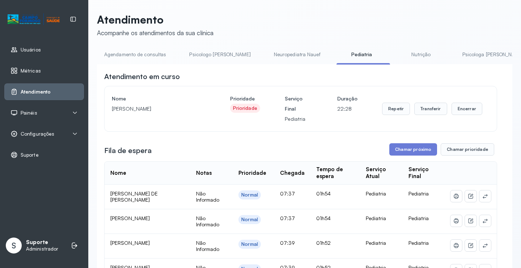
click at [120, 52] on link "Agendamento de consultas" at bounding box center [135, 55] width 76 height 12
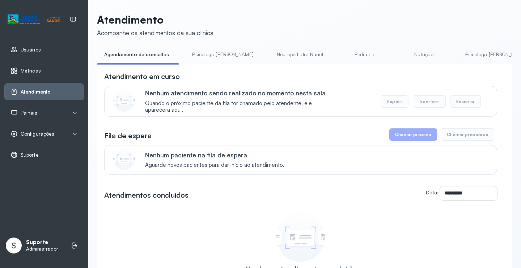
click at [341, 50] on link "Pediatria" at bounding box center [365, 55] width 51 height 12
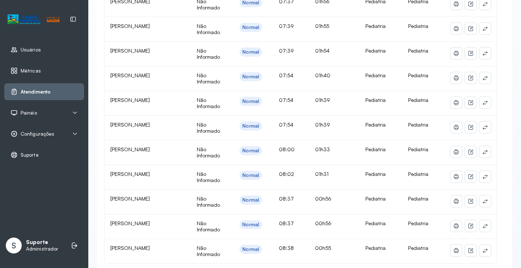
scroll to position [217, 0]
click at [483, 176] on button at bounding box center [486, 176] width 12 height 12
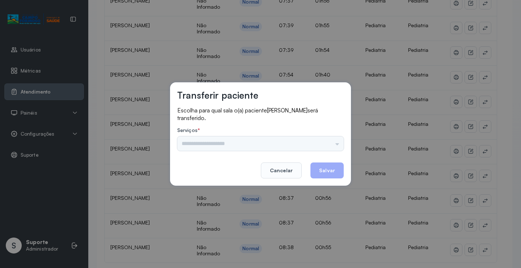
click at [304, 143] on div "Psicologo [PERSON_NAME] Nauef Pediatria Nutrição Psicologa [PERSON_NAME] Janusi…" at bounding box center [260, 143] width 167 height 14
click at [333, 143] on input "text" at bounding box center [260, 143] width 167 height 14
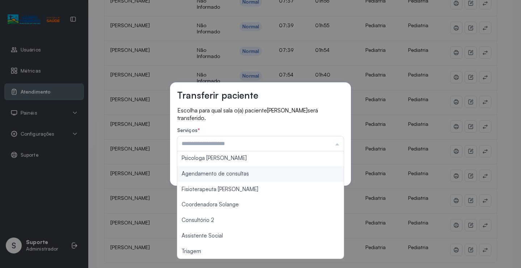
scroll to position [109, 0]
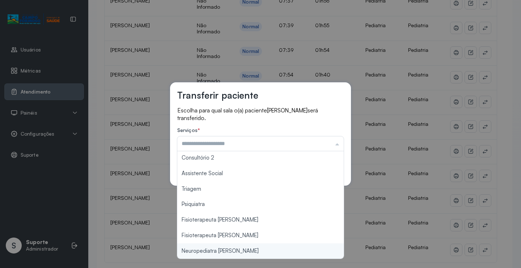
type input "**********"
click at [231, 251] on div "**********" at bounding box center [260, 134] width 521 height 268
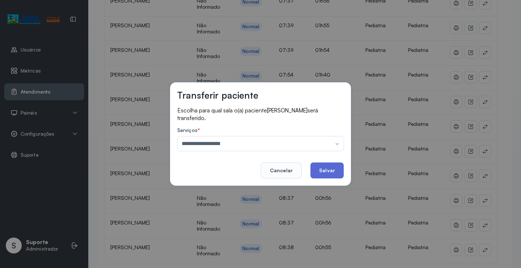
click at [322, 171] on button "Salvar" at bounding box center [327, 170] width 33 height 16
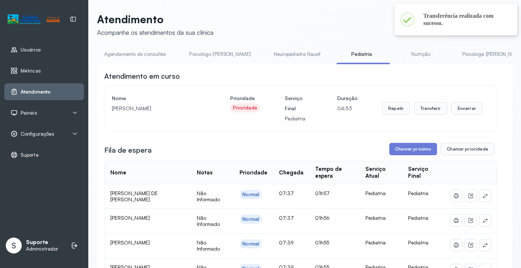
scroll to position [217, 0]
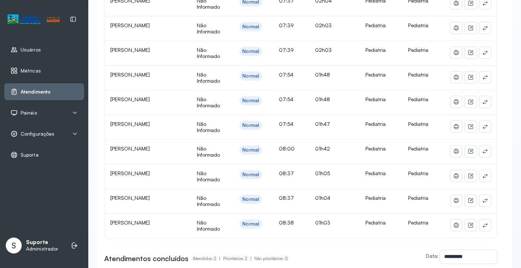
click at [249, 46] on td "Normal" at bounding box center [253, 53] width 39 height 25
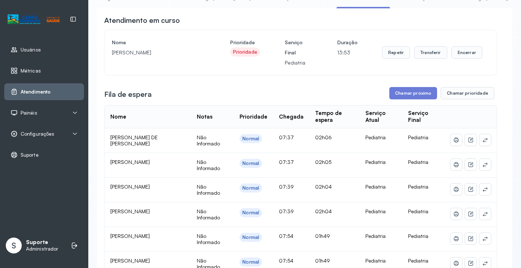
scroll to position [36, 0]
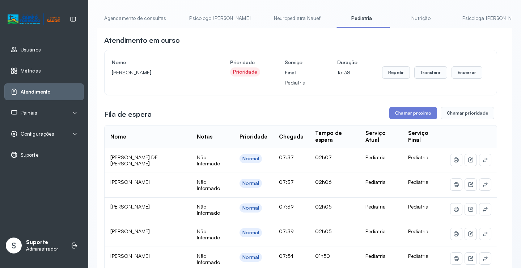
click at [143, 19] on link "Agendamento de consultas" at bounding box center [135, 18] width 76 height 12
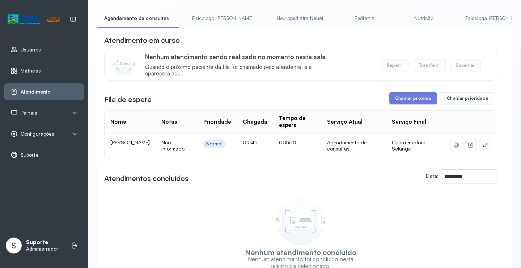
click at [483, 147] on icon at bounding box center [486, 145] width 6 height 6
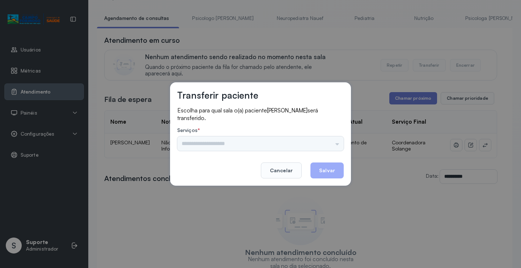
click at [326, 144] on div "Psicologo Pedro Neuropediatra Nauef Nutrição Psicologa Alana Agendamento de con…" at bounding box center [260, 143] width 167 height 14
click at [330, 143] on div "Psicologo Pedro Neuropediatra Nauef Nutrição Psicologa Alana Agendamento de con…" at bounding box center [260, 143] width 167 height 14
click at [336, 137] on div "Psicologo Pedro Neuropediatra Nauef Nutrição Psicologa Alana Agendamento de con…" at bounding box center [260, 143] width 167 height 14
click at [333, 143] on input "text" at bounding box center [260, 143] width 167 height 14
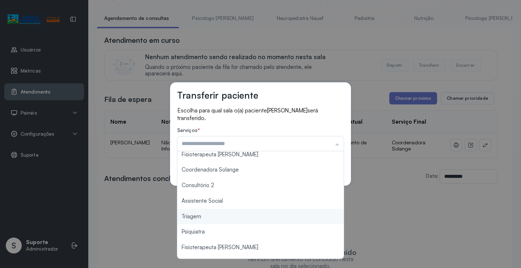
scroll to position [73, 0]
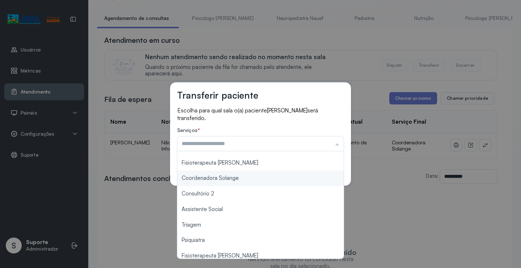
type input "**********"
click at [244, 178] on div "**********" at bounding box center [260, 133] width 181 height 103
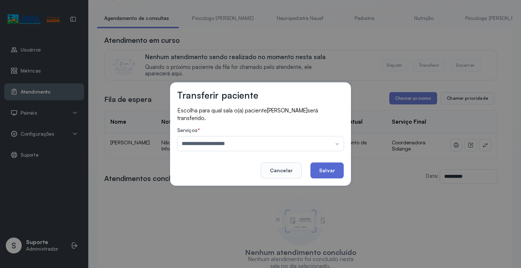
click at [320, 166] on button "Salvar" at bounding box center [327, 170] width 33 height 16
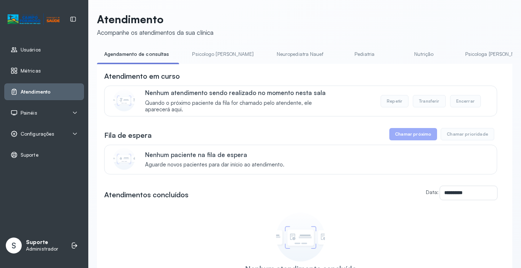
scroll to position [36, 0]
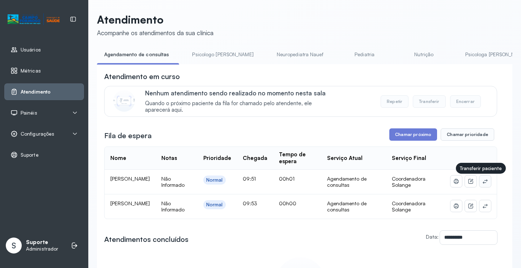
click at [483, 184] on icon at bounding box center [486, 181] width 6 height 6
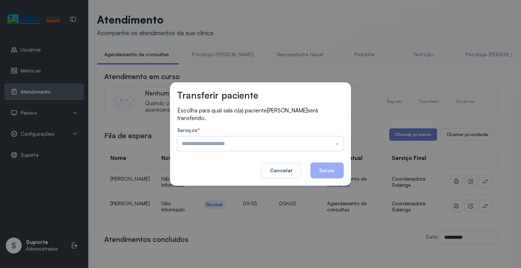
click at [326, 144] on input "text" at bounding box center [260, 143] width 167 height 14
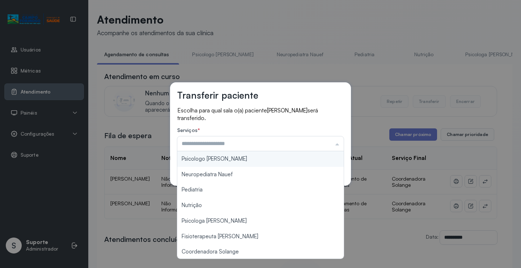
click at [304, 125] on div "Escolha para qual sala o(a) paciente [PERSON_NAME] será transferido. Serviços *…" at bounding box center [260, 129] width 167 height 46
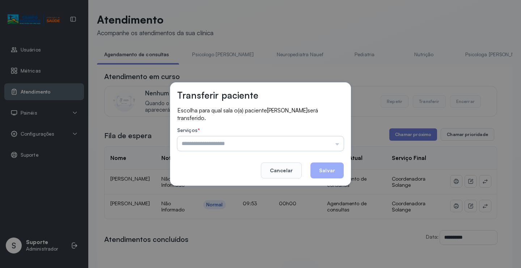
click at [325, 146] on input "text" at bounding box center [260, 143] width 167 height 14
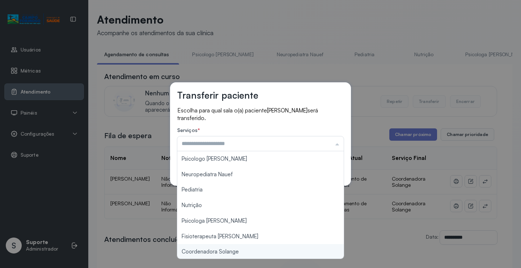
type input "**********"
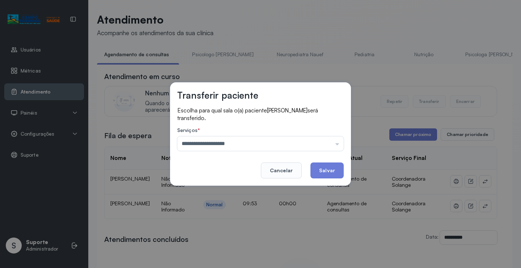
drag, startPoint x: 222, startPoint y: 253, endPoint x: 285, endPoint y: 208, distance: 77.1
click at [222, 252] on div "**********" at bounding box center [260, 134] width 521 height 268
click at [320, 172] on button "Salvar" at bounding box center [327, 170] width 33 height 16
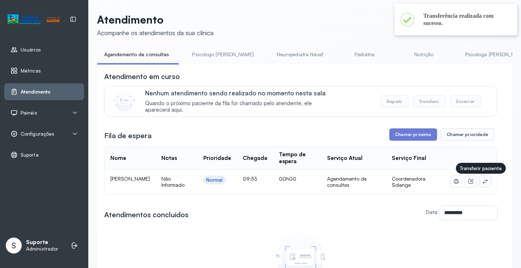
click at [480, 179] on button at bounding box center [486, 181] width 12 height 12
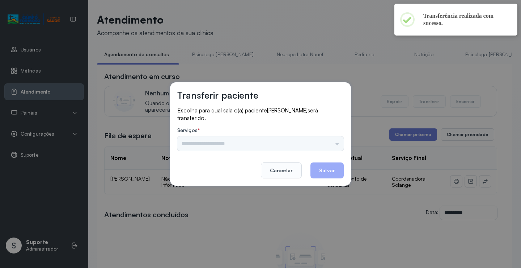
click at [332, 148] on div "Psicologo Pedro Neuropediatra Nauef Pediatria Nutrição Psicologa Alana Fisioter…" at bounding box center [260, 143] width 167 height 14
click at [332, 143] on div "Psicologo Pedro Neuropediatra Nauef Pediatria Nutrição Psicologa Alana Fisioter…" at bounding box center [260, 143] width 167 height 14
click at [336, 143] on input "text" at bounding box center [260, 143] width 167 height 14
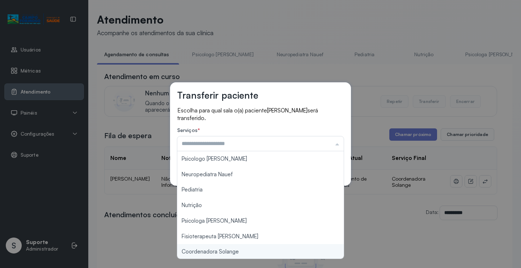
type input "**********"
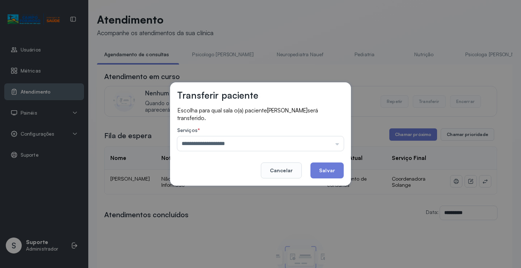
drag, startPoint x: 239, startPoint y: 252, endPoint x: 307, endPoint y: 190, distance: 92.3
click at [239, 250] on div "**********" at bounding box center [260, 134] width 521 height 268
click at [320, 174] on button "Salvar" at bounding box center [327, 170] width 33 height 16
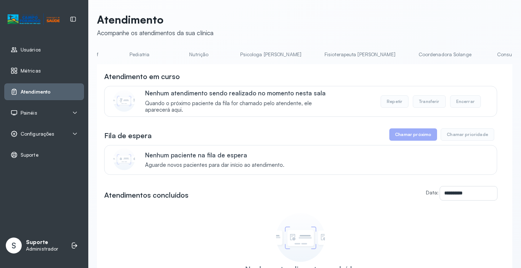
scroll to position [0, 235]
click at [308, 56] on link "Fisioterapeuta [PERSON_NAME]" at bounding box center [350, 55] width 85 height 12
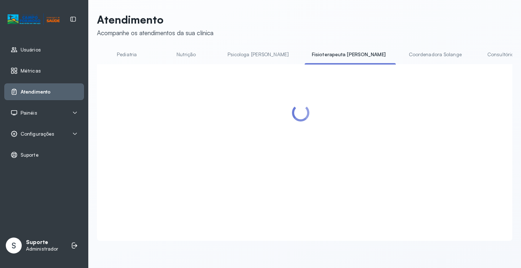
click at [402, 52] on link "Coordenadora Solange" at bounding box center [435, 55] width 67 height 12
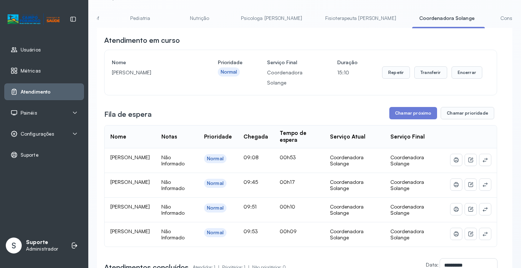
scroll to position [0, 220]
click at [235, 20] on link "Psicologa [PERSON_NAME]" at bounding box center [273, 18] width 76 height 12
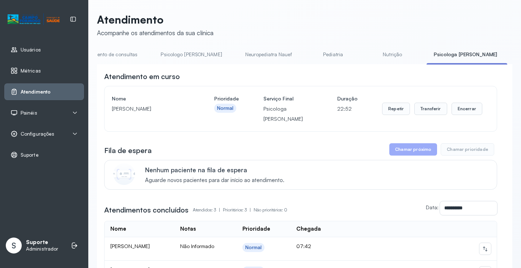
scroll to position [0, 0]
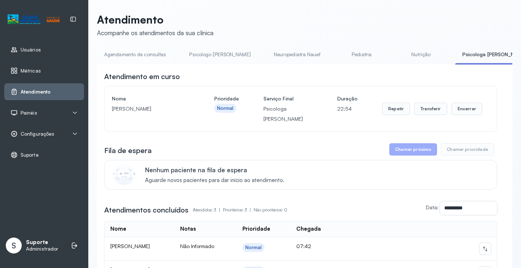
drag, startPoint x: 113, startPoint y: 60, endPoint x: 118, endPoint y: 59, distance: 5.0
click at [182, 60] on li "Agendamento de consultas" at bounding box center [221, 57] width 79 height 16
click at [139, 54] on link "Agendamento de consultas" at bounding box center [135, 55] width 76 height 12
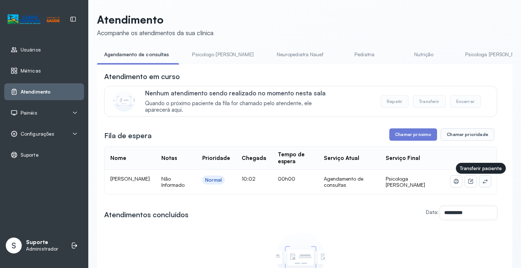
click at [480, 186] on button at bounding box center [486, 181] width 12 height 12
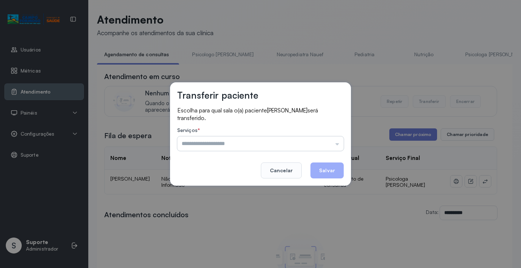
click at [324, 142] on input "text" at bounding box center [260, 143] width 167 height 14
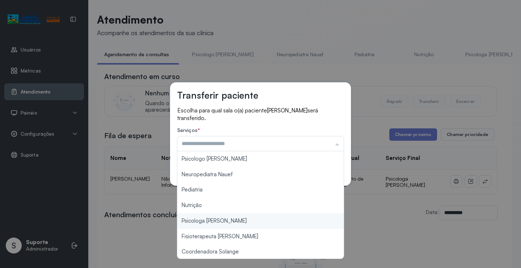
type input "**********"
click at [223, 220] on div "**********" at bounding box center [260, 134] width 521 height 268
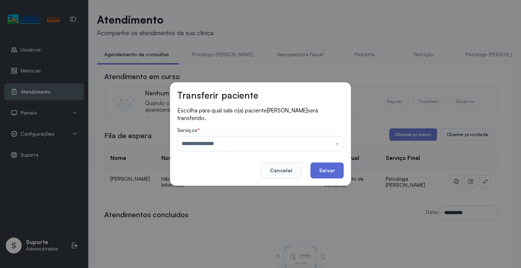
click at [329, 171] on button "Salvar" at bounding box center [327, 170] width 33 height 16
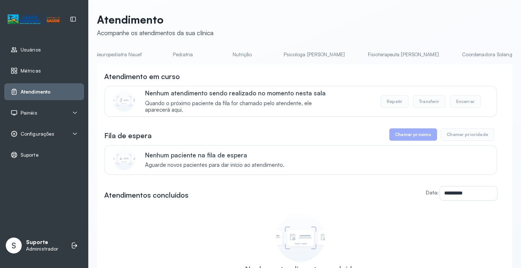
scroll to position [0, 312]
click at [149, 53] on link "Psicologa [PERSON_NAME]" at bounding box center [184, 55] width 76 height 12
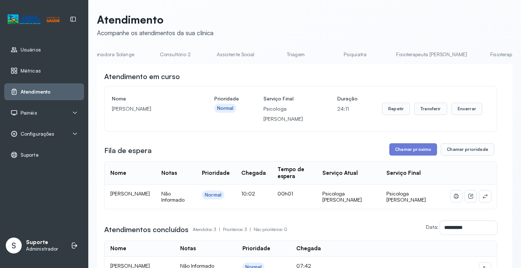
scroll to position [0, 574]
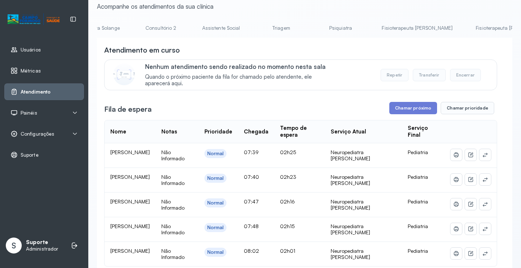
scroll to position [0, 0]
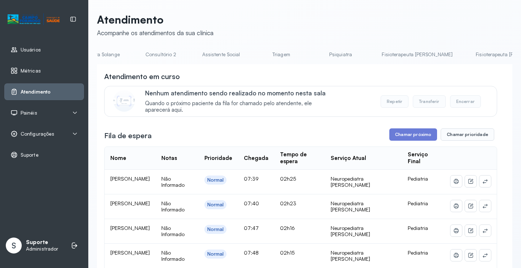
click at [469, 56] on link "Fisioterapeuta [PERSON_NAME]" at bounding box center [511, 55] width 85 height 12
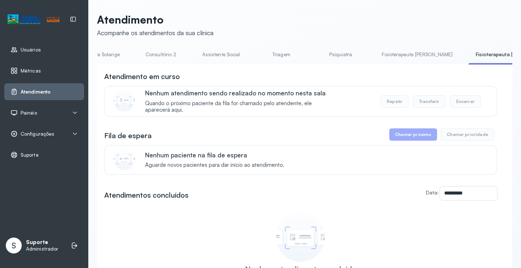
click at [375, 52] on link "Fisioterapeuta [PERSON_NAME]" at bounding box center [417, 55] width 85 height 12
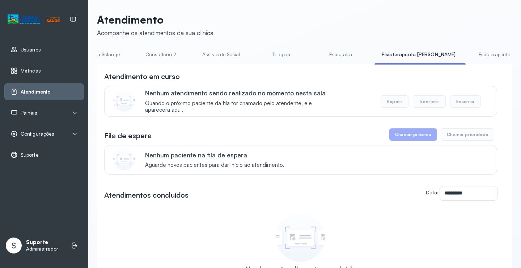
click at [315, 54] on link "Psiquiatra" at bounding box center [340, 55] width 51 height 12
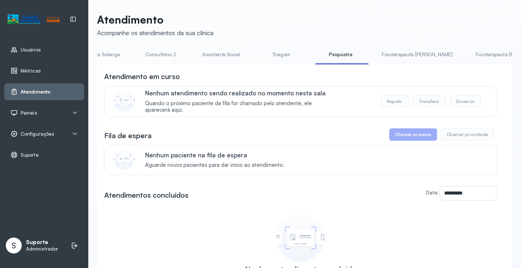
click at [256, 53] on link "Triagem" at bounding box center [281, 55] width 51 height 12
click at [195, 57] on link "Assistente Social" at bounding box center [221, 55] width 52 height 12
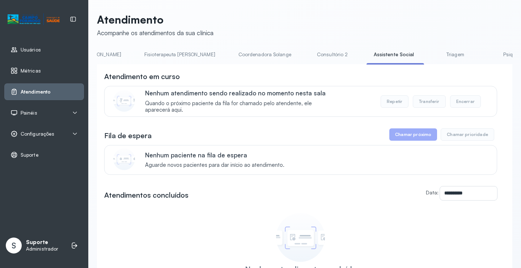
scroll to position [0, 336]
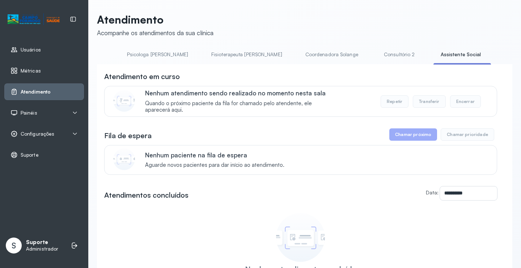
click at [331, 48] on div "**********" at bounding box center [305, 172] width 416 height 319
click at [374, 50] on link "Consultório 2" at bounding box center [399, 55] width 51 height 12
click at [298, 51] on link "Coordenadora Solange" at bounding box center [331, 55] width 67 height 12
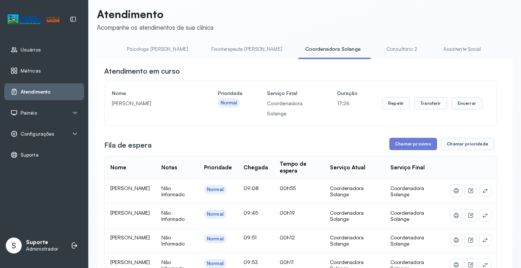
scroll to position [0, 0]
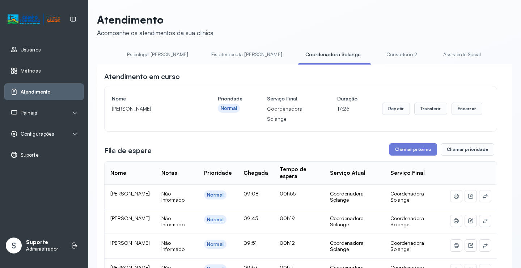
click at [204, 54] on link "Fisioterapeuta [PERSON_NAME]" at bounding box center [246, 55] width 85 height 12
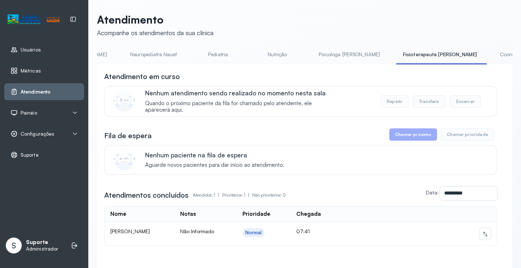
scroll to position [0, 89]
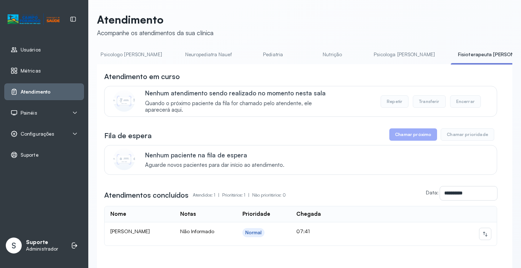
click at [370, 57] on link "Psicologa [PERSON_NAME]" at bounding box center [405, 55] width 76 height 12
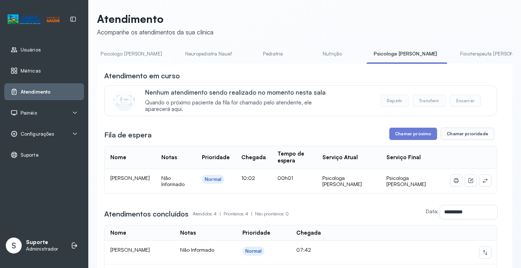
scroll to position [0, 0]
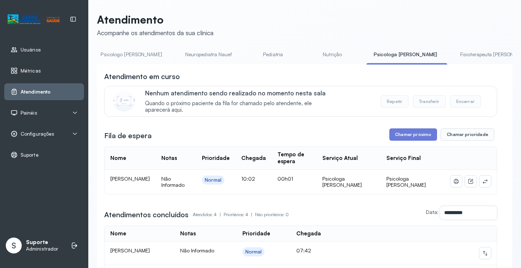
click at [307, 56] on link "Nutrição" at bounding box center [332, 55] width 51 height 12
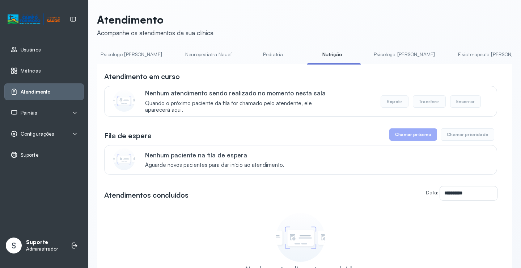
click at [248, 53] on link "Pediatria" at bounding box center [273, 55] width 51 height 12
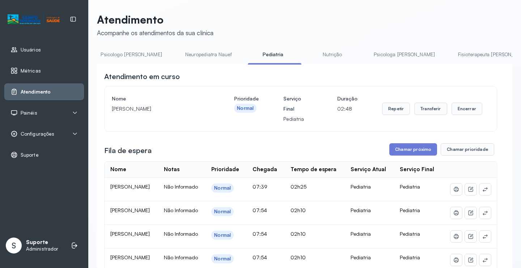
click at [194, 58] on link "Neuropediatra Nauef" at bounding box center [208, 55] width 61 height 12
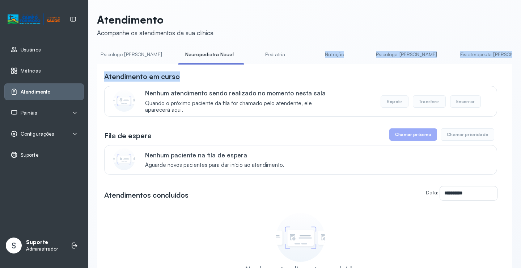
drag, startPoint x: 263, startPoint y: 64, endPoint x: 189, endPoint y: 68, distance: 74.3
click at [188, 68] on div "**********" at bounding box center [305, 191] width 416 height 284
click at [218, 74] on div "Atendimento em curso" at bounding box center [300, 76] width 393 height 10
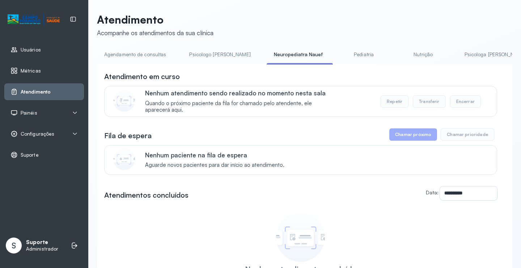
click at [207, 56] on link "Psicologo Pedro" at bounding box center [220, 55] width 76 height 12
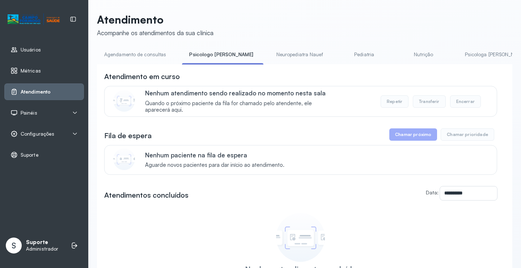
click at [149, 55] on link "Agendamento de consultas" at bounding box center [135, 55] width 76 height 12
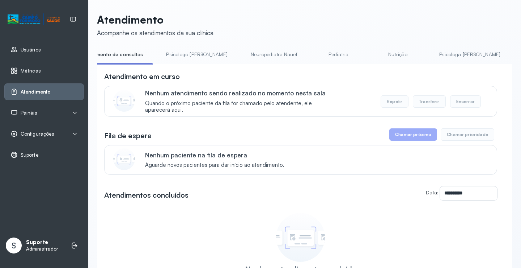
scroll to position [0, 29]
click at [315, 55] on link "Pediatria" at bounding box center [336, 55] width 51 height 12
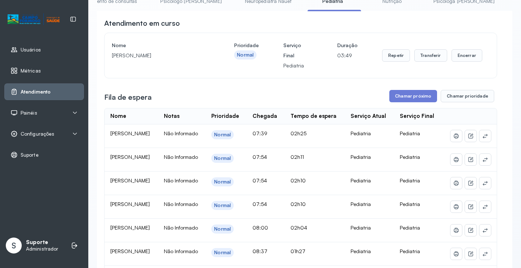
scroll to position [36, 0]
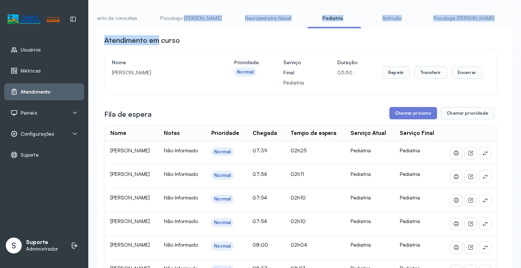
drag, startPoint x: 182, startPoint y: 28, endPoint x: 159, endPoint y: 31, distance: 22.7
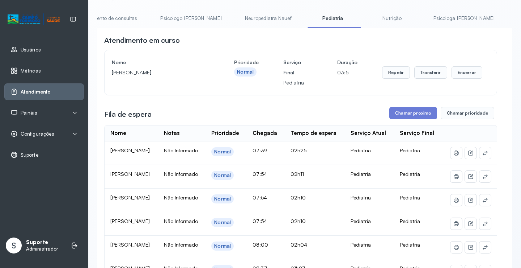
click at [113, 18] on link "Agendamento de consultas" at bounding box center [135, 18] width 76 height 12
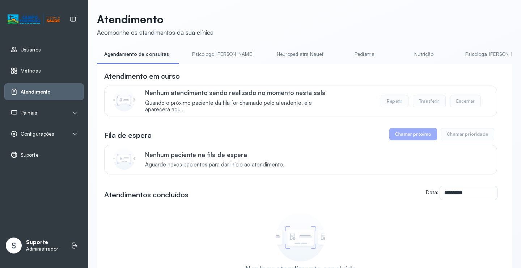
scroll to position [36, 0]
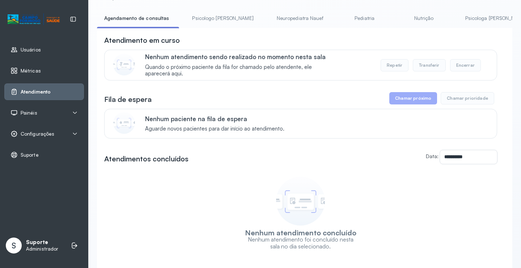
click at [340, 15] on link "Pediatria" at bounding box center [365, 18] width 51 height 12
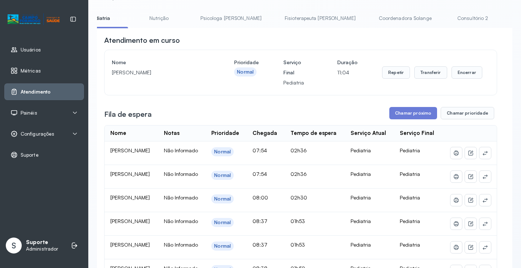
scroll to position [0, 263]
click at [371, 14] on link "Coordenadora Solange" at bounding box center [404, 18] width 67 height 12
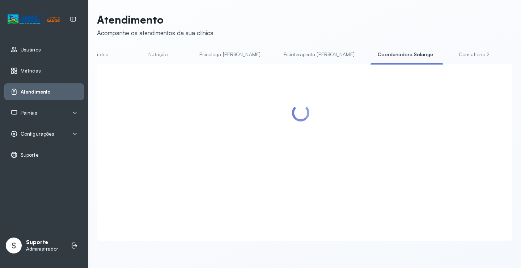
scroll to position [36, 0]
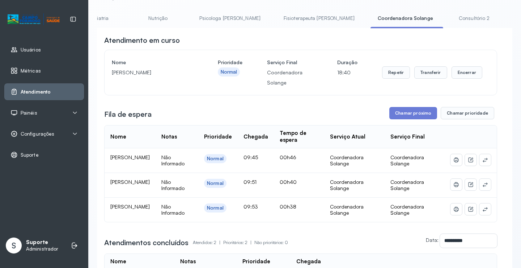
drag, startPoint x: 289, startPoint y: 30, endPoint x: 232, endPoint y: 33, distance: 57.3
click at [232, 33] on div "**********" at bounding box center [305, 195] width 416 height 335
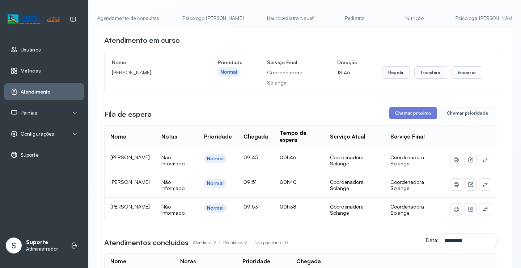
scroll to position [0, 0]
click at [139, 17] on link "Agendamento de consultas" at bounding box center [135, 18] width 76 height 12
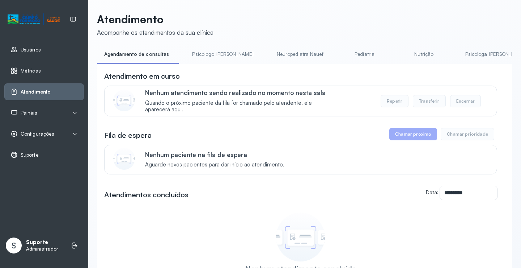
scroll to position [36, 0]
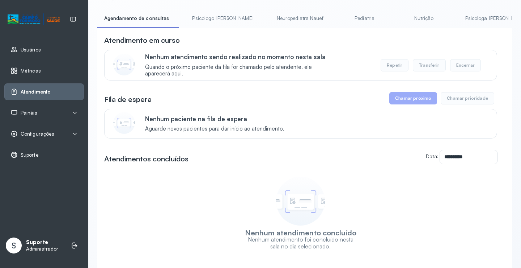
click at [343, 17] on link "Pediatria" at bounding box center [365, 18] width 51 height 12
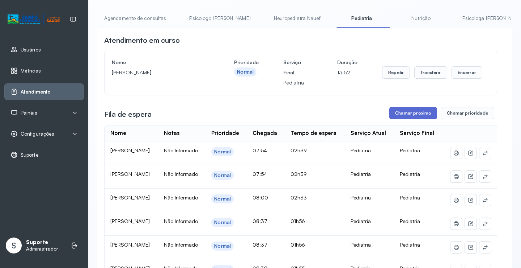
click at [398, 110] on button "Chamar próximo" at bounding box center [414, 113] width 48 height 12
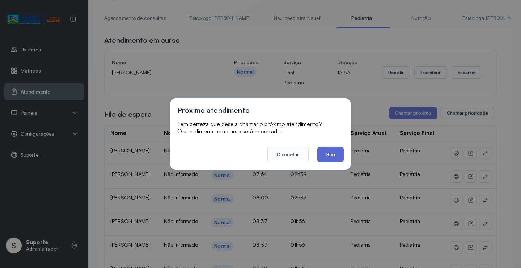
click at [333, 157] on button "Sim" at bounding box center [331, 154] width 26 height 16
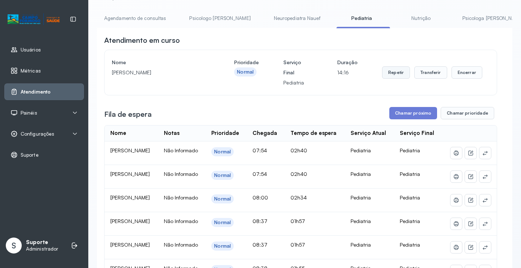
click at [398, 76] on button "Repetir" at bounding box center [396, 72] width 28 height 12
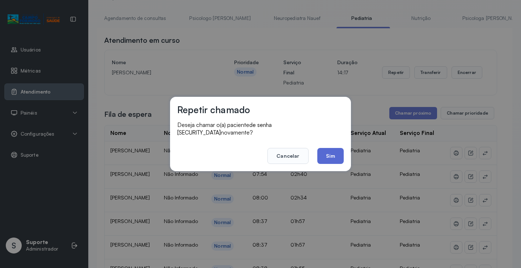
click at [332, 150] on button "Sim" at bounding box center [331, 156] width 26 height 16
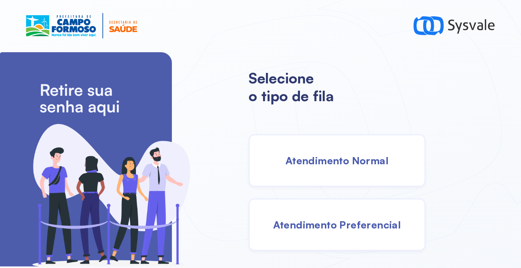
click at [356, 154] on span "Atendimento Normal" at bounding box center [337, 160] width 103 height 13
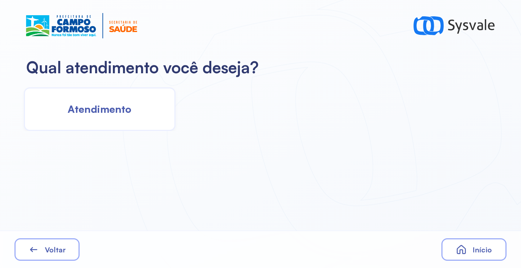
click at [114, 107] on span "Atendimento" at bounding box center [100, 108] width 64 height 13
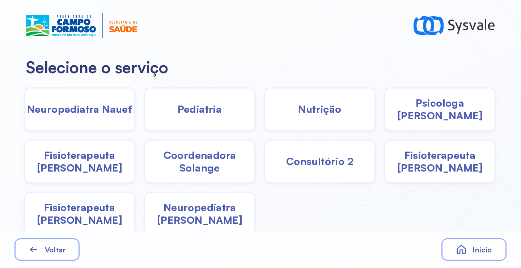
click at [135, 139] on div "Psicologa [PERSON_NAME]" at bounding box center [80, 160] width 112 height 43
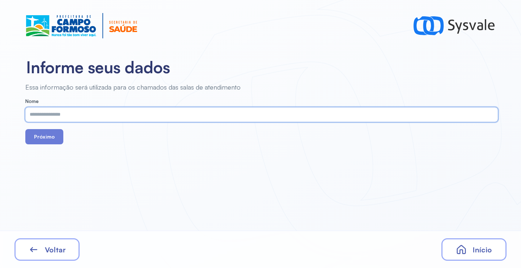
paste input "**********"
type input "**********"
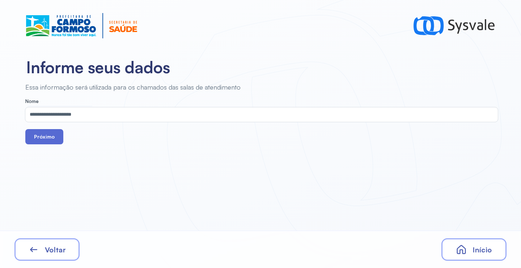
click at [48, 137] on button "Próximo" at bounding box center [44, 136] width 38 height 15
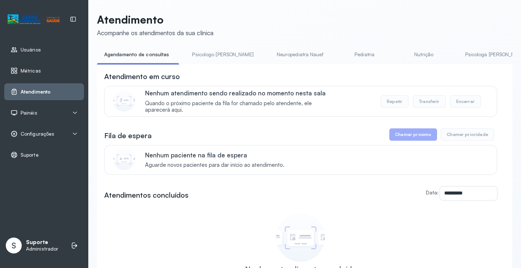
click at [340, 53] on link "Pediatria" at bounding box center [365, 55] width 51 height 12
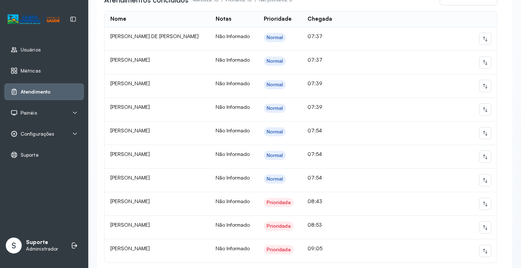
scroll to position [348, 0]
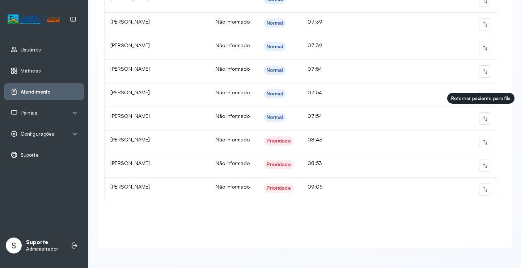
click at [483, 115] on icon at bounding box center [486, 118] width 6 height 6
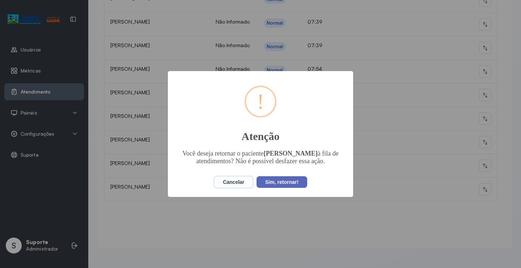
click at [290, 184] on button "Sim, retornar!" at bounding box center [282, 182] width 51 height 12
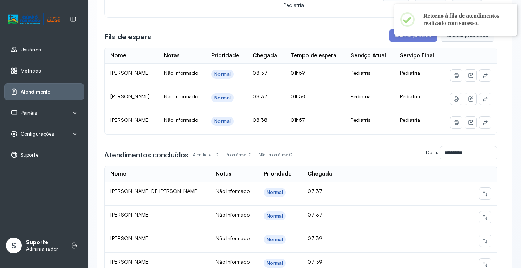
scroll to position [0, 0]
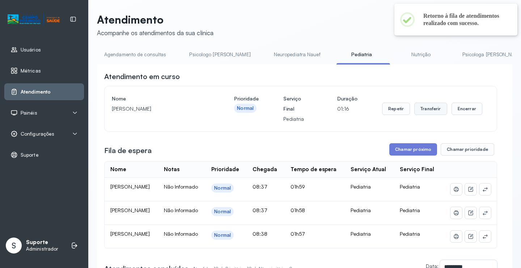
click at [433, 112] on button "Transferir" at bounding box center [431, 108] width 33 height 12
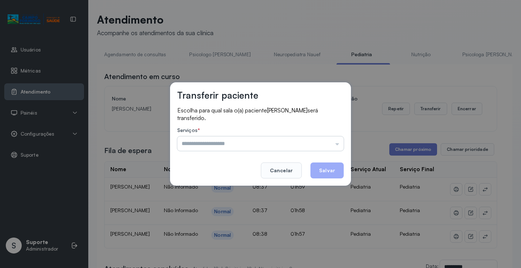
click at [326, 143] on input "text" at bounding box center [260, 143] width 167 height 14
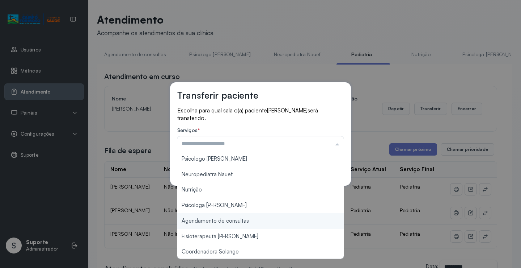
type input "**********"
click at [229, 220] on div "**********" at bounding box center [260, 134] width 521 height 268
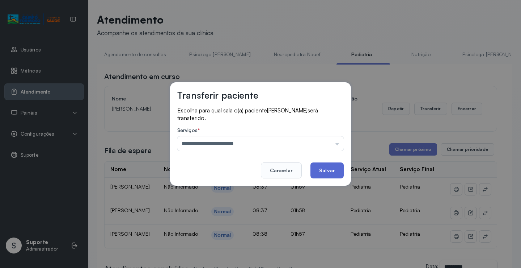
click at [330, 171] on button "Salvar" at bounding box center [327, 170] width 33 height 16
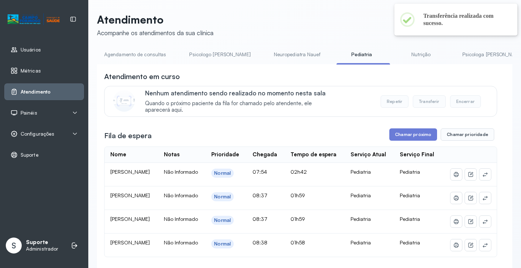
click at [134, 56] on link "Agendamento de consultas" at bounding box center [135, 55] width 76 height 12
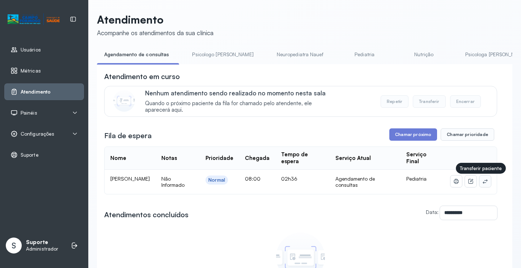
click at [484, 185] on button at bounding box center [486, 181] width 12 height 12
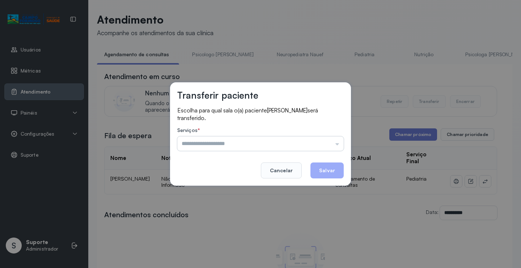
click at [323, 144] on input "text" at bounding box center [260, 143] width 167 height 14
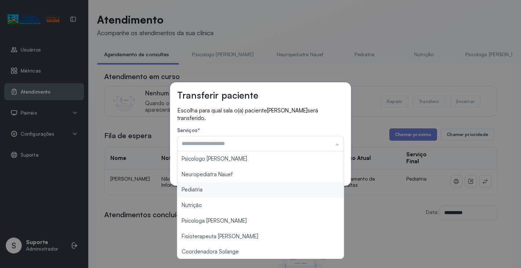
type input "*********"
click at [224, 194] on div "Transferir paciente Escolha para qual sala o(a) paciente JONATHAN FERREIRA DA S…" at bounding box center [260, 134] width 521 height 268
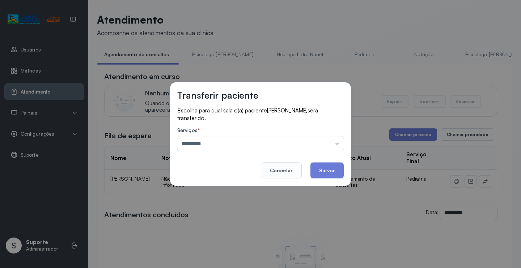
click at [326, 173] on button "Salvar" at bounding box center [327, 170] width 33 height 16
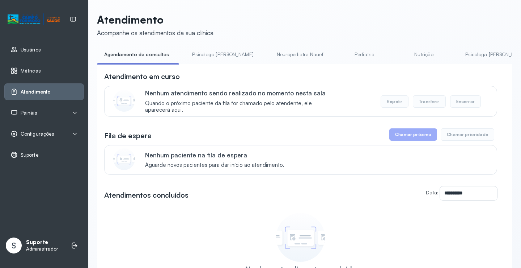
click at [342, 51] on link "Pediatria" at bounding box center [365, 55] width 51 height 12
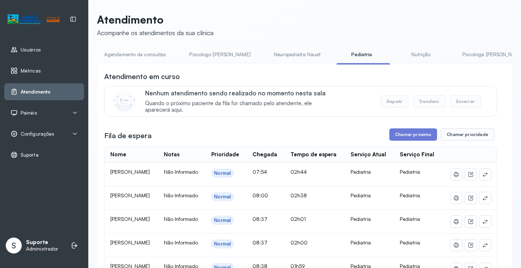
click at [139, 52] on link "Agendamento de consultas" at bounding box center [135, 55] width 76 height 12
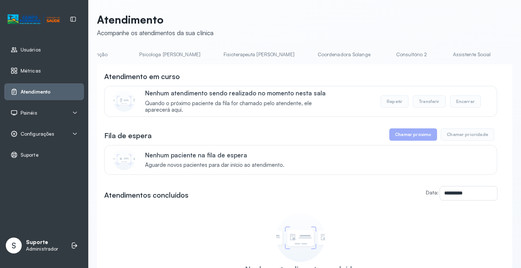
scroll to position [0, 333]
click at [304, 54] on link "Coordenadora Solange" at bounding box center [337, 55] width 67 height 12
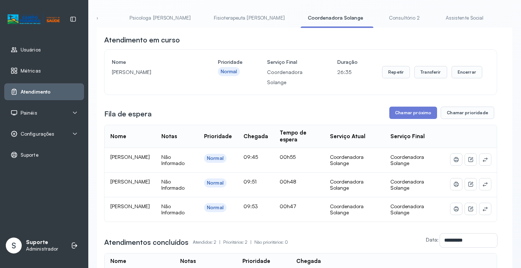
scroll to position [36, 0]
click at [484, 165] on button at bounding box center [486, 160] width 12 height 12
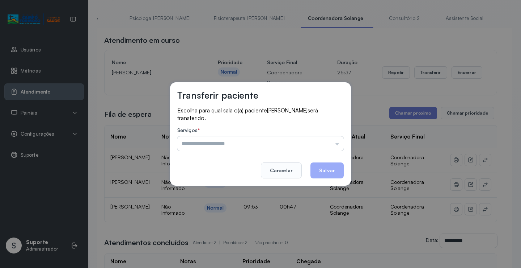
click at [333, 146] on input "text" at bounding box center [260, 143] width 167 height 14
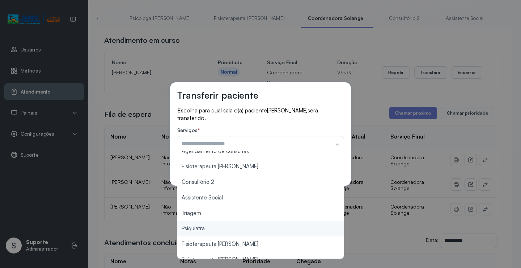
scroll to position [72, 0]
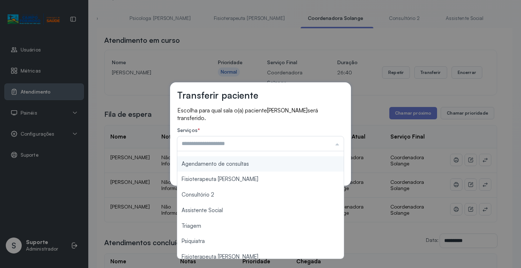
type input "**********"
click at [260, 163] on div "**********" at bounding box center [260, 133] width 181 height 103
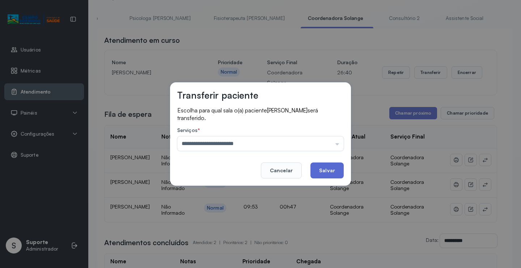
click at [321, 170] on button "Salvar" at bounding box center [327, 170] width 33 height 16
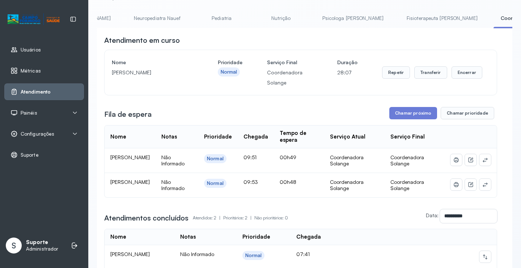
scroll to position [0, 0]
click at [133, 22] on link "Agendamento de consultas" at bounding box center [135, 18] width 76 height 12
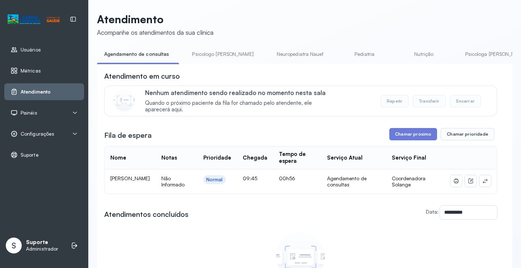
scroll to position [36, 0]
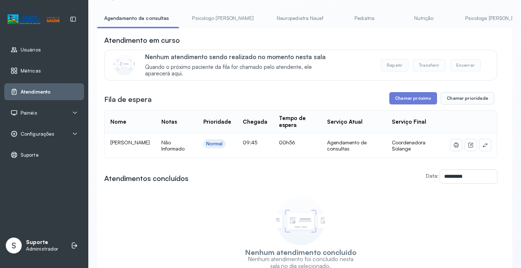
click at [342, 18] on link "Pediatria" at bounding box center [365, 18] width 51 height 12
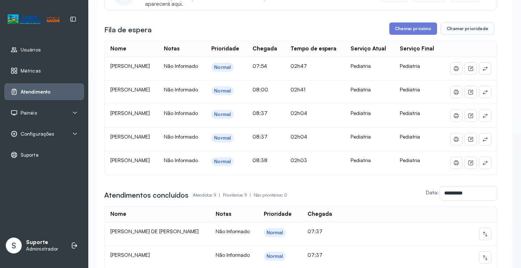
scroll to position [109, 0]
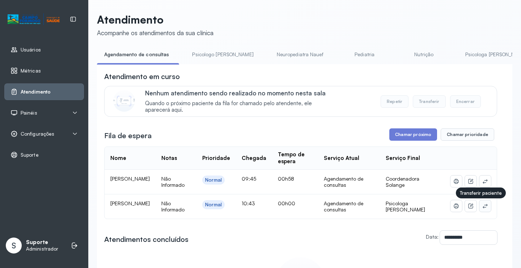
click at [483, 209] on icon at bounding box center [486, 206] width 6 height 6
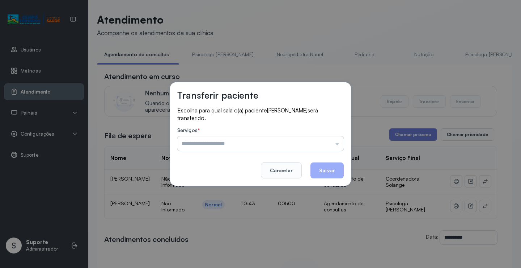
drag, startPoint x: 342, startPoint y: 138, endPoint x: 335, endPoint y: 139, distance: 6.9
click at [342, 138] on input "text" at bounding box center [260, 143] width 167 height 14
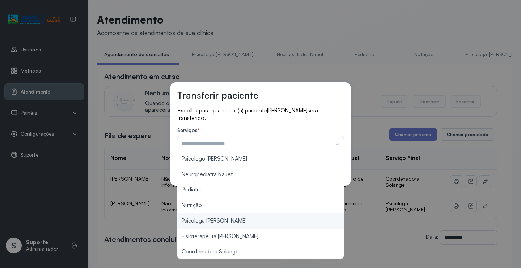
type input "**********"
drag, startPoint x: 221, startPoint y: 218, endPoint x: 250, endPoint y: 212, distance: 29.6
click at [225, 217] on div "**********" at bounding box center [260, 134] width 521 height 268
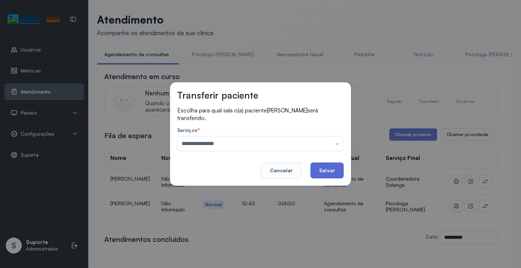
click at [329, 171] on button "Salvar" at bounding box center [327, 170] width 33 height 16
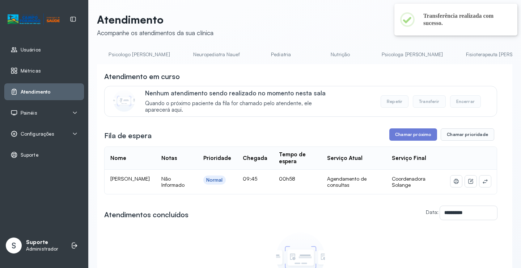
scroll to position [0, 93]
click at [247, 54] on link "Pediatria" at bounding box center [272, 55] width 51 height 12
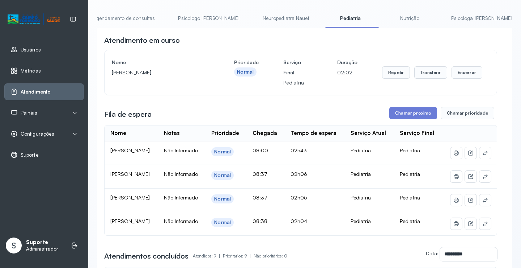
scroll to position [0, 0]
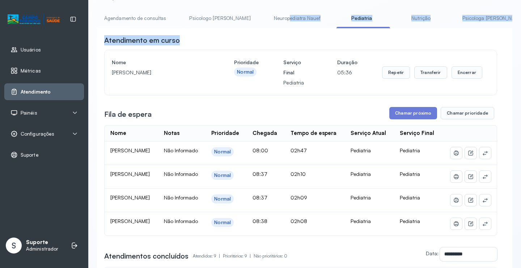
drag, startPoint x: 237, startPoint y: 30, endPoint x: 262, endPoint y: 27, distance: 25.9
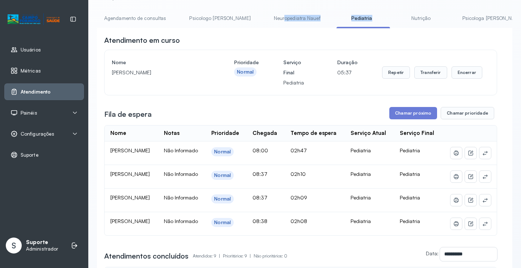
drag, startPoint x: 287, startPoint y: 28, endPoint x: 345, endPoint y: 26, distance: 58.3
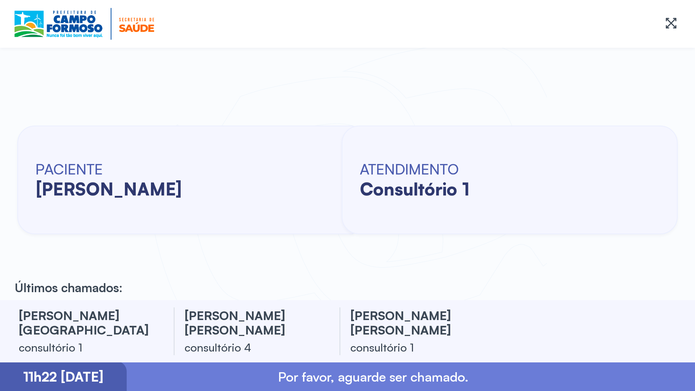
drag, startPoint x: 3, startPoint y: 97, endPoint x: 0, endPoint y: 142, distance: 45.0
click at [5, 152] on div "PACIENTE [PERSON_NAME] ATENDIMENTO consultório 1" at bounding box center [347, 179] width 695 height 241
